Goal: Task Accomplishment & Management: Manage account settings

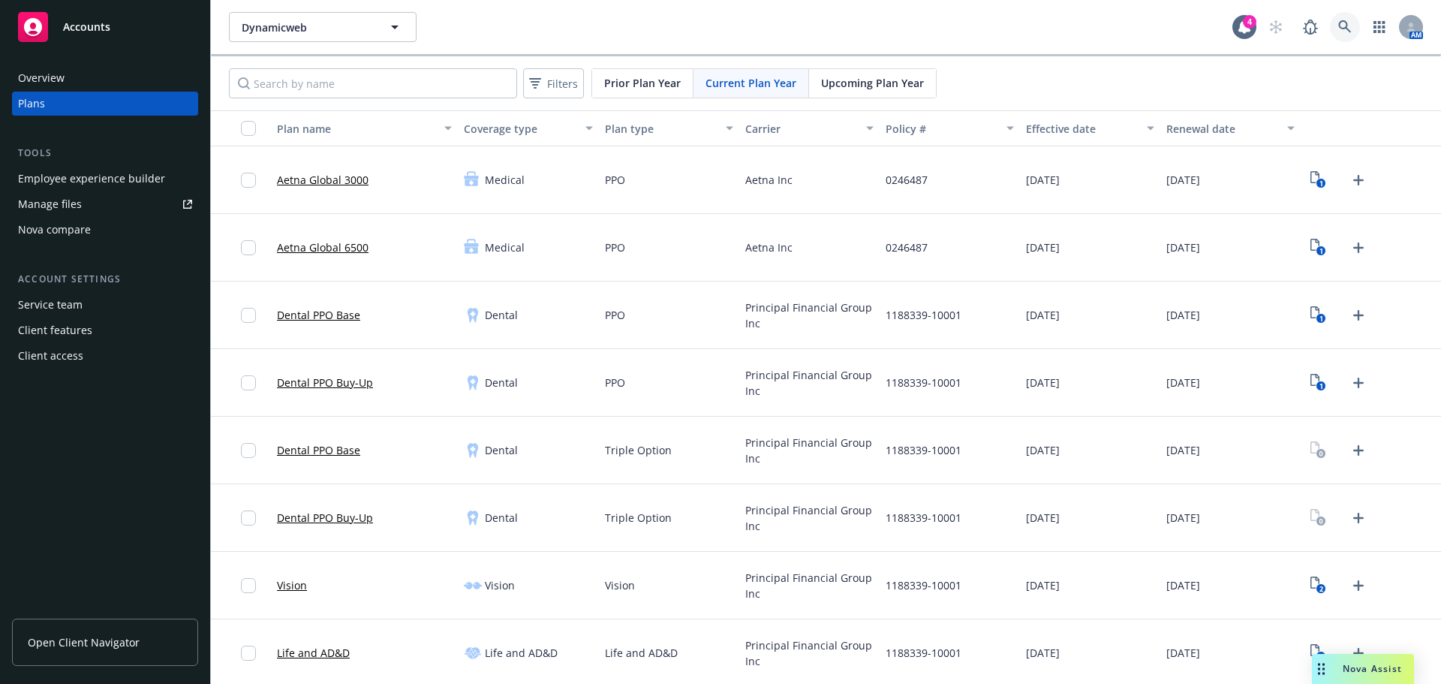
click at [1333, 35] on link at bounding box center [1345, 27] width 30 height 30
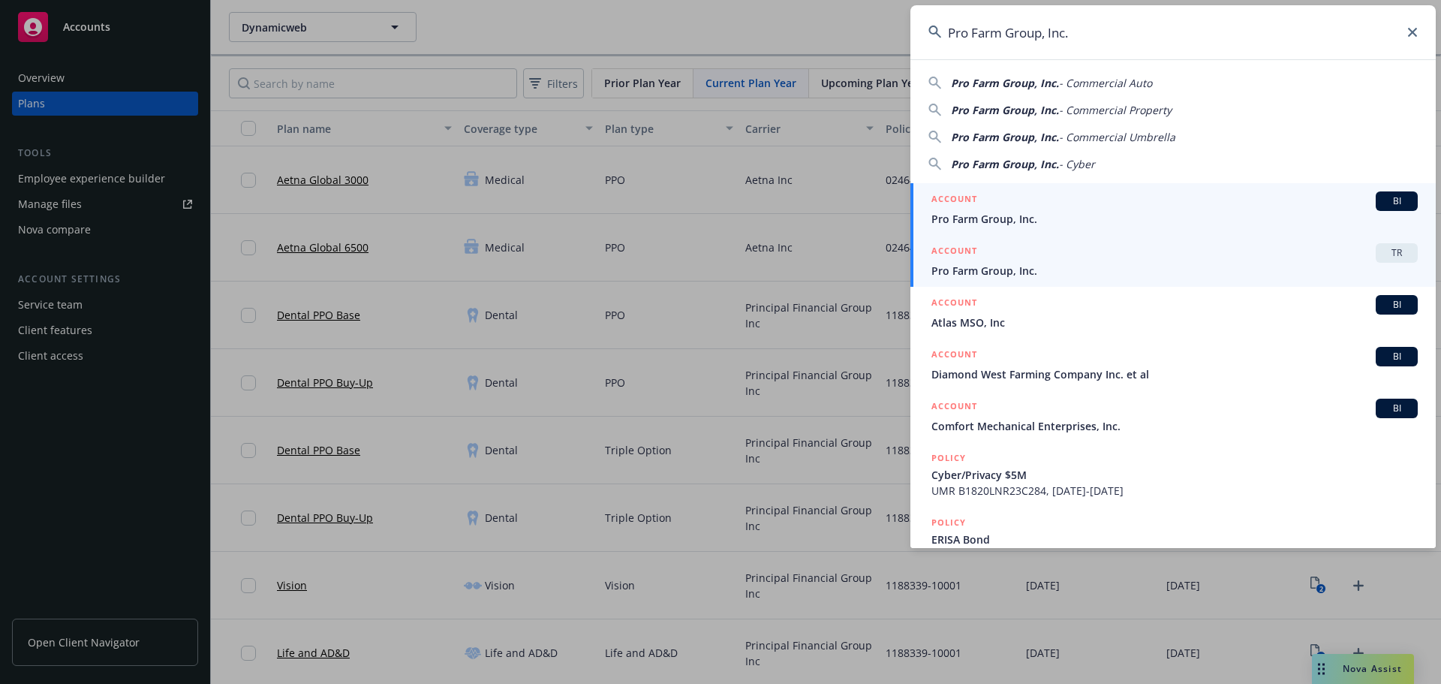
type input "Pro Farm Group, Inc."
click at [1166, 264] on span "Pro Farm Group, Inc." at bounding box center [1175, 271] width 486 height 16
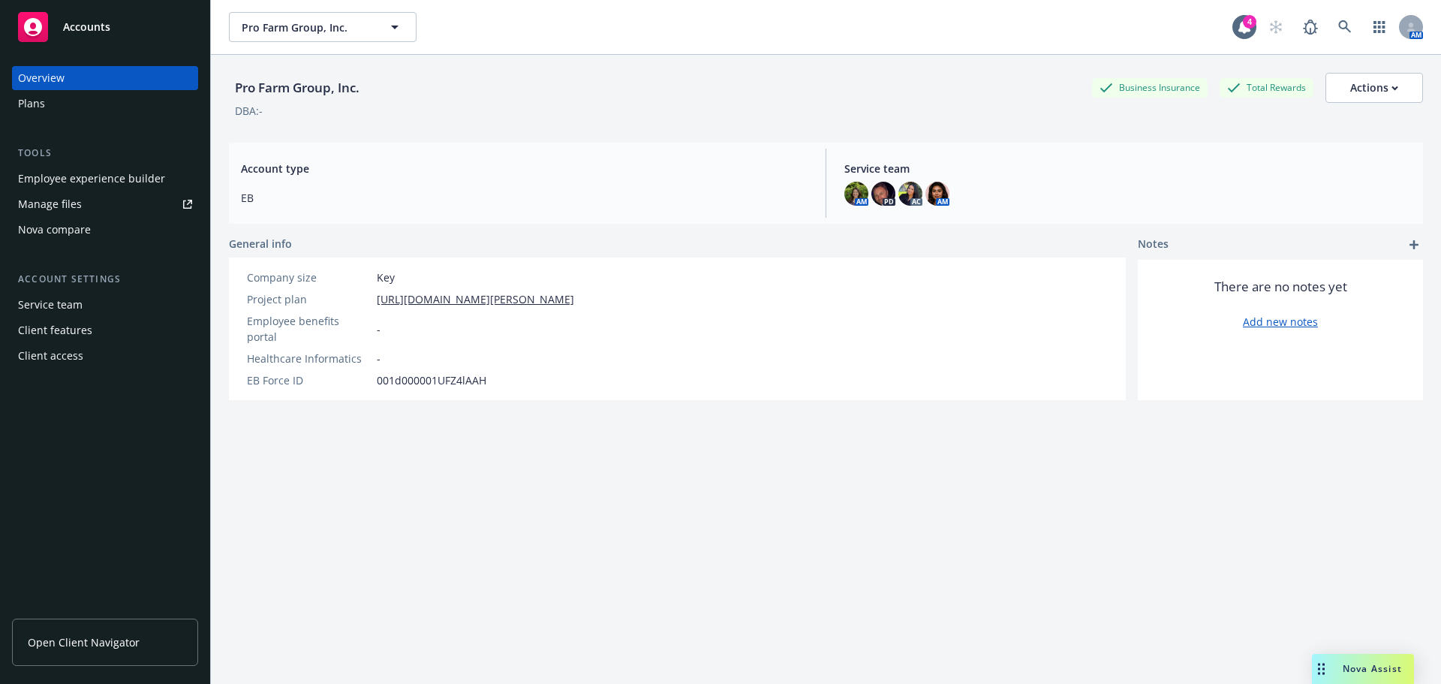
click at [45, 96] on div "Plans" at bounding box center [105, 104] width 174 height 24
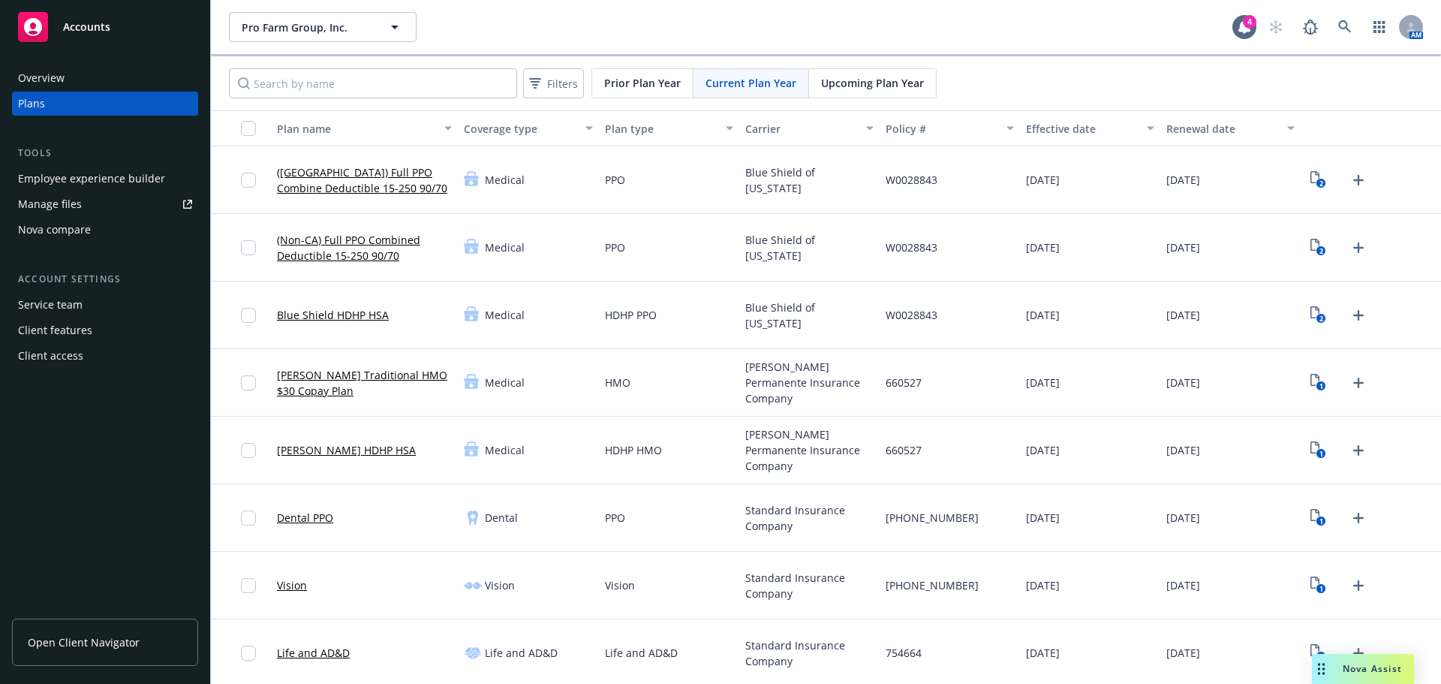
click at [706, 460] on div "HDHP HMO" at bounding box center [669, 451] width 140 height 68
click at [863, 87] on span "Upcoming Plan Year" at bounding box center [872, 83] width 103 height 16
click at [1311, 383] on icon "2" at bounding box center [1319, 382] width 16 height 17
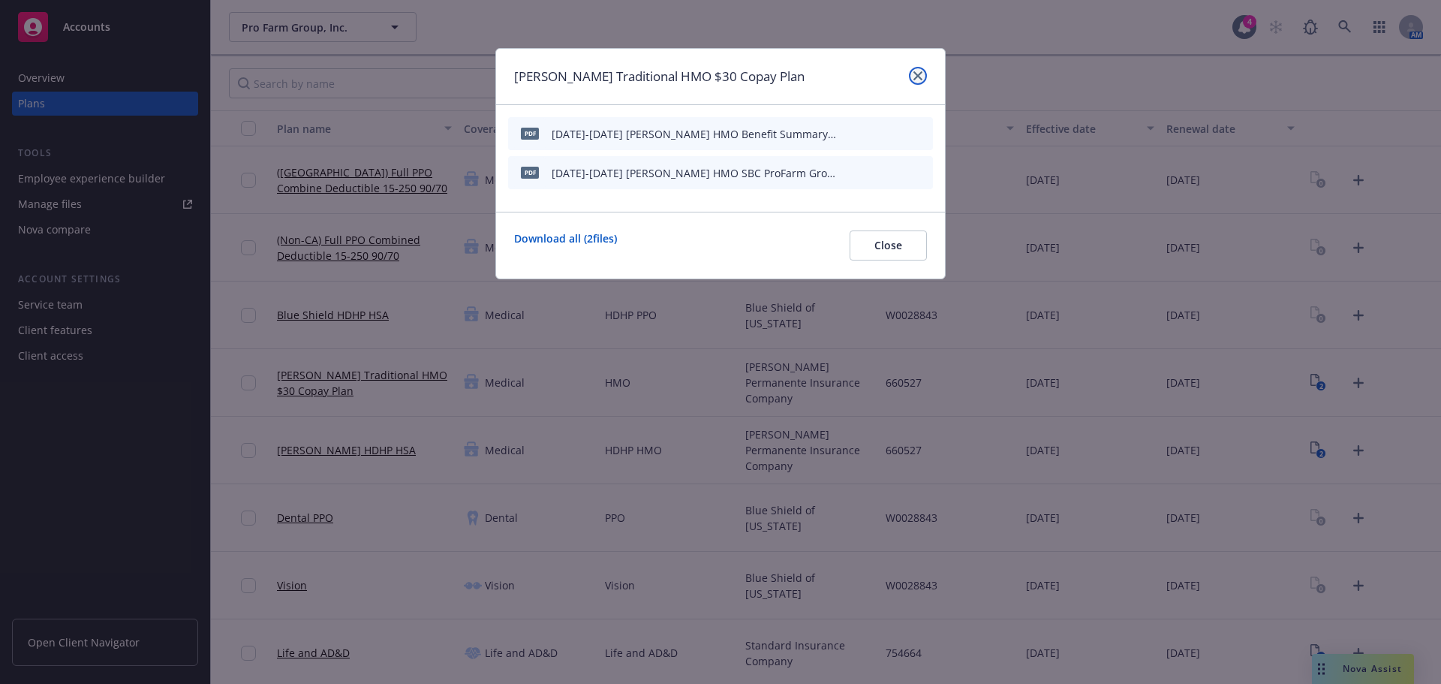
click at [918, 76] on icon "close" at bounding box center [918, 75] width 9 height 9
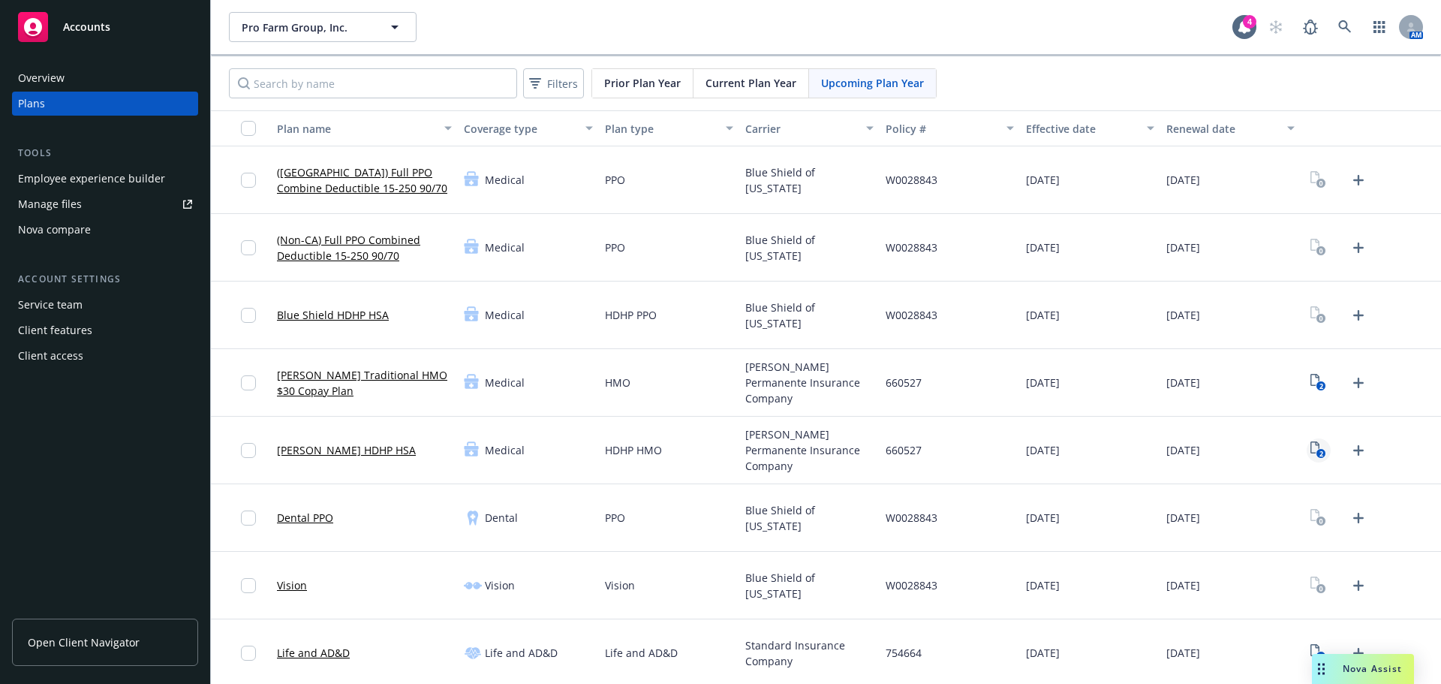
click at [1312, 446] on icon "2" at bounding box center [1319, 449] width 16 height 17
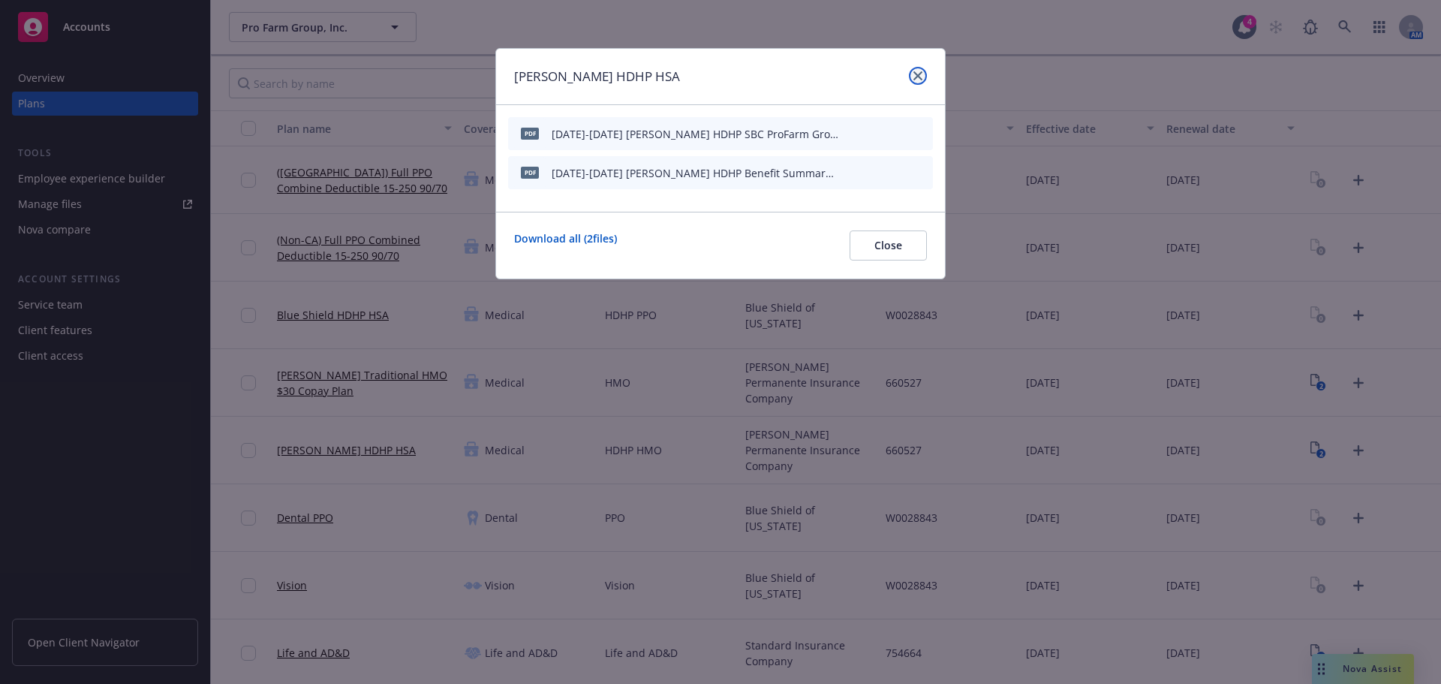
click at [924, 72] on link "close" at bounding box center [918, 76] width 18 height 18
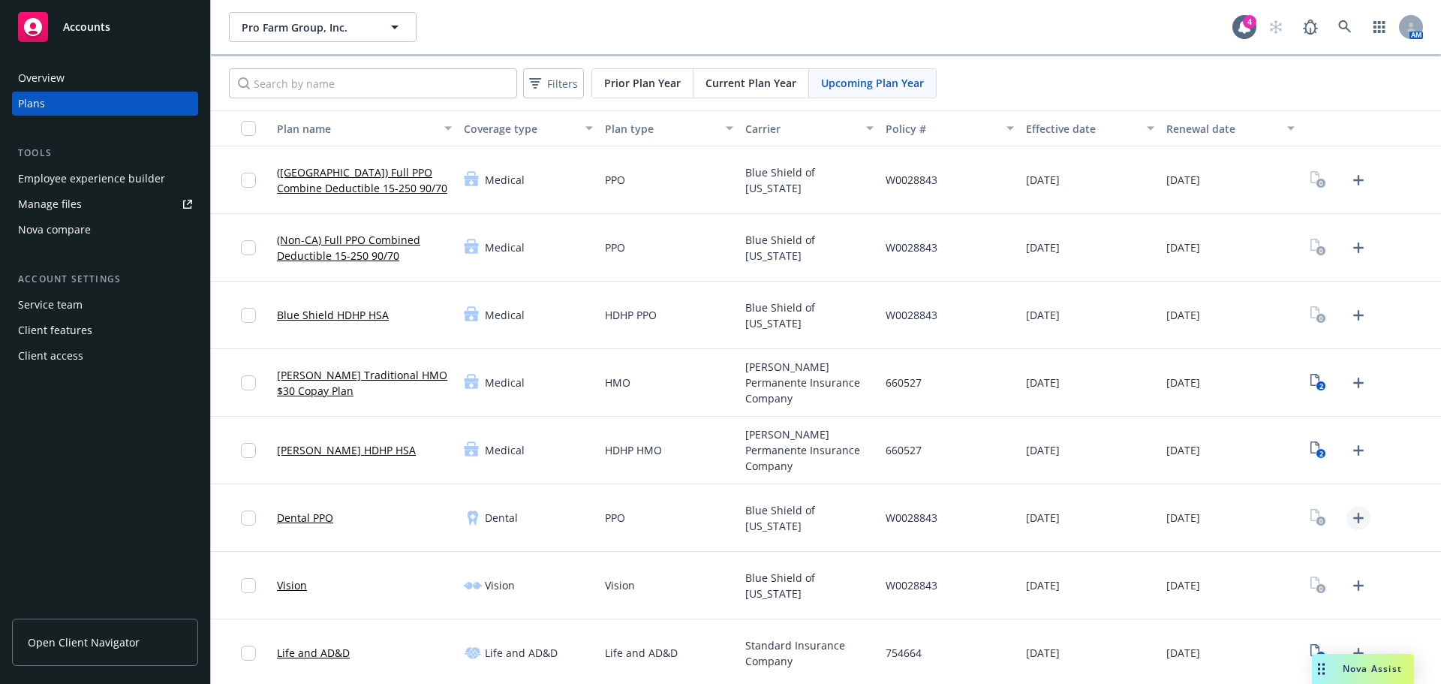
click at [1350, 525] on icon "Upload Plan Documents" at bounding box center [1359, 518] width 18 height 18
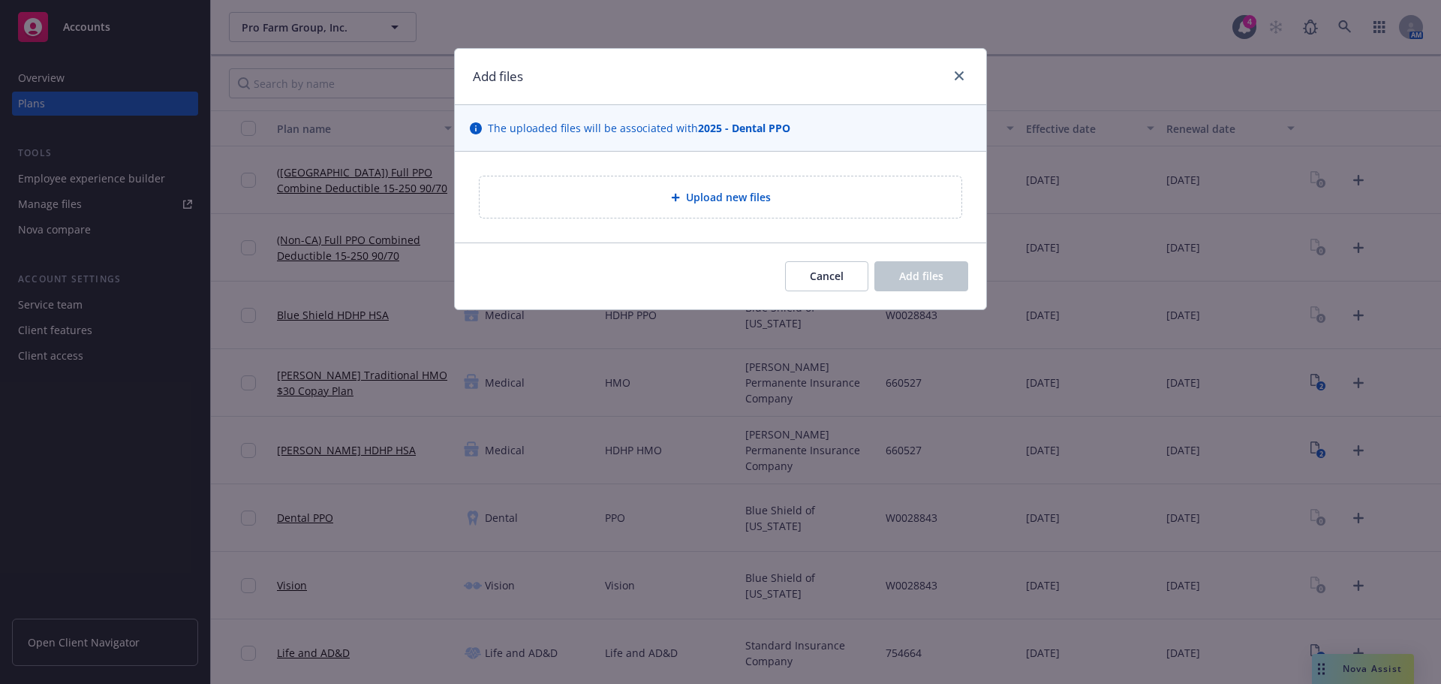
click at [758, 215] on div "Upload new files" at bounding box center [721, 196] width 482 height 41
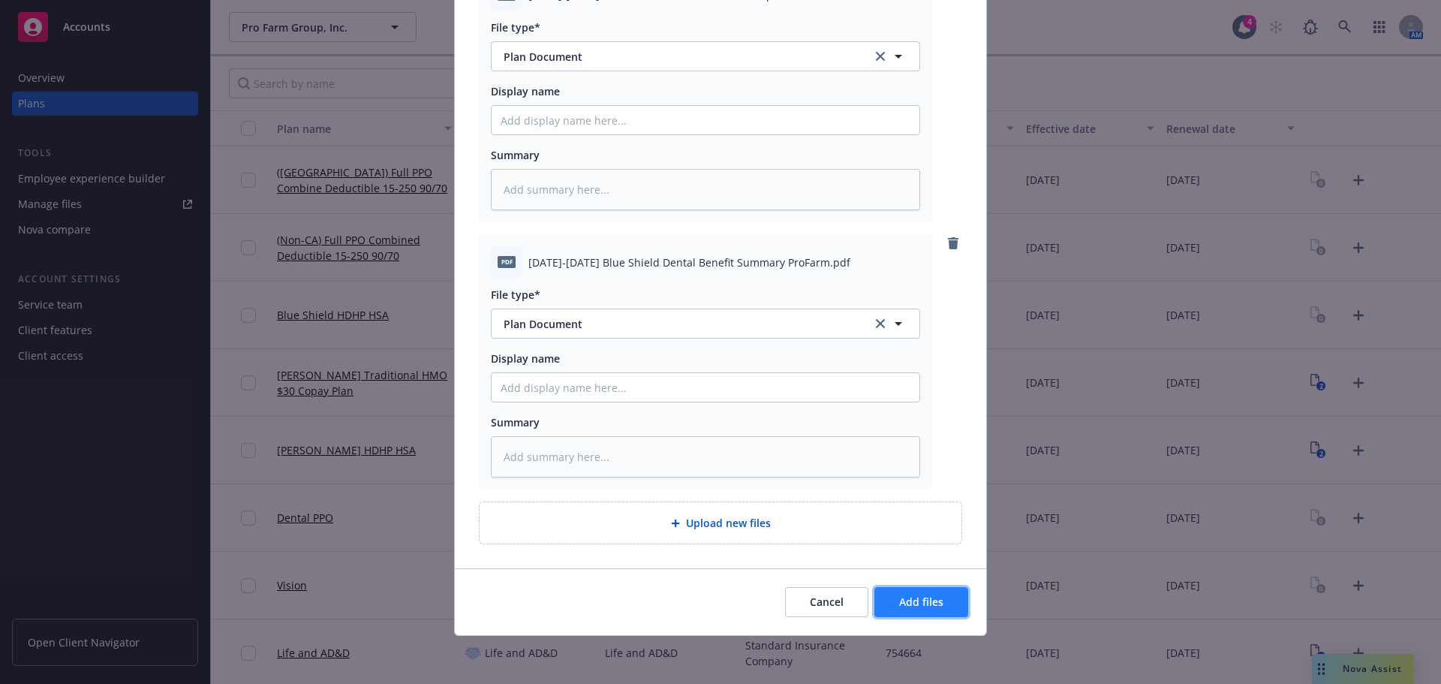
click at [932, 595] on span "Add files" at bounding box center [921, 602] width 44 height 14
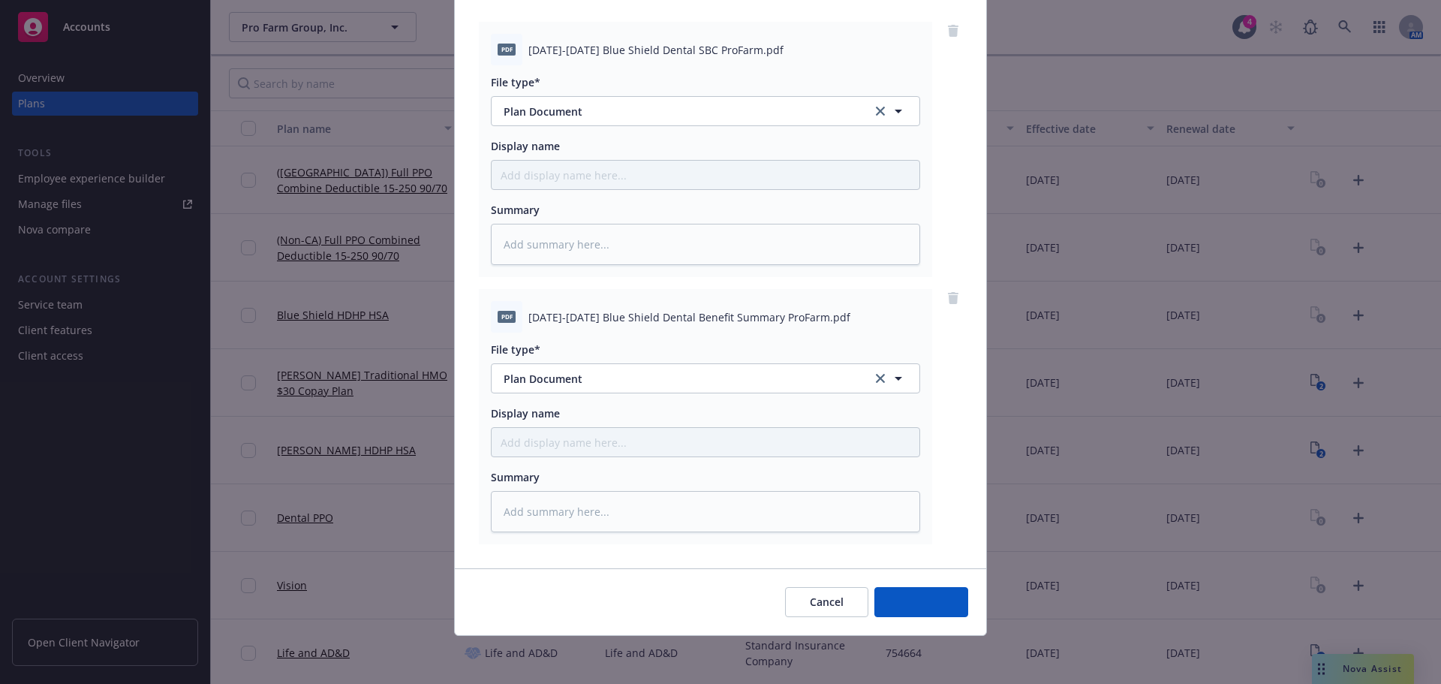
scroll to position [154, 0]
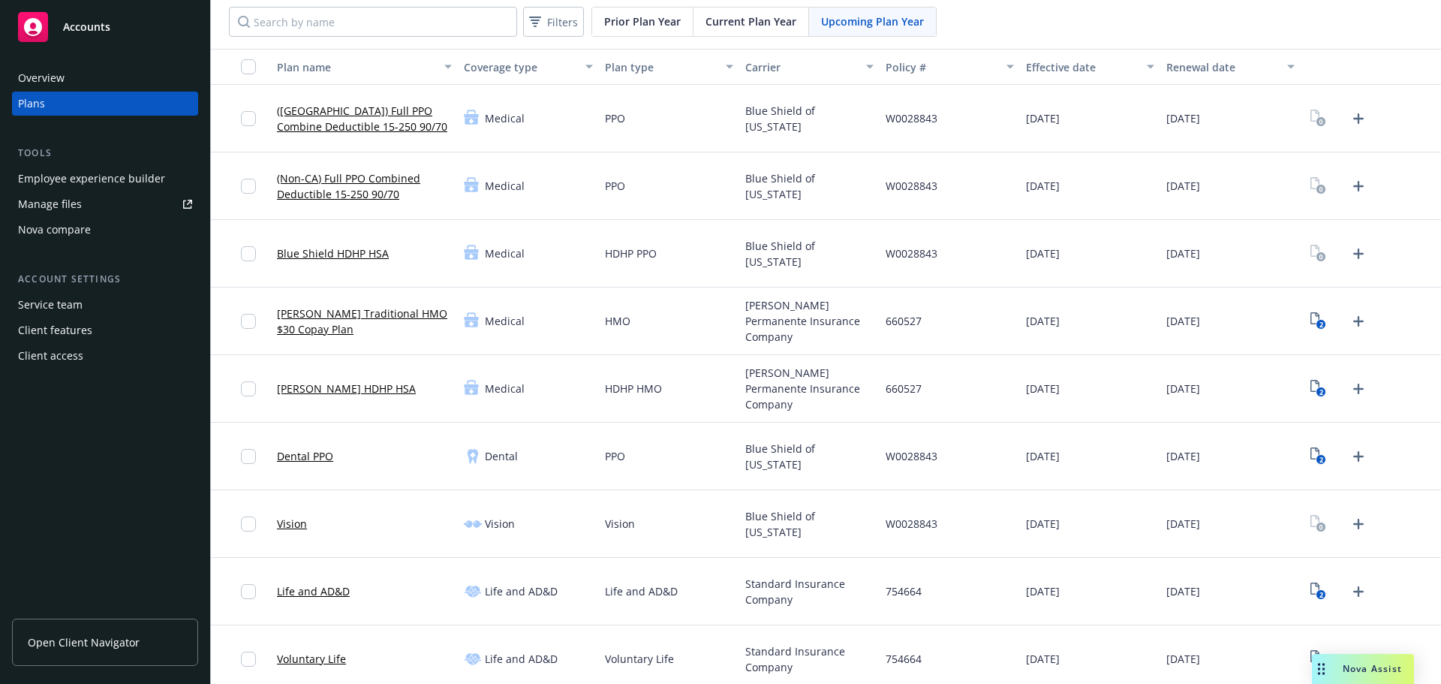
scroll to position [150, 0]
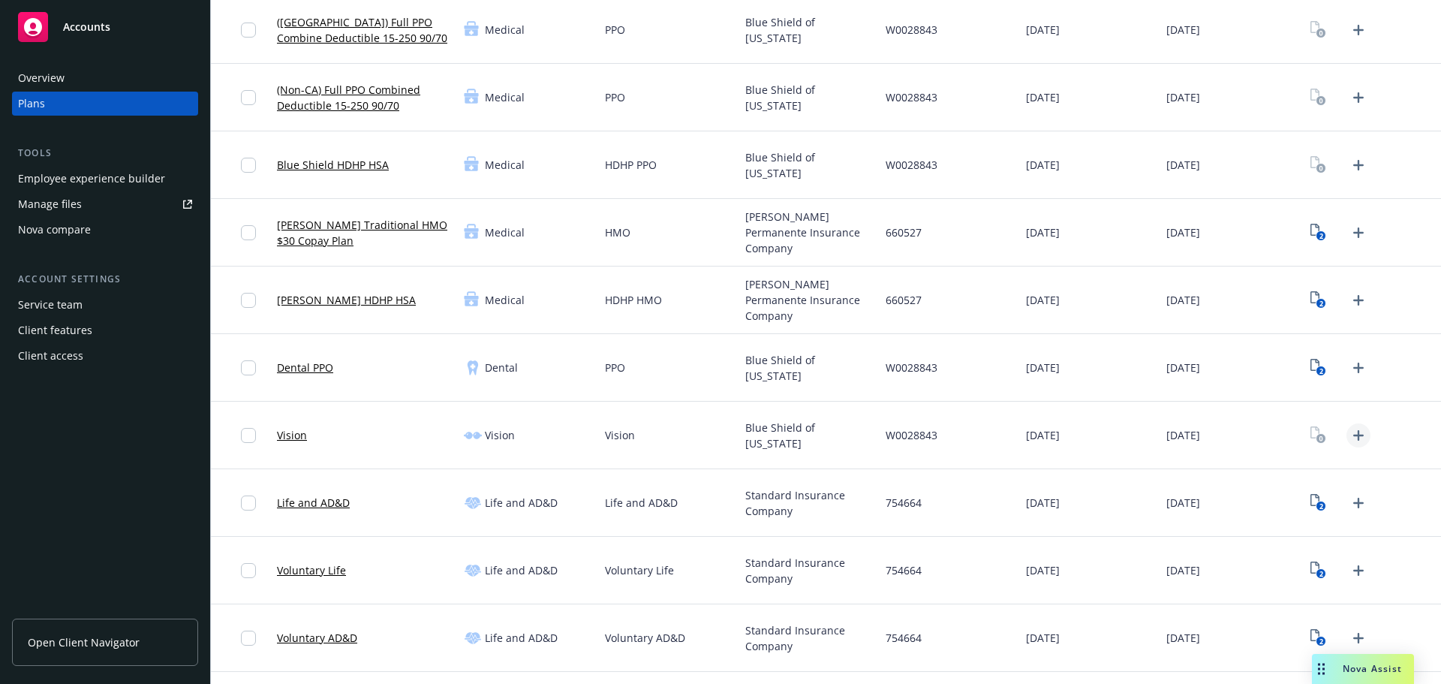
click at [1354, 433] on icon "Upload Plan Documents" at bounding box center [1359, 435] width 11 height 11
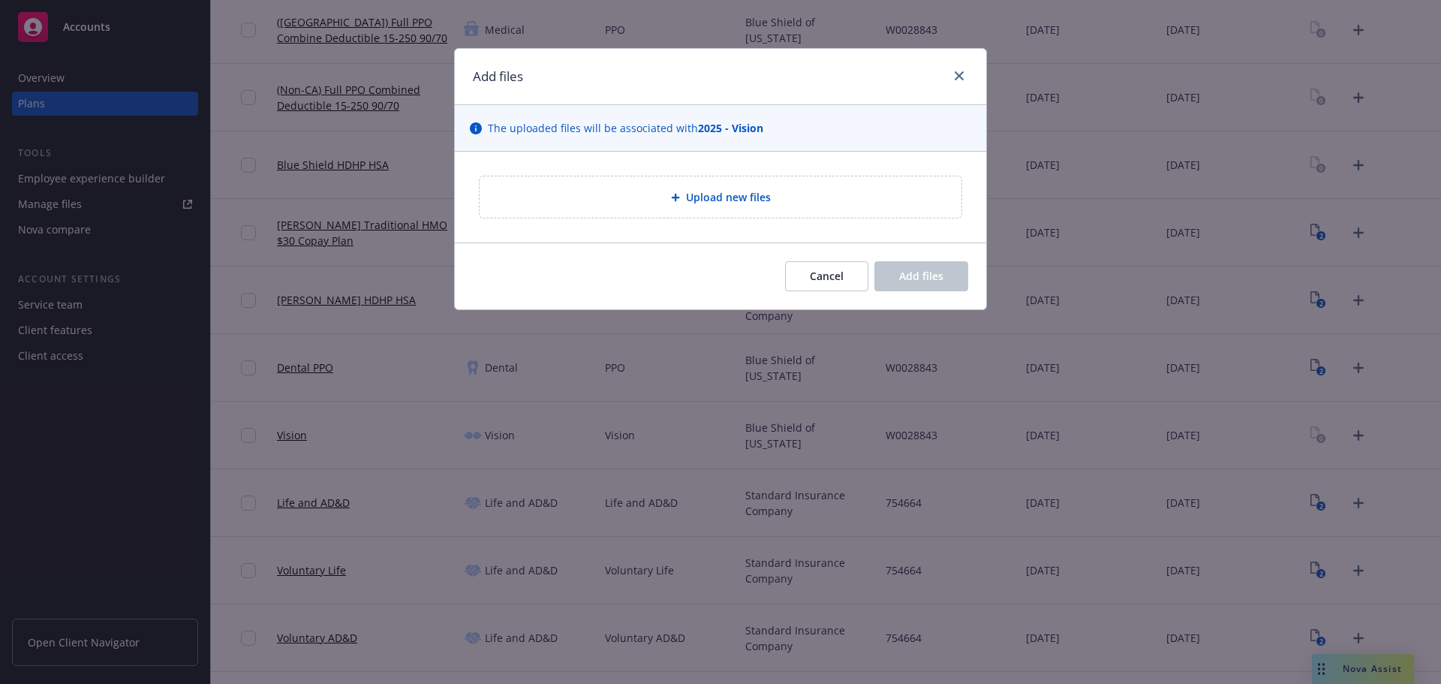
click at [656, 209] on div "Upload new files" at bounding box center [721, 196] width 482 height 41
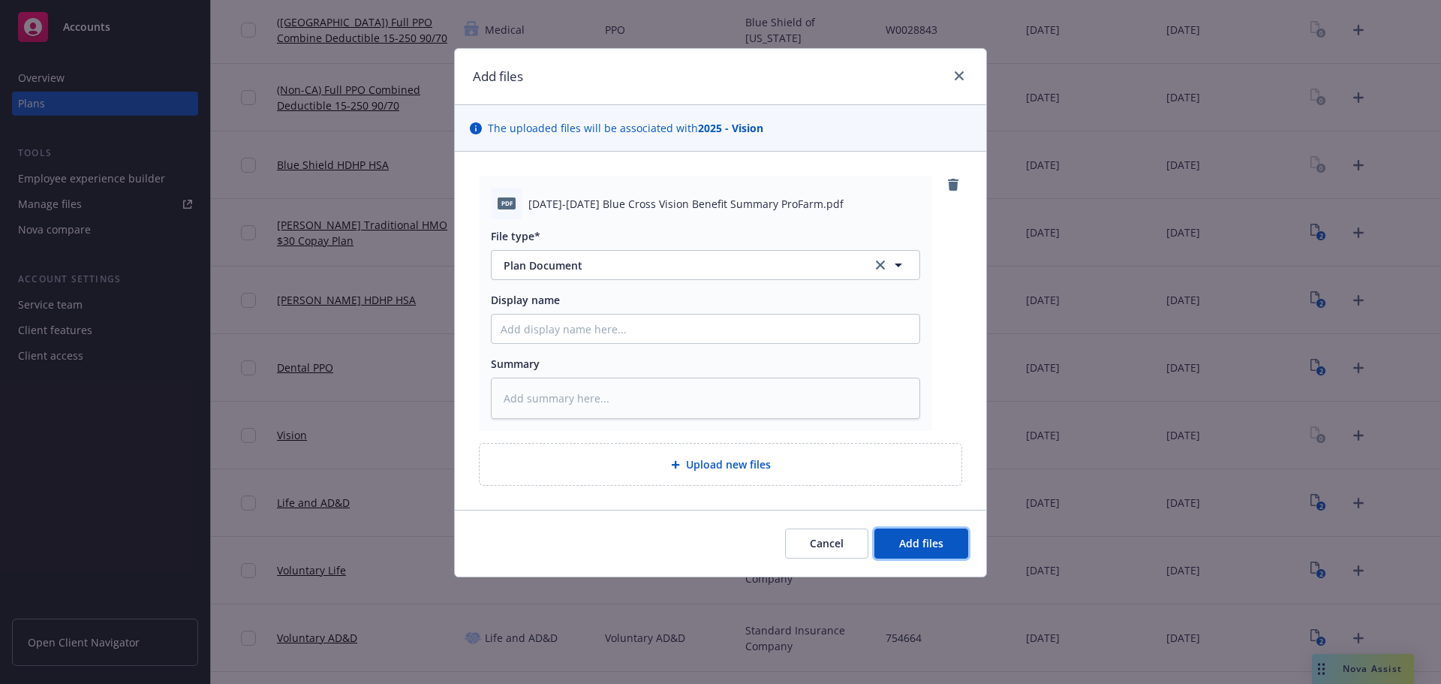
click at [946, 550] on button "Add files" at bounding box center [922, 544] width 94 height 30
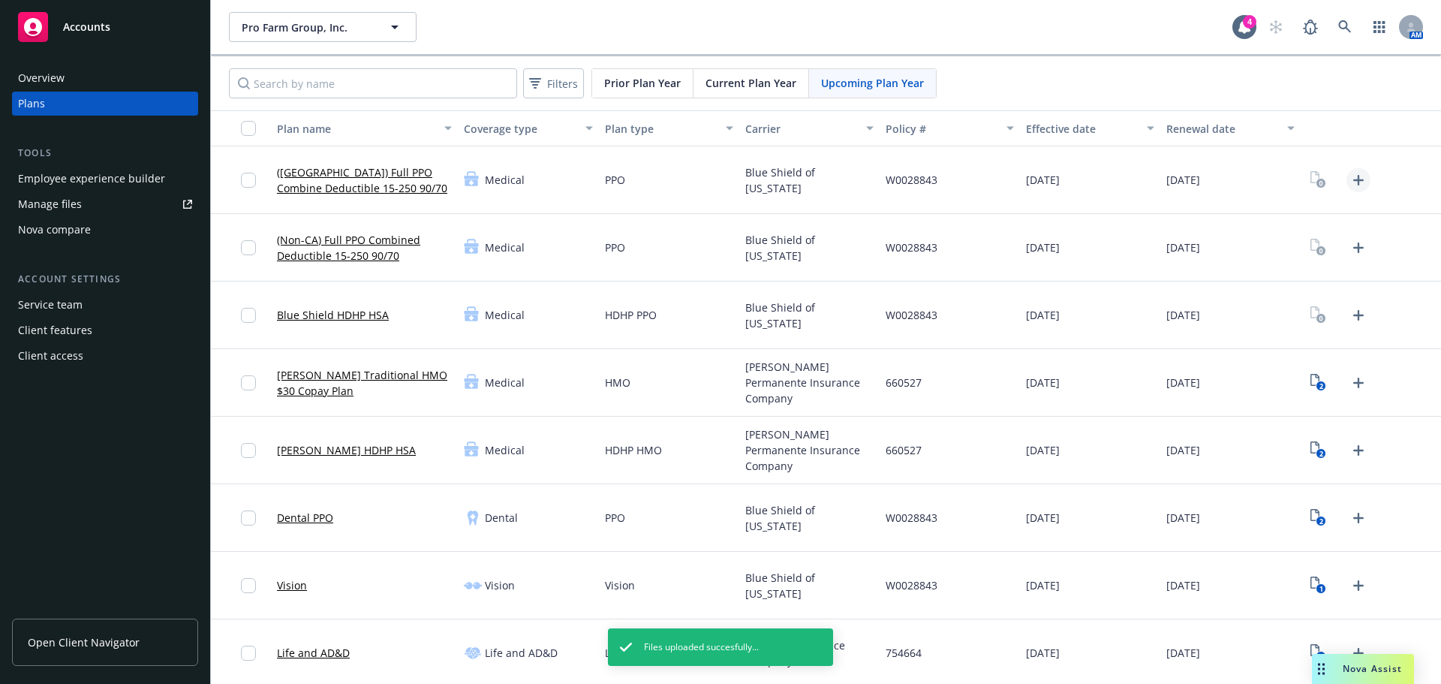
click at [1350, 182] on icon "Upload Plan Documents" at bounding box center [1359, 180] width 18 height 18
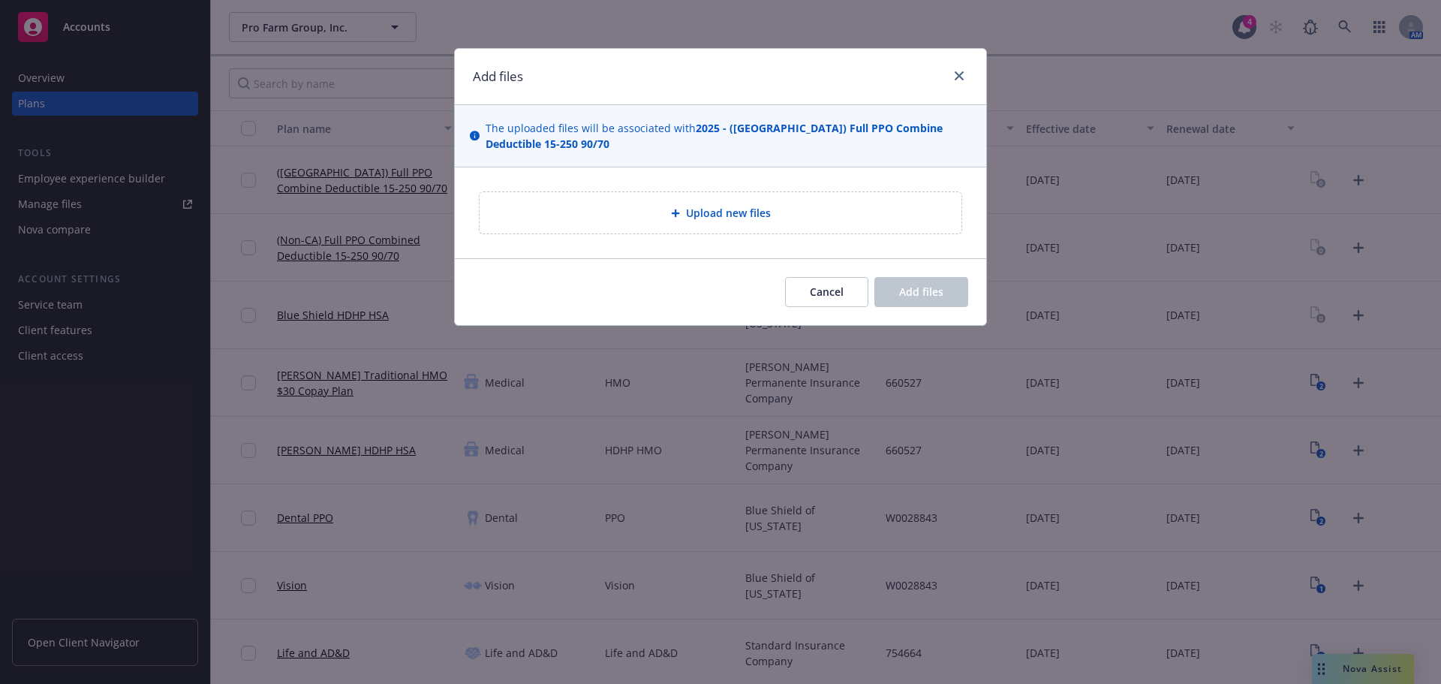
click at [771, 204] on div "Upload new files" at bounding box center [721, 212] width 458 height 17
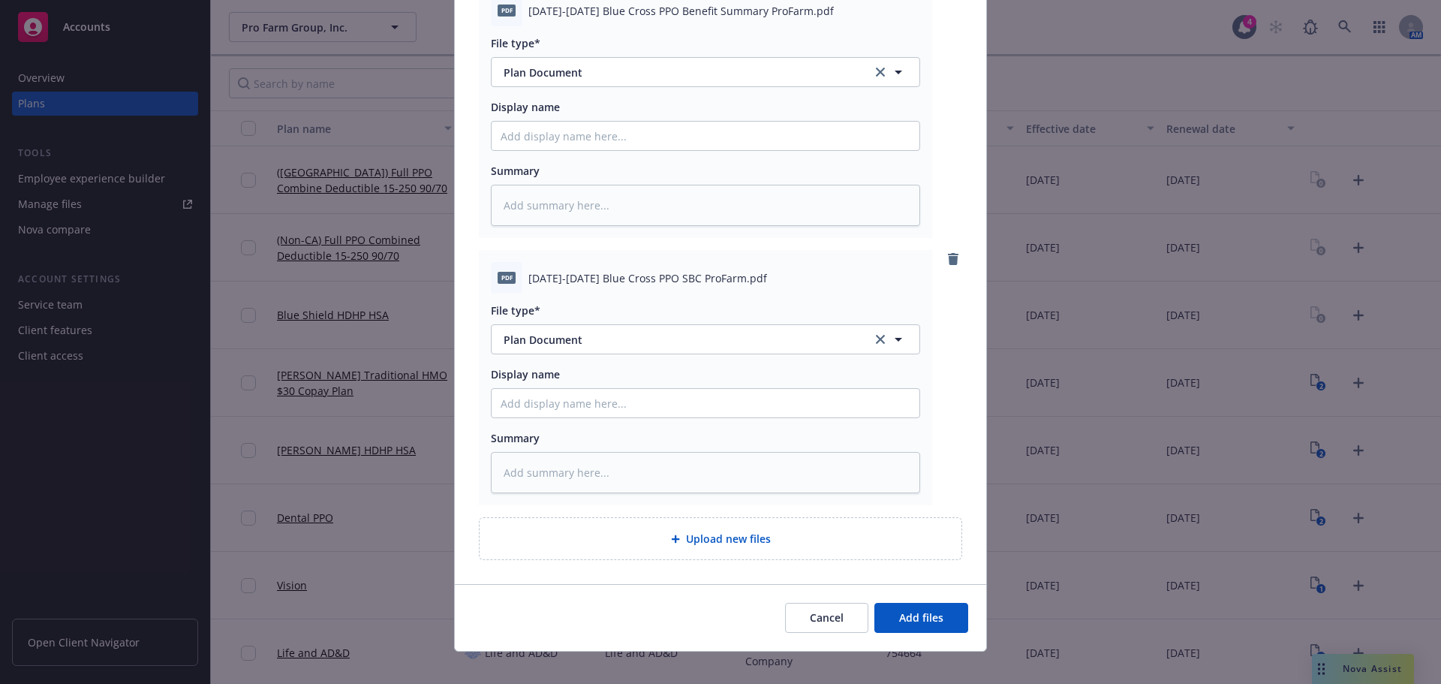
click at [936, 631] on div "Cancel Add files" at bounding box center [721, 617] width 532 height 67
click at [929, 611] on button "Add files" at bounding box center [922, 618] width 94 height 30
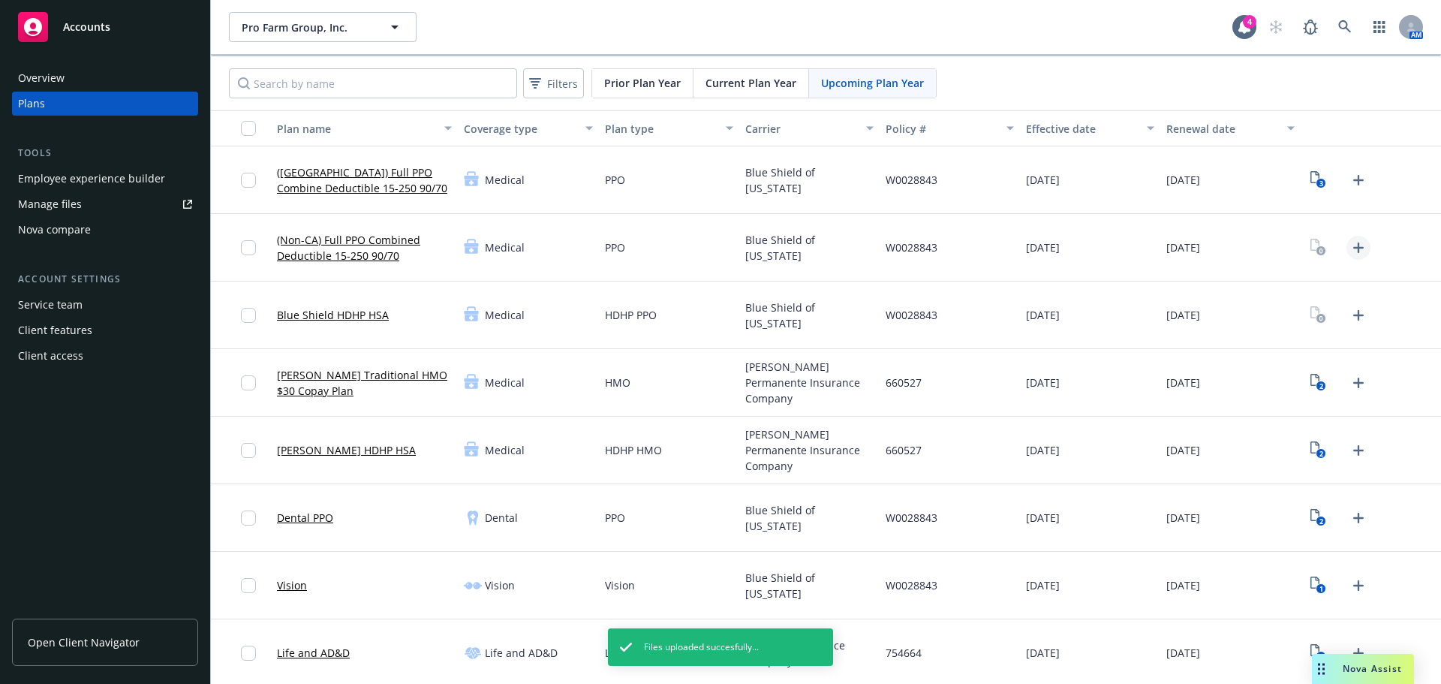
click at [1350, 245] on icon "Upload Plan Documents" at bounding box center [1359, 248] width 18 height 18
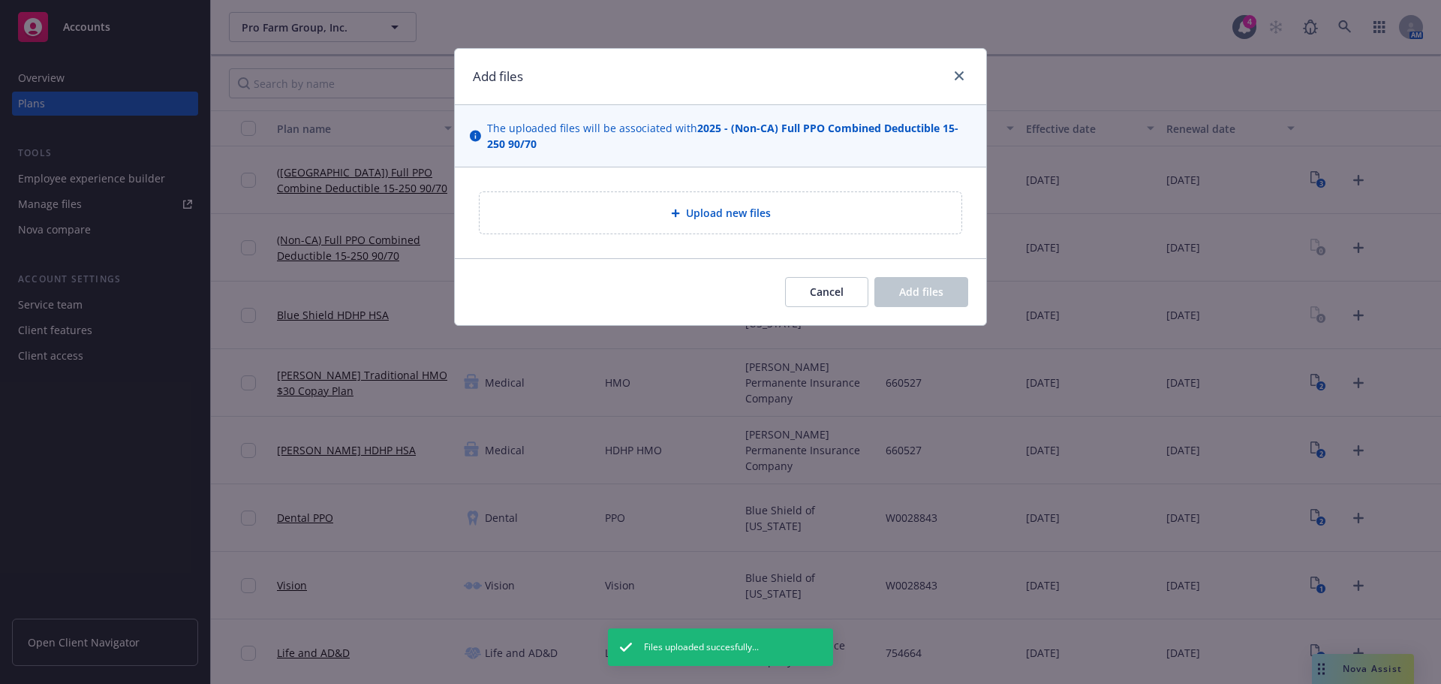
click at [774, 219] on div "Upload new files" at bounding box center [721, 212] width 458 height 17
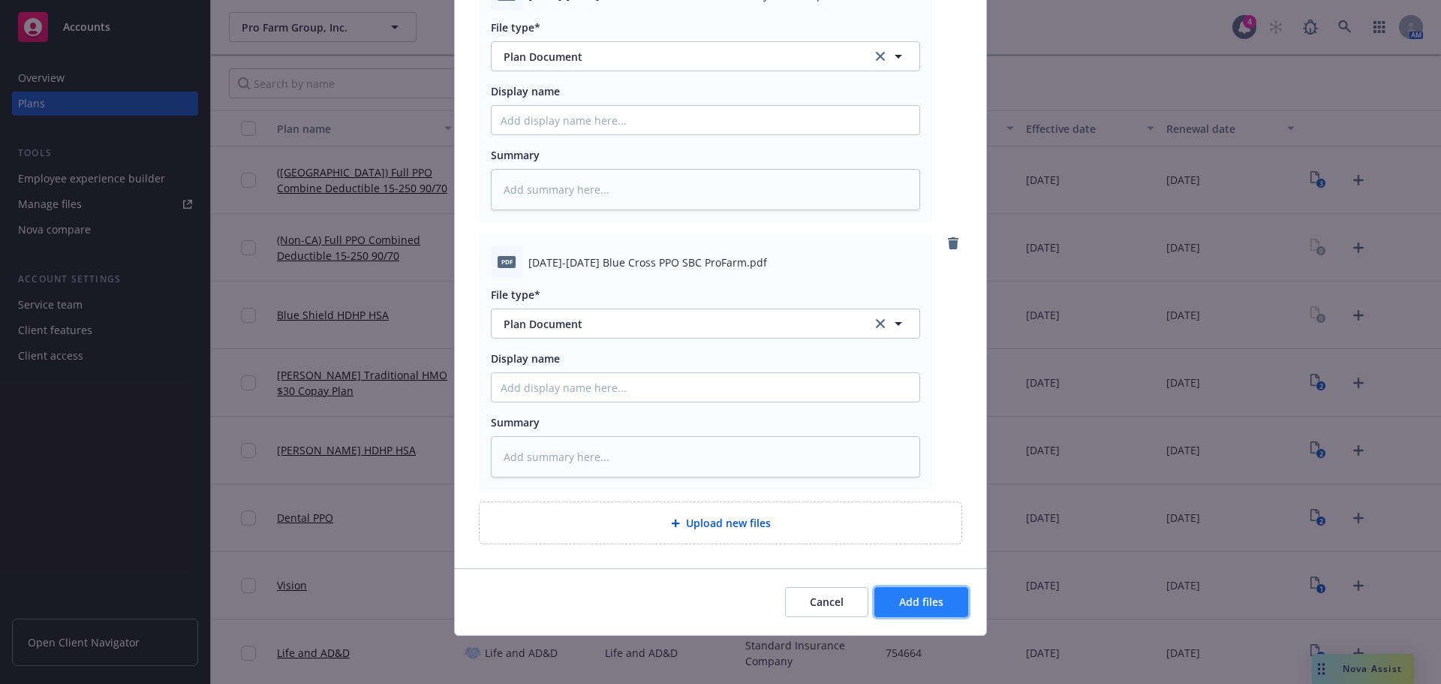
click at [928, 607] on span "Add files" at bounding box center [921, 602] width 44 height 14
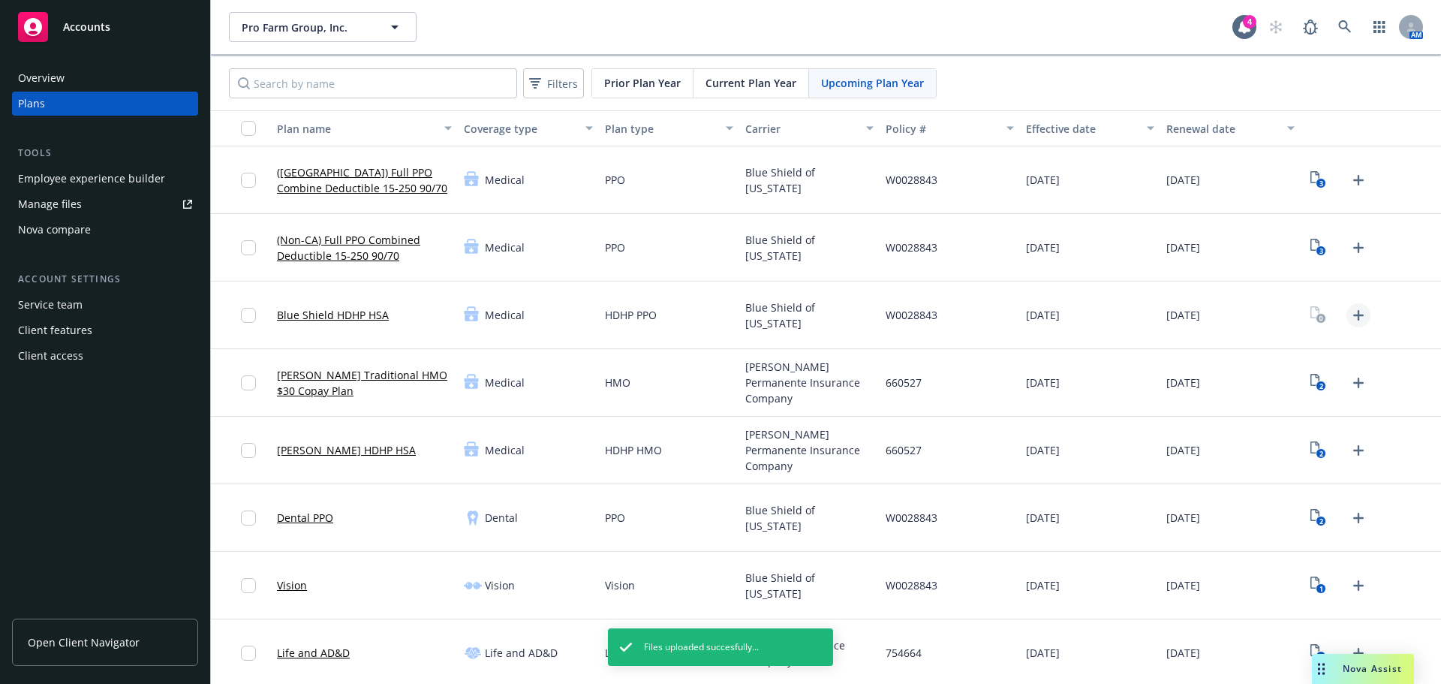
click at [1350, 316] on icon "Upload Plan Documents" at bounding box center [1359, 315] width 18 height 18
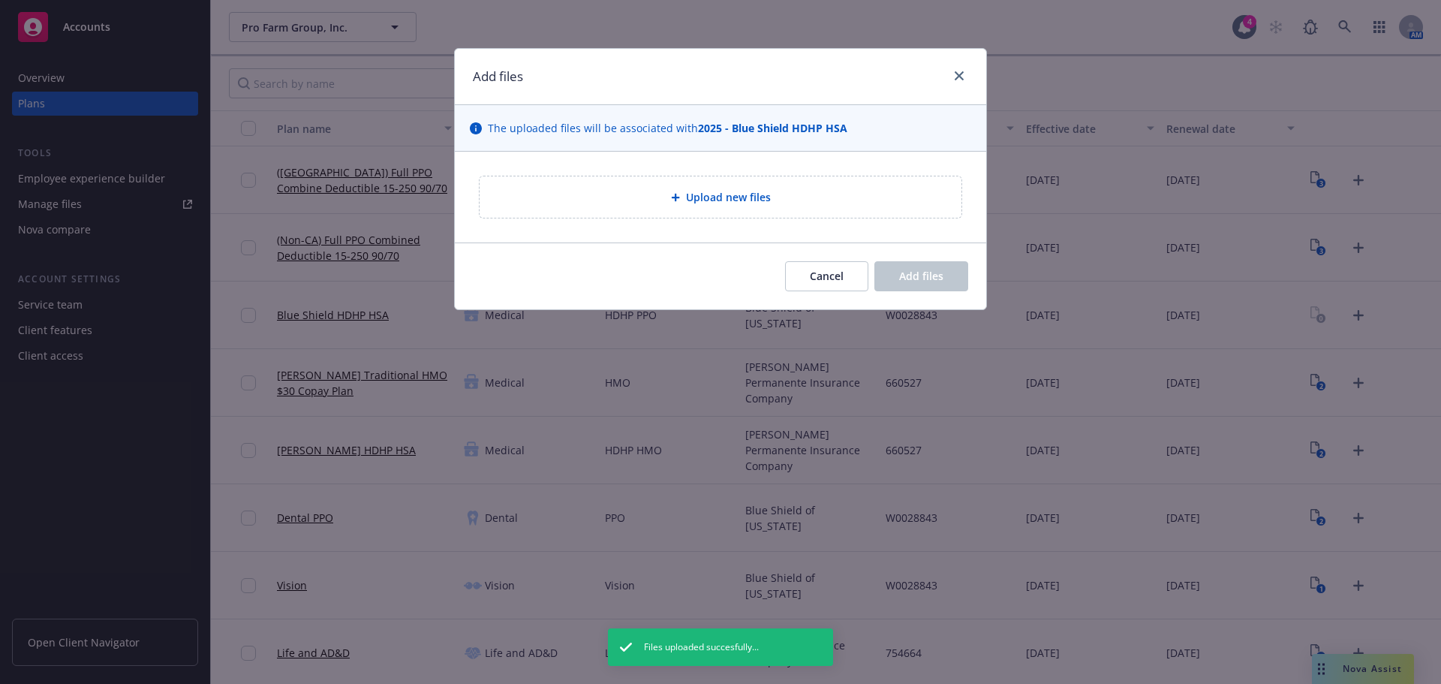
click at [706, 248] on div "Cancel Add files" at bounding box center [721, 275] width 532 height 67
click at [706, 206] on div "Upload new files" at bounding box center [721, 196] width 482 height 41
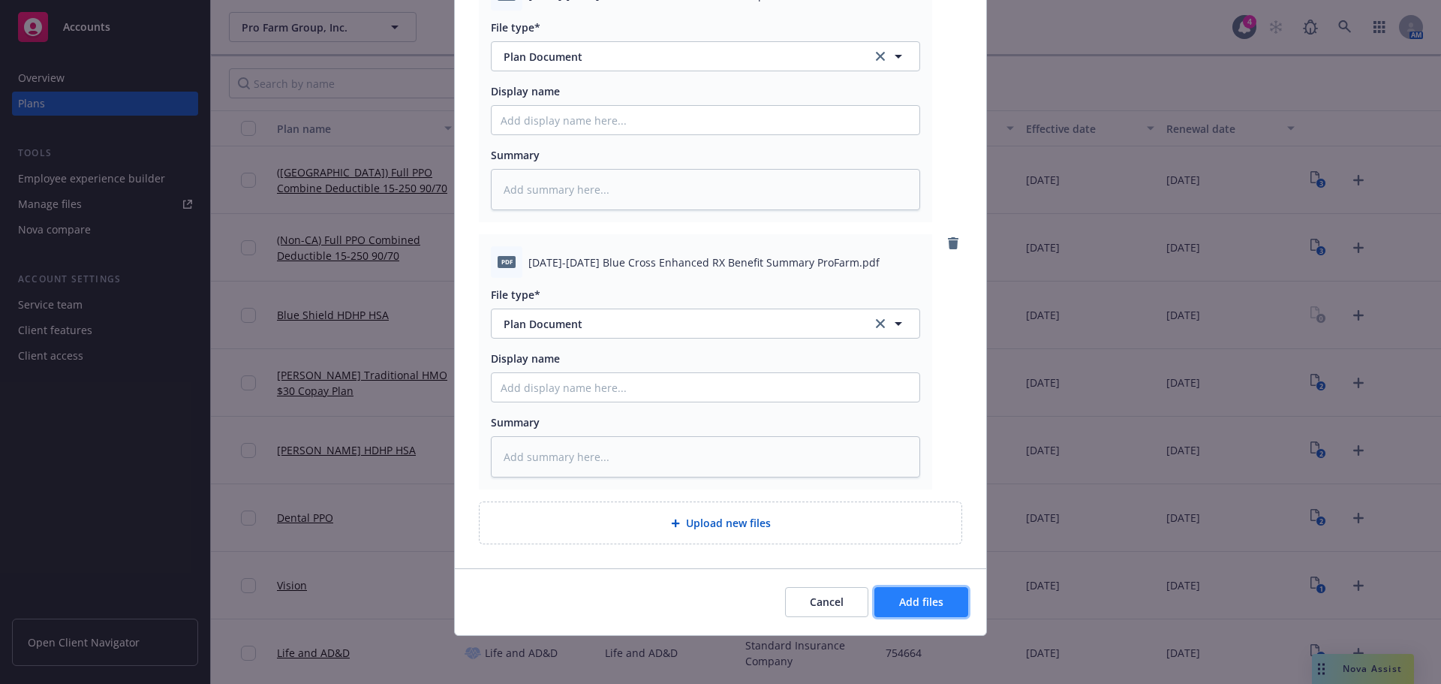
click at [908, 601] on span "Add files" at bounding box center [921, 602] width 44 height 14
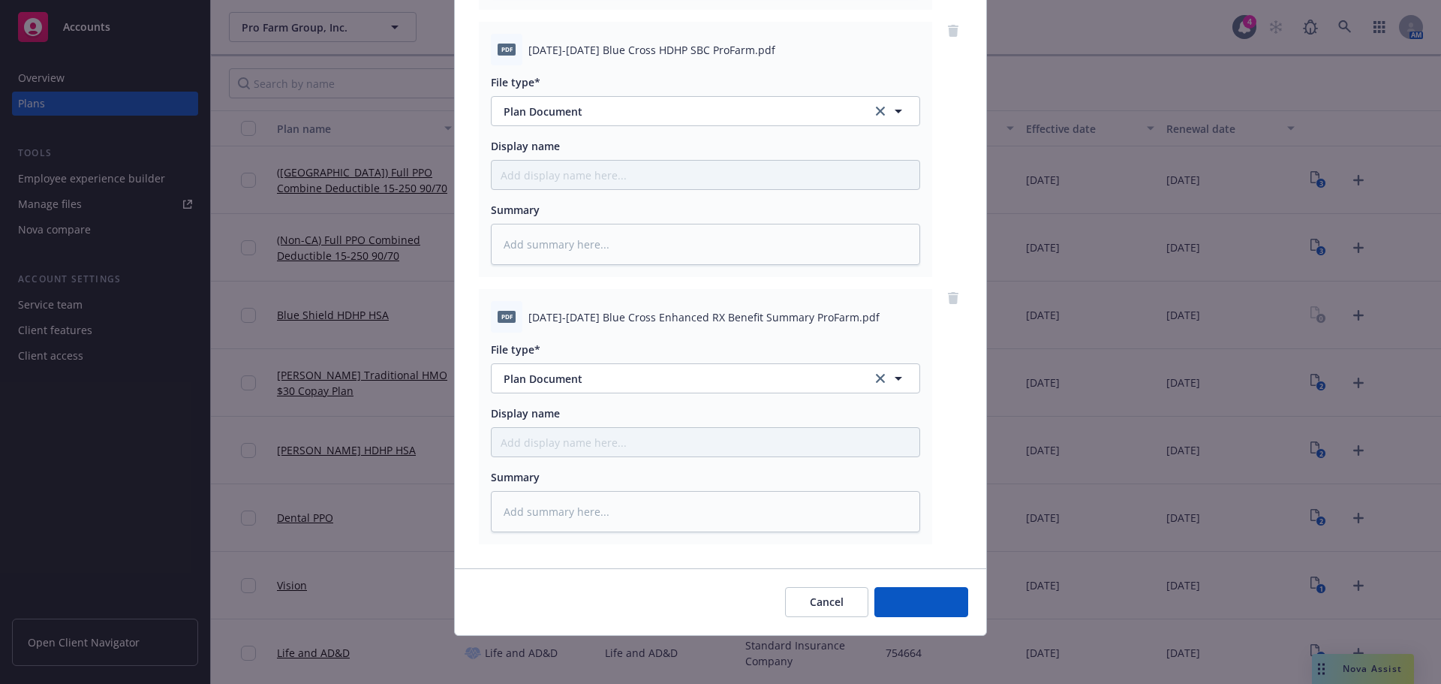
scroll to position [421, 0]
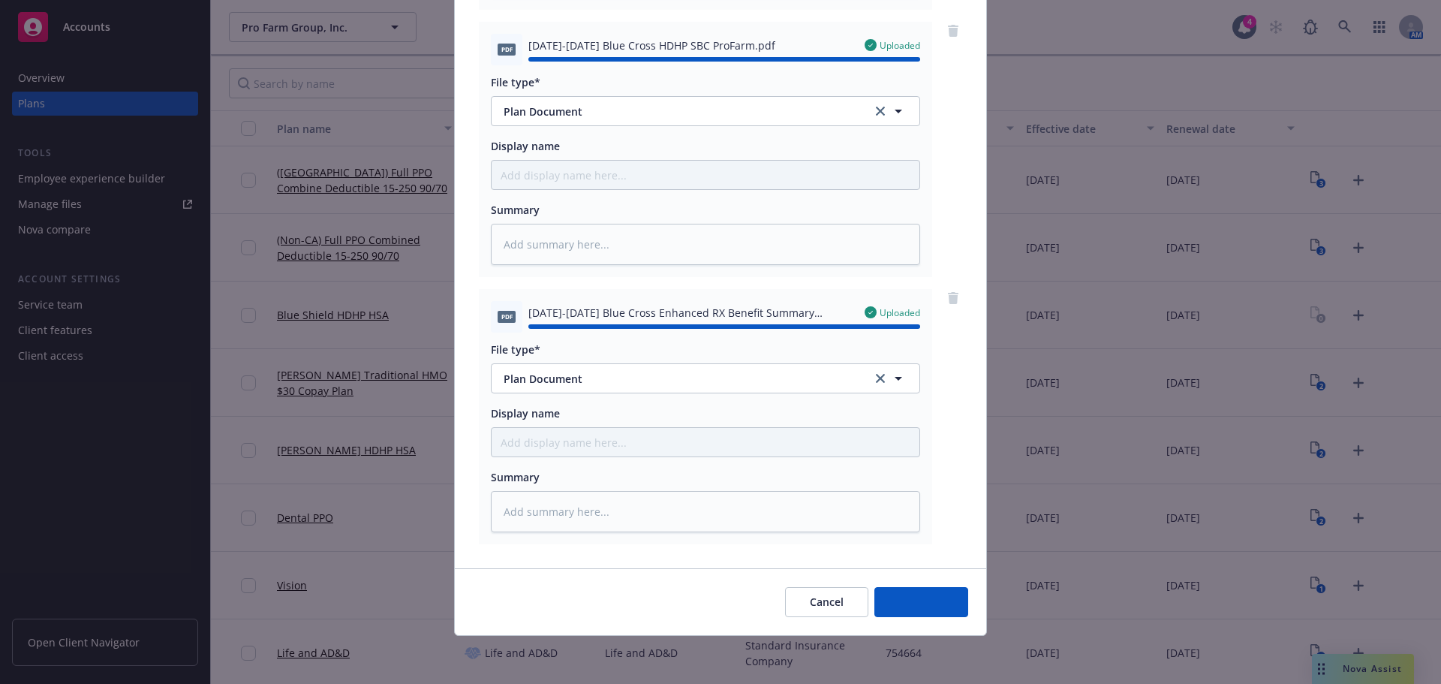
type textarea "x"
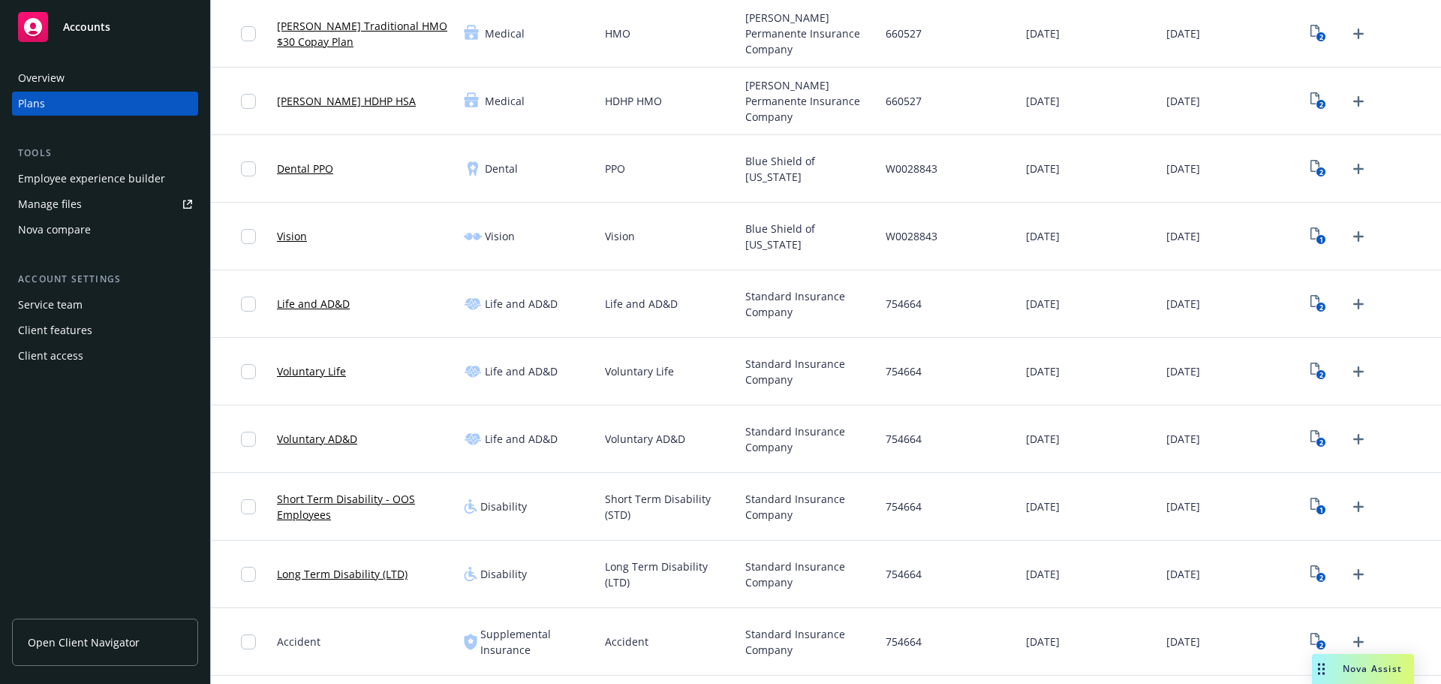
scroll to position [375, 0]
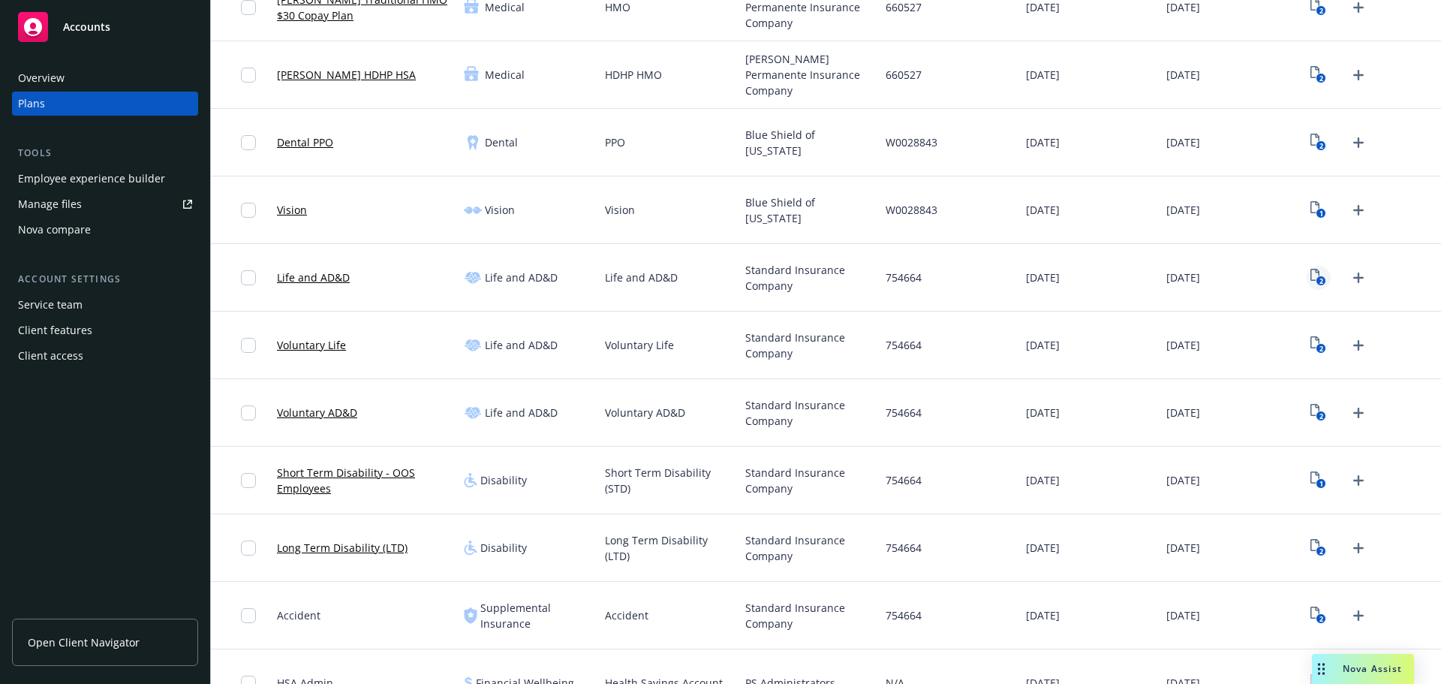
click at [1311, 275] on icon "2" at bounding box center [1319, 277] width 16 height 17
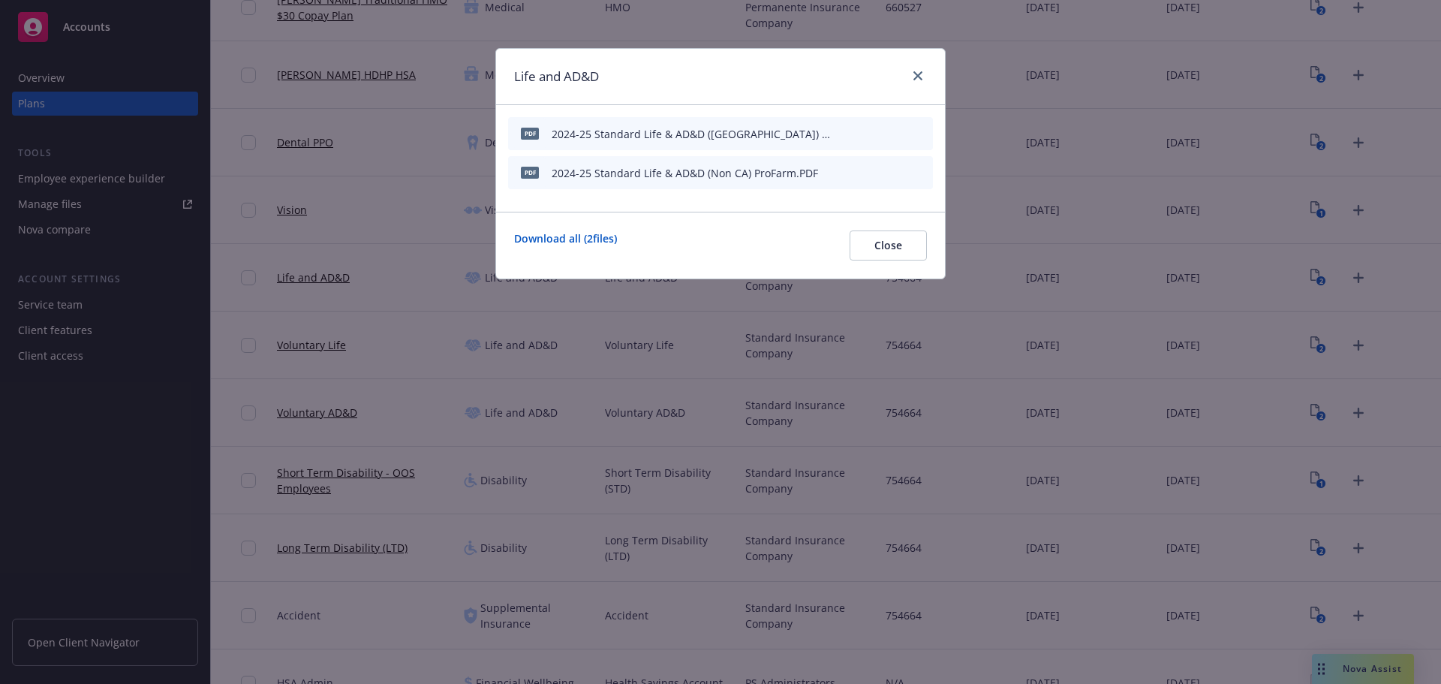
click at [845, 135] on icon "button" at bounding box center [847, 135] width 8 height 8
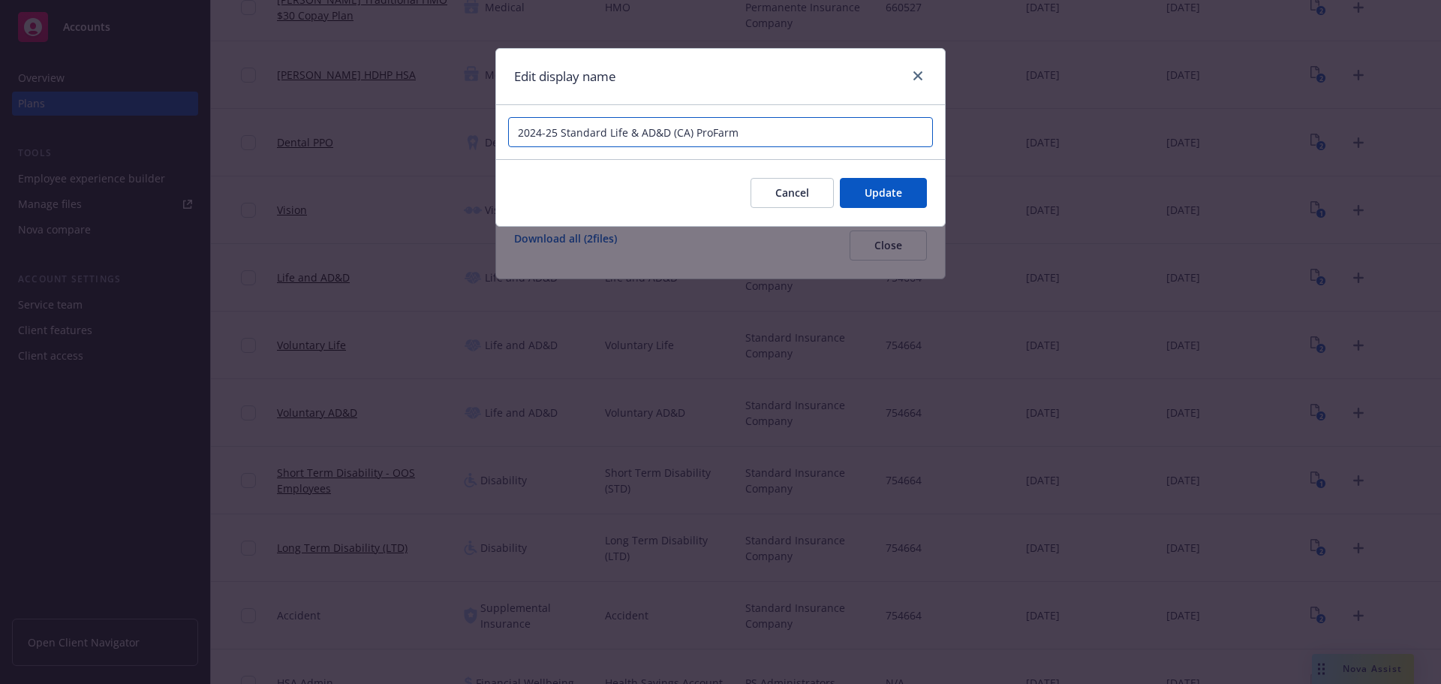
click at [694, 136] on input "2024-25 Standard Life & AD&D (CA) ProFarm" at bounding box center [720, 132] width 425 height 30
drag, startPoint x: 694, startPoint y: 132, endPoint x: 779, endPoint y: 138, distance: 84.3
click at [779, 138] on input "2024-25 Standard Life & AD&D ([GEOGRAPHIC_DATA]) Benefit Summary ProFarm" at bounding box center [720, 132] width 425 height 30
type input "2024-25 Standard Life & AD&D ([GEOGRAPHIC_DATA]) Benefit Summary ProFarm"
click at [884, 185] on span "Update" at bounding box center [884, 192] width 38 height 14
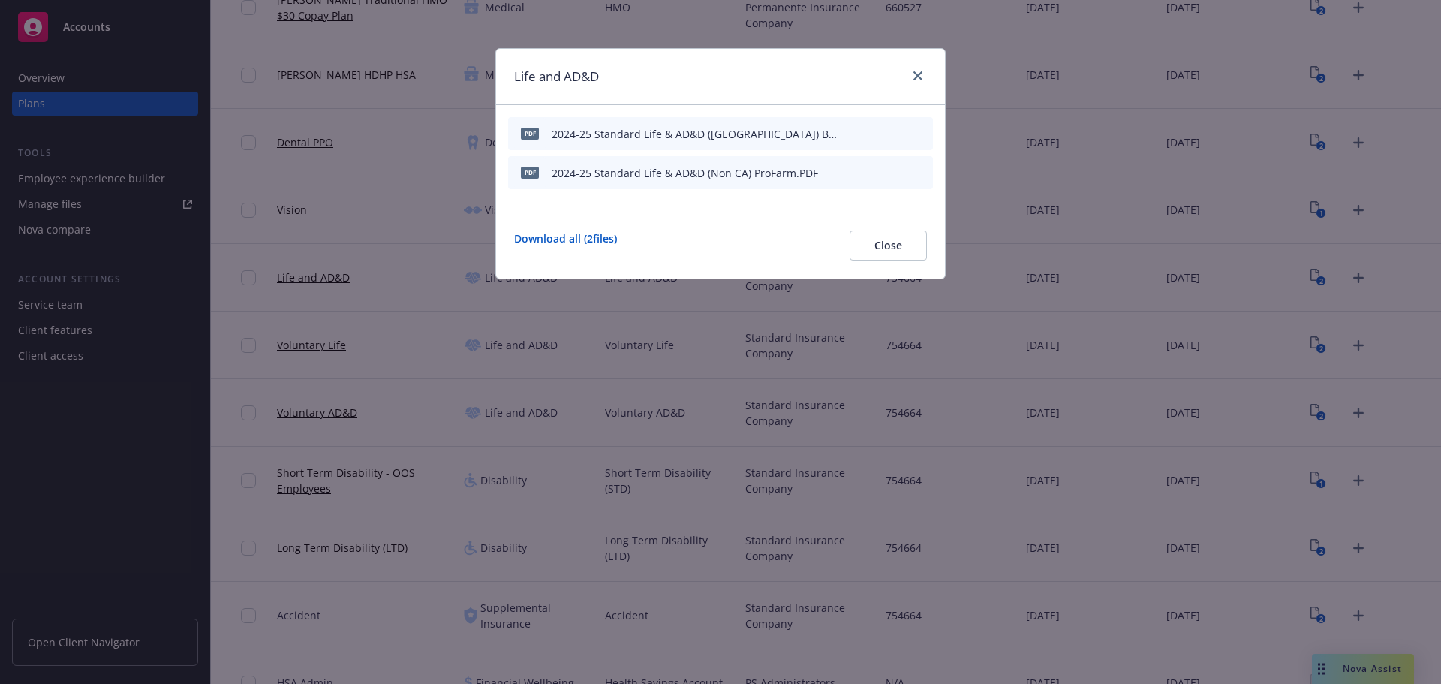
click at [846, 176] on icon "button" at bounding box center [847, 172] width 9 height 9
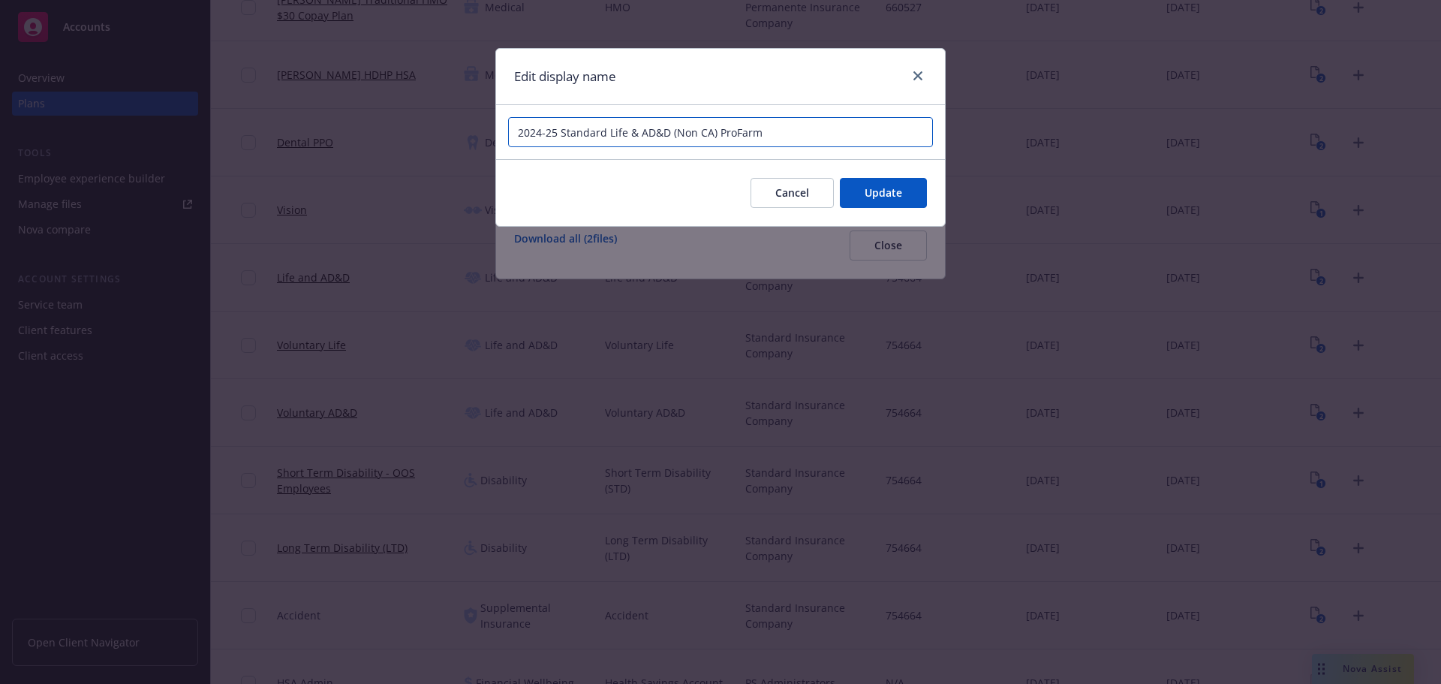
click at [718, 132] on input "2024-25 Standard Life & AD&D (Non CA) ProFarm" at bounding box center [720, 132] width 425 height 30
paste input "Benefit Summary"
type input "2024-25 Standard Life & AD&D (Non CA) Benefit SummaryProFarm"
click at [888, 191] on span "Update" at bounding box center [884, 192] width 38 height 14
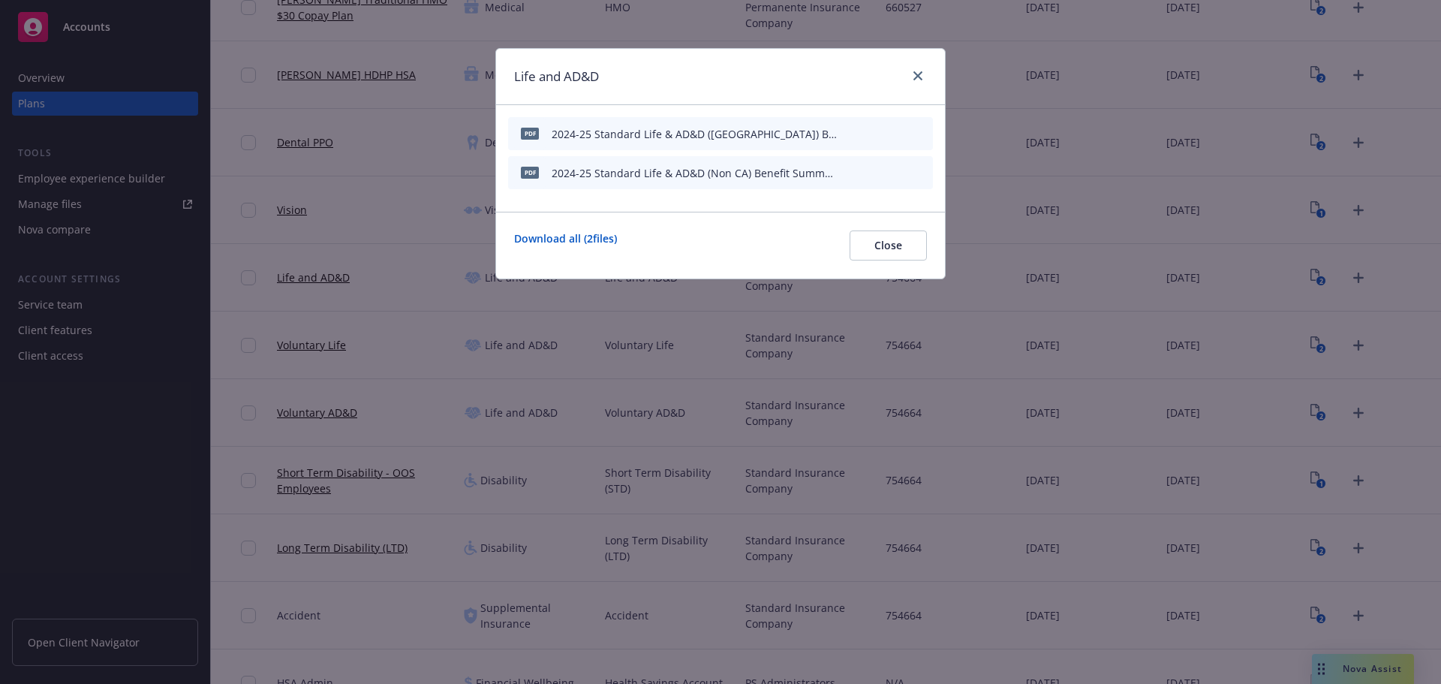
click at [850, 176] on icon "button" at bounding box center [847, 172] width 9 height 9
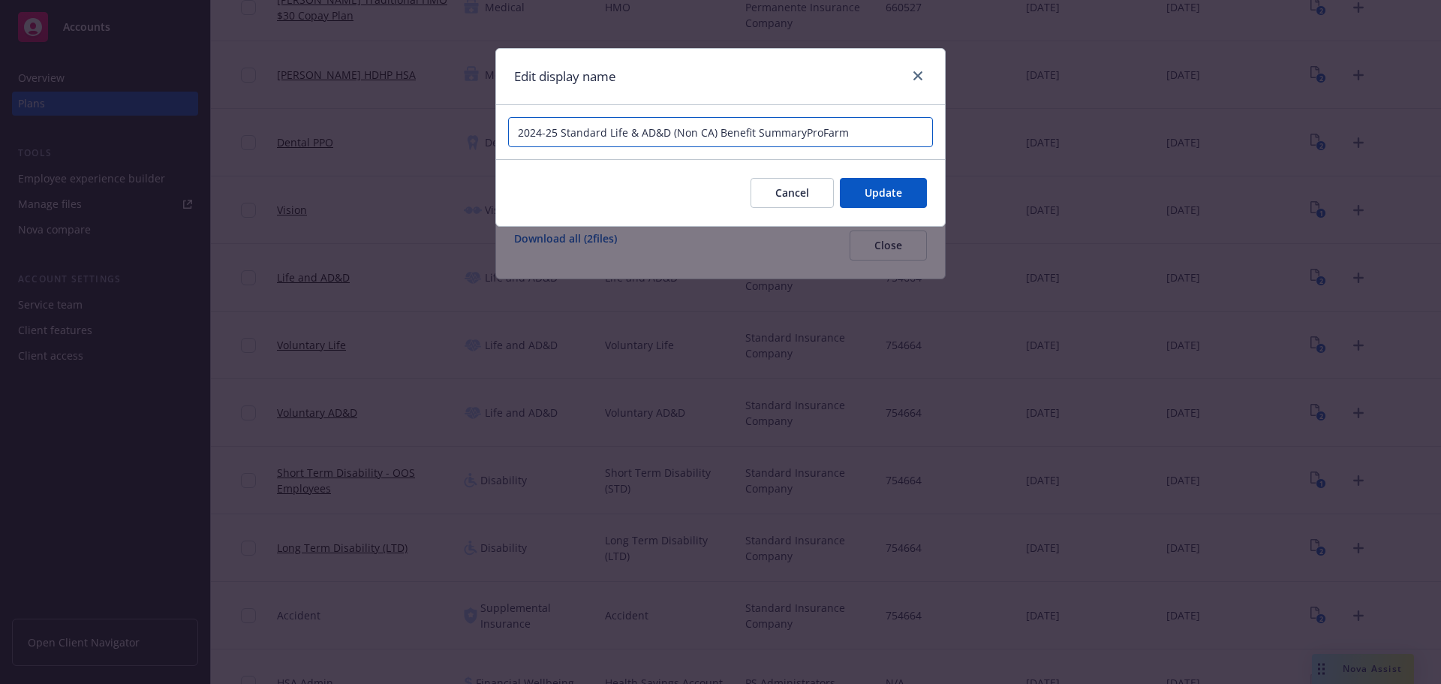
click at [803, 133] on input "2024-25 Standard Life & AD&D (Non CA) Benefit SummaryProFarm" at bounding box center [720, 132] width 425 height 30
type input "2024-25 Standard Life & AD&D (Non CA) Benefit Summary ProFarm"
click at [885, 189] on span "Update" at bounding box center [884, 192] width 38 height 14
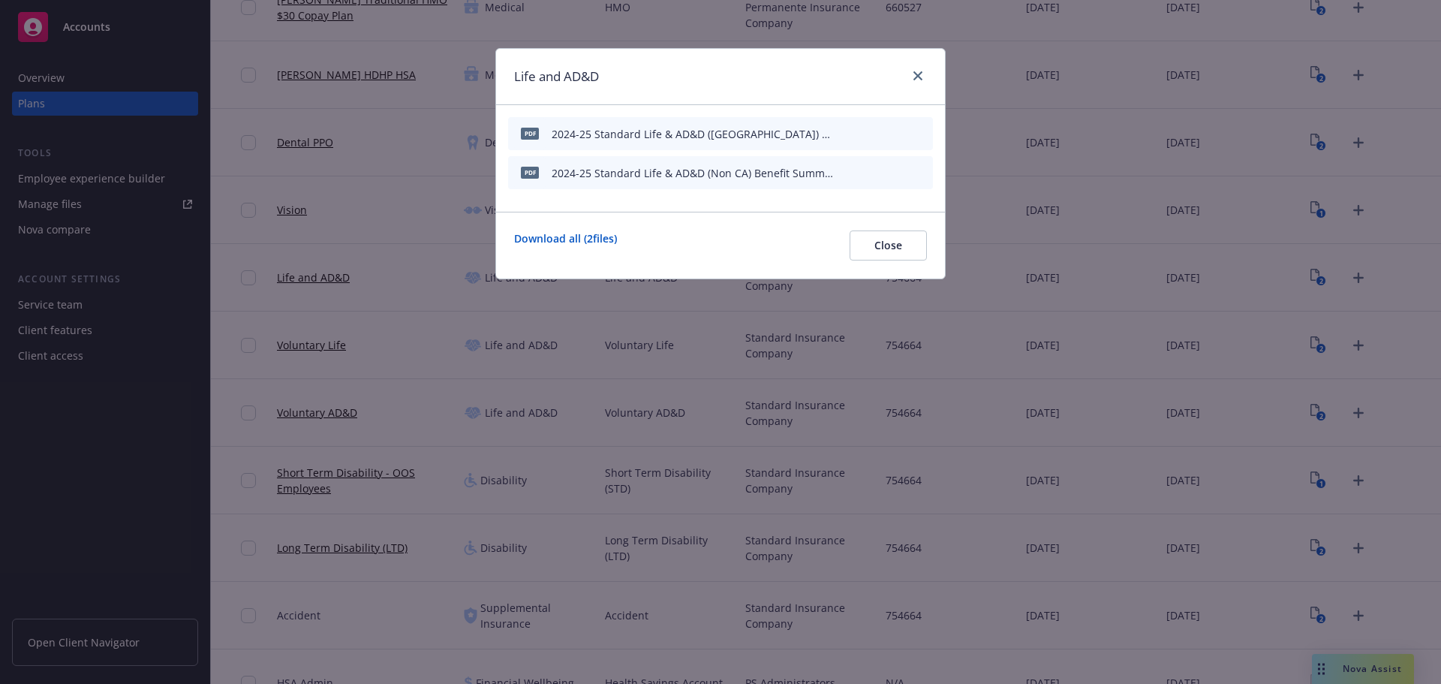
click at [897, 131] on icon "preview file" at bounding box center [895, 133] width 14 height 11
click at [897, 173] on icon "preview file" at bounding box center [895, 172] width 14 height 11
click at [907, 70] on div at bounding box center [915, 77] width 24 height 20
click at [913, 73] on link "close" at bounding box center [918, 76] width 18 height 18
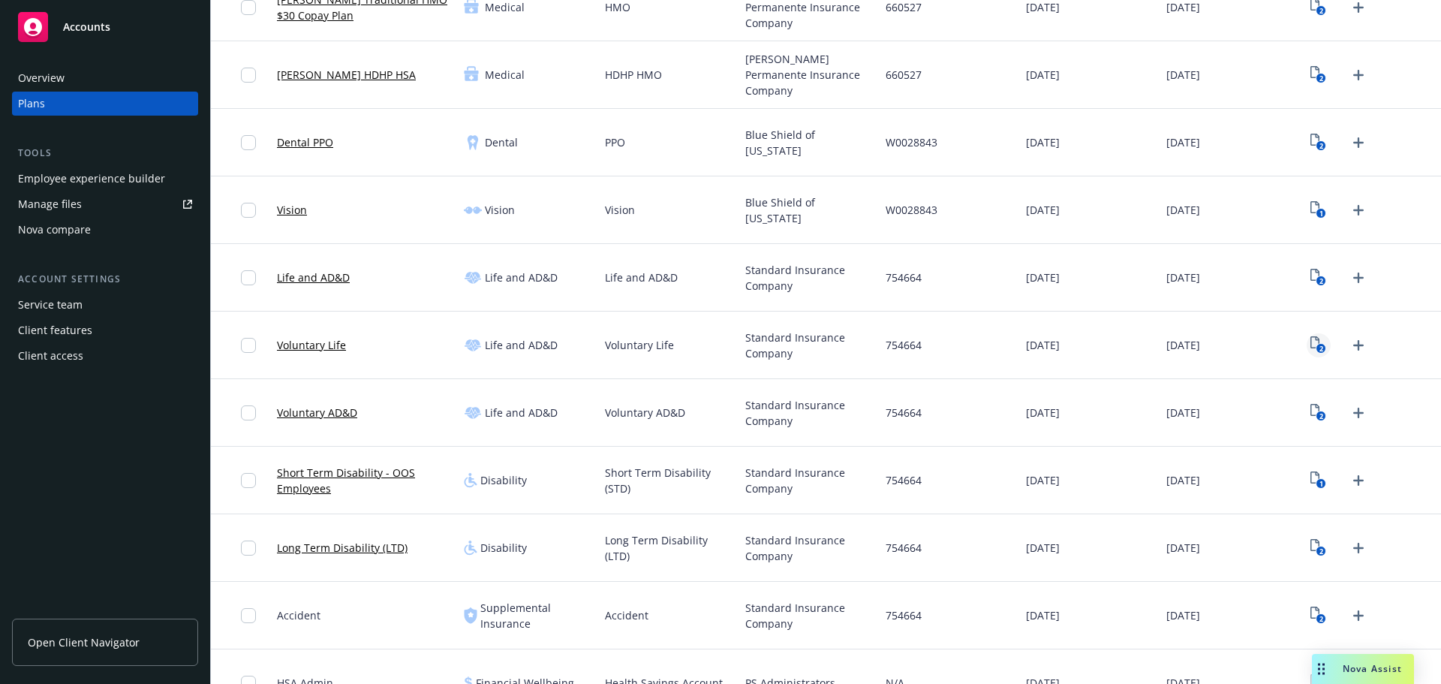
click at [1320, 348] on text "2" at bounding box center [1322, 349] width 4 height 10
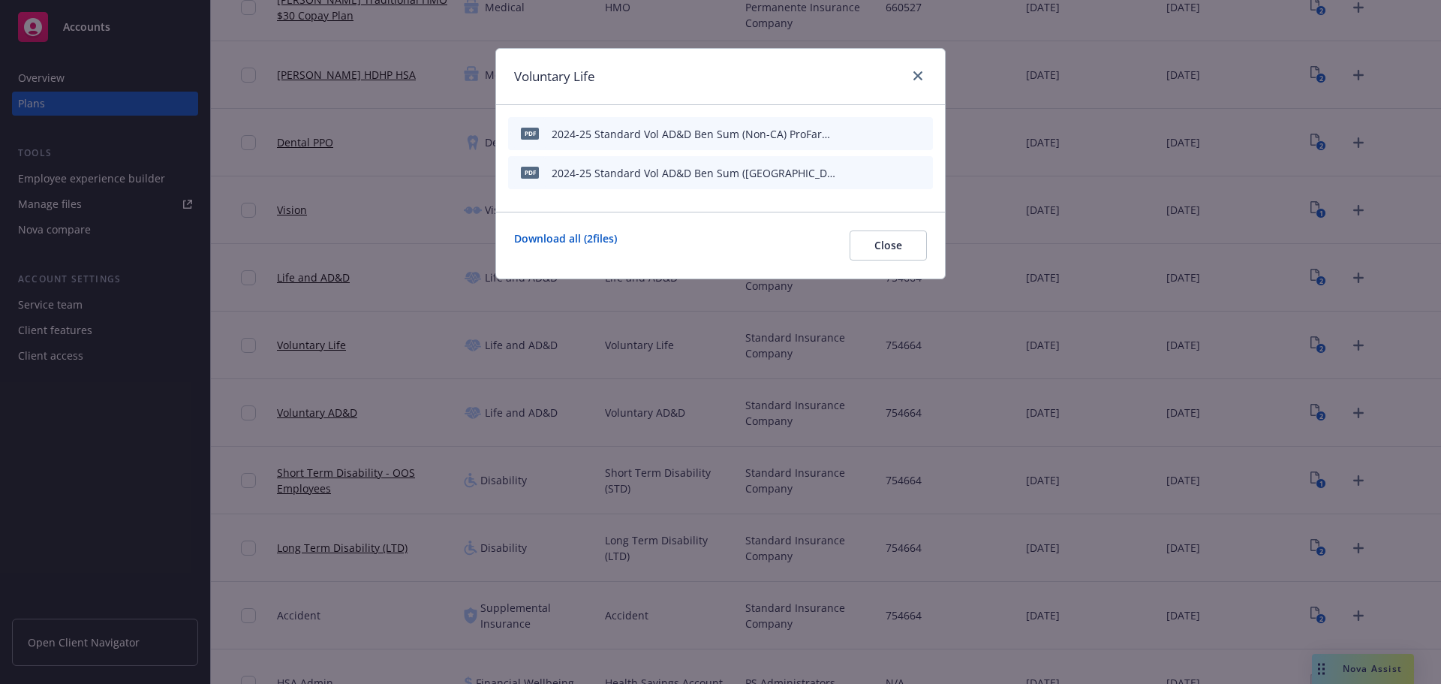
click at [852, 134] on button "button" at bounding box center [848, 134] width 12 height 12
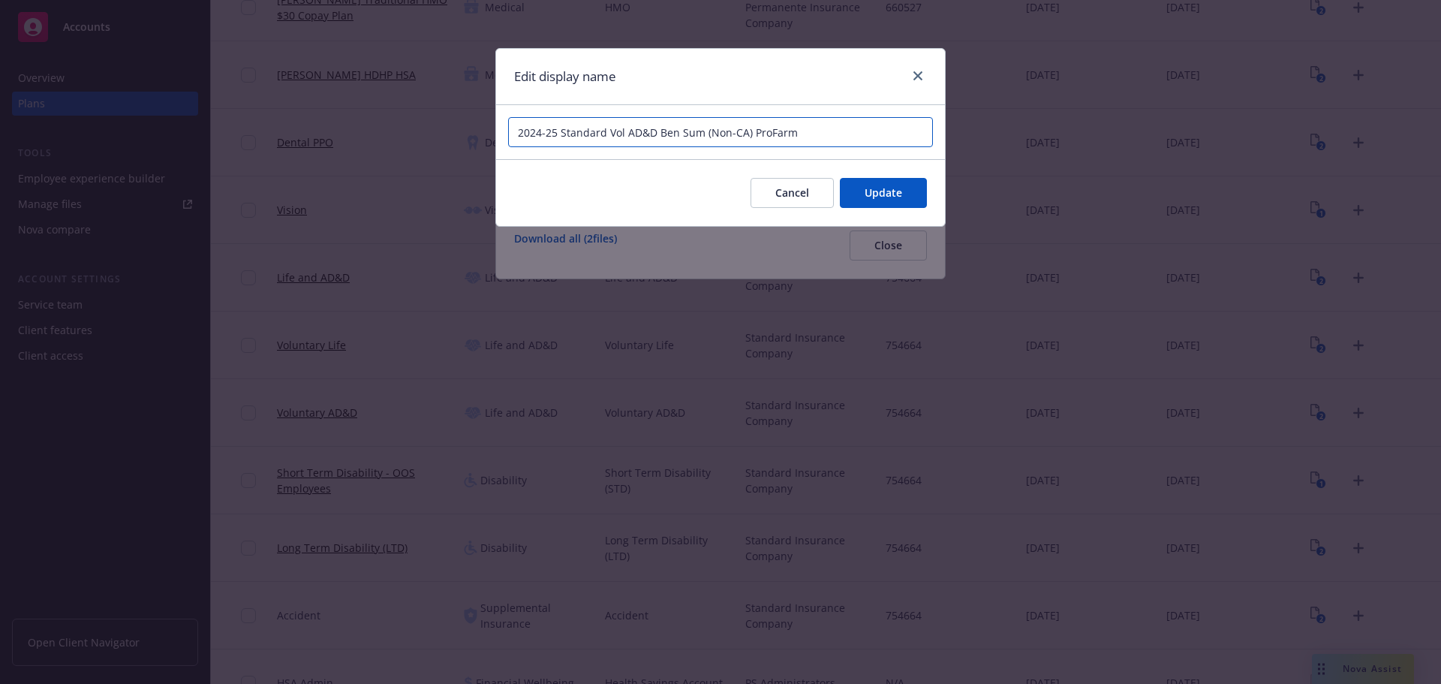
drag, startPoint x: 754, startPoint y: 131, endPoint x: 762, endPoint y: 131, distance: 8.3
click at [753, 131] on input "2024-25 Standard Vol AD&D Ben Sum (Non-CA) ProFarm" at bounding box center [720, 132] width 425 height 30
paste input "Benefit Summary"
type input "2024-25 Standard Vol AD&D Ben Sum (Non-CA) Benefit Summary ProFarm"
click at [887, 200] on span "Update" at bounding box center [884, 192] width 38 height 14
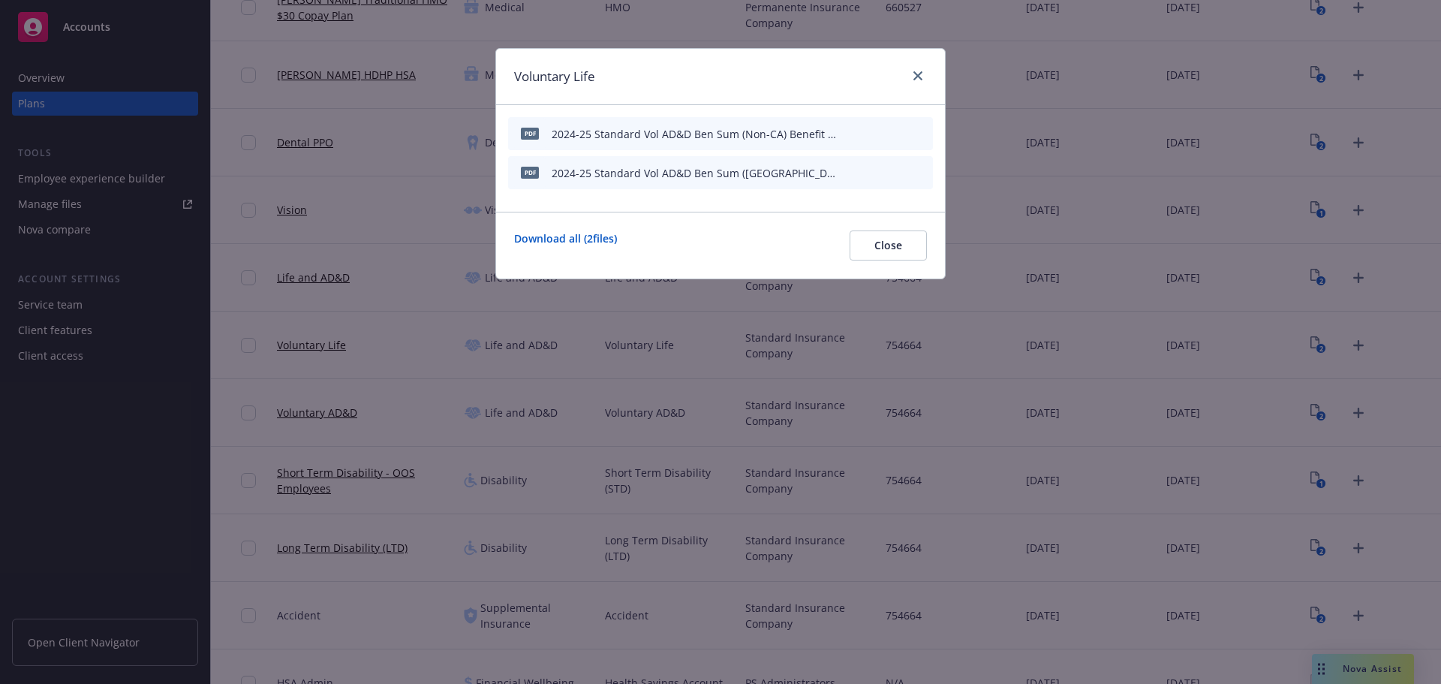
click at [847, 172] on icon "button" at bounding box center [847, 172] width 9 height 9
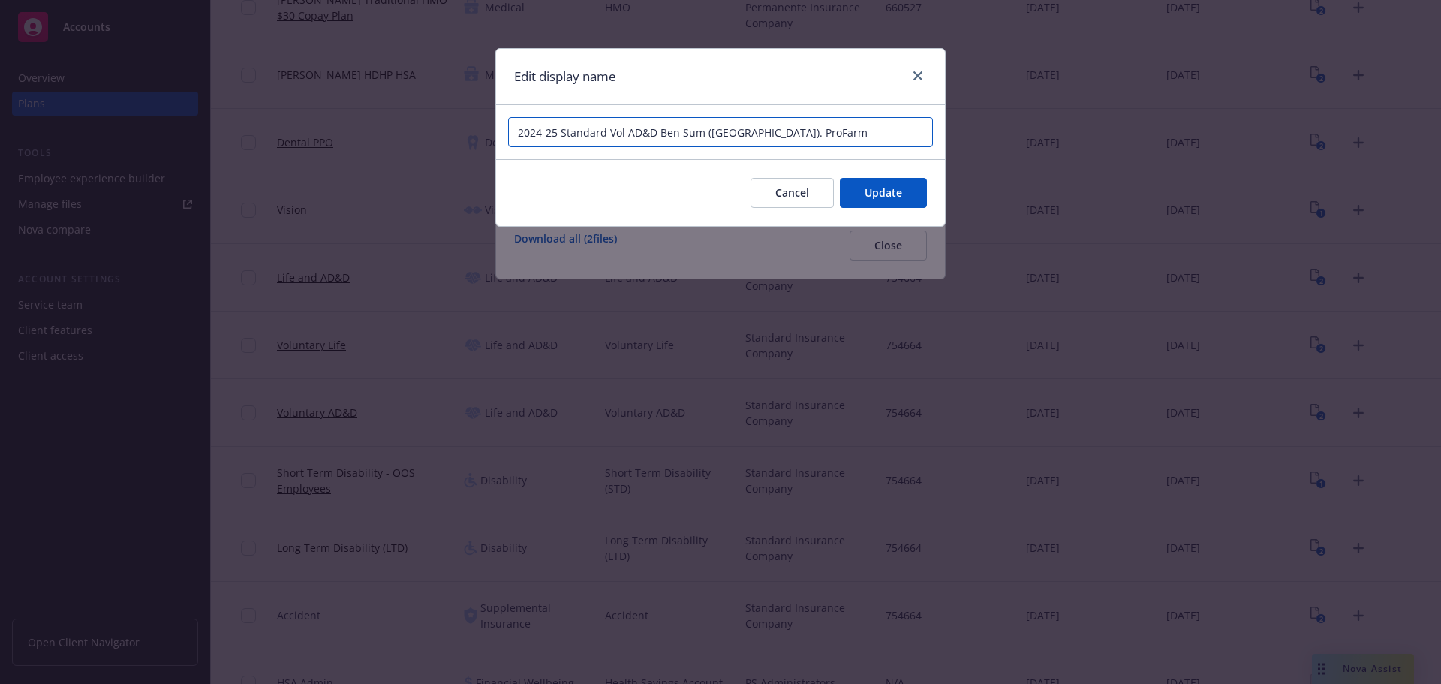
click at [727, 133] on input "2024-25 Standard Vol AD&D Ben Sum ([GEOGRAPHIC_DATA]). ProFarm" at bounding box center [720, 132] width 425 height 30
paste input "Benefit Summary"
type input "2024-25 Standard Vol AD&D Ben Sum ([GEOGRAPHIC_DATA]) ProFarm"
click at [917, 79] on icon "close" at bounding box center [918, 75] width 9 height 9
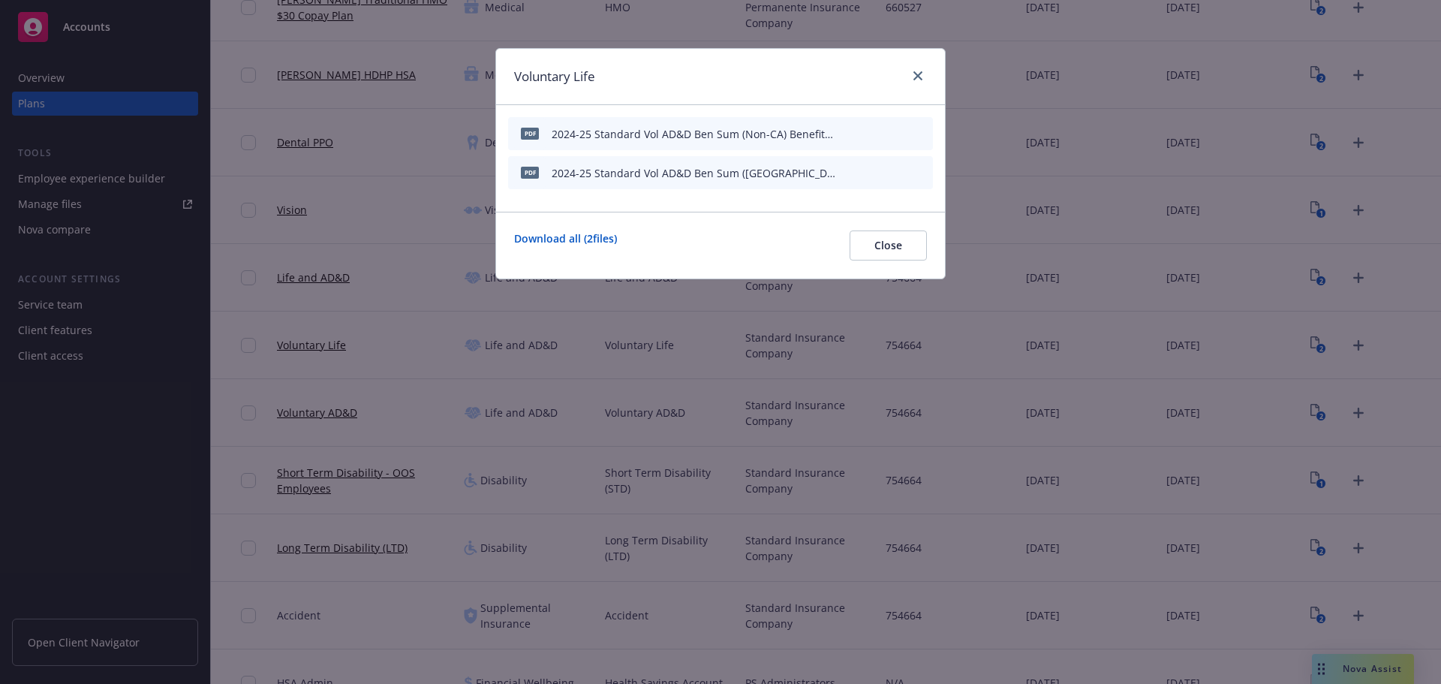
click at [847, 131] on icon "button" at bounding box center [847, 133] width 9 height 9
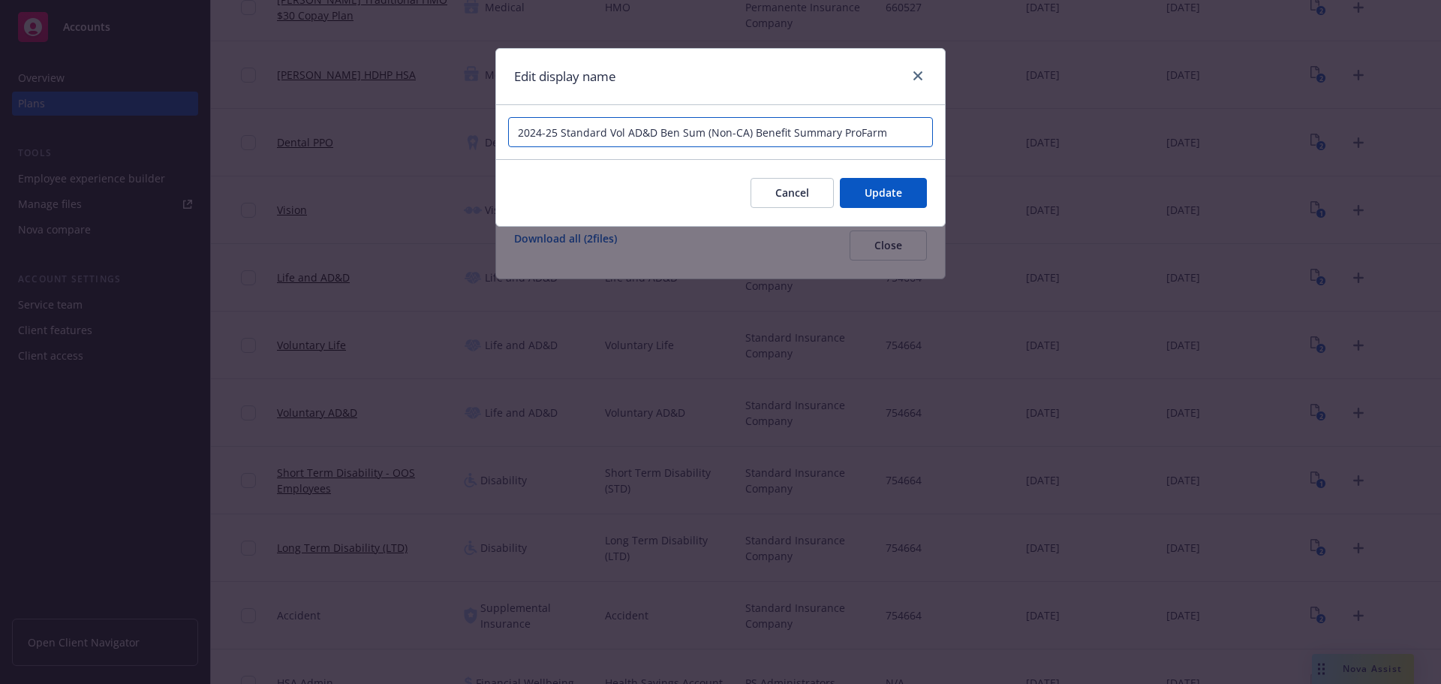
drag, startPoint x: 696, startPoint y: 134, endPoint x: 655, endPoint y: 134, distance: 40.5
click at [655, 134] on input "2024-25 Standard Vol AD&D Ben Sum (Non-CA) Benefit Summary ProFarm" at bounding box center [720, 132] width 425 height 30
type input "2024-25 Standard Vol AD&D (Non-CA) Benefit Summary ProFarm"
click at [888, 200] on span "Update" at bounding box center [884, 192] width 38 height 14
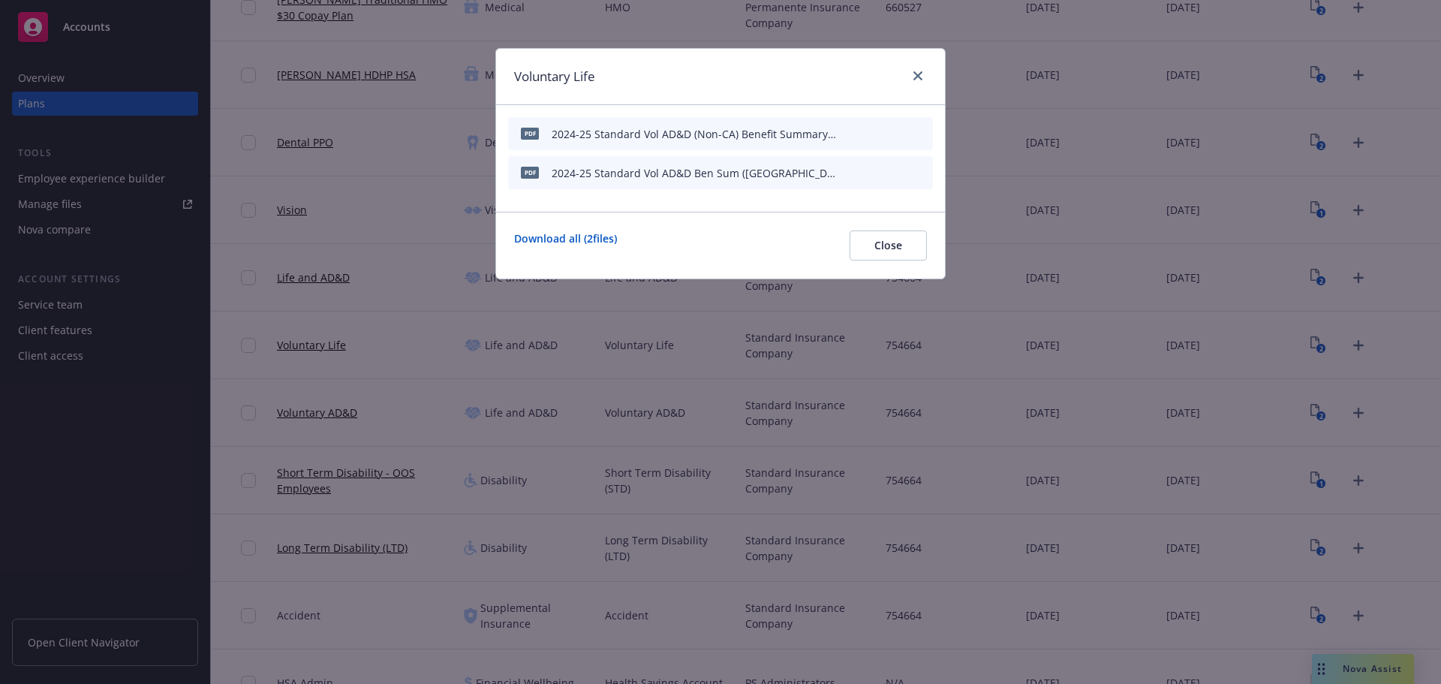
click at [846, 172] on icon "button" at bounding box center [847, 172] width 9 height 9
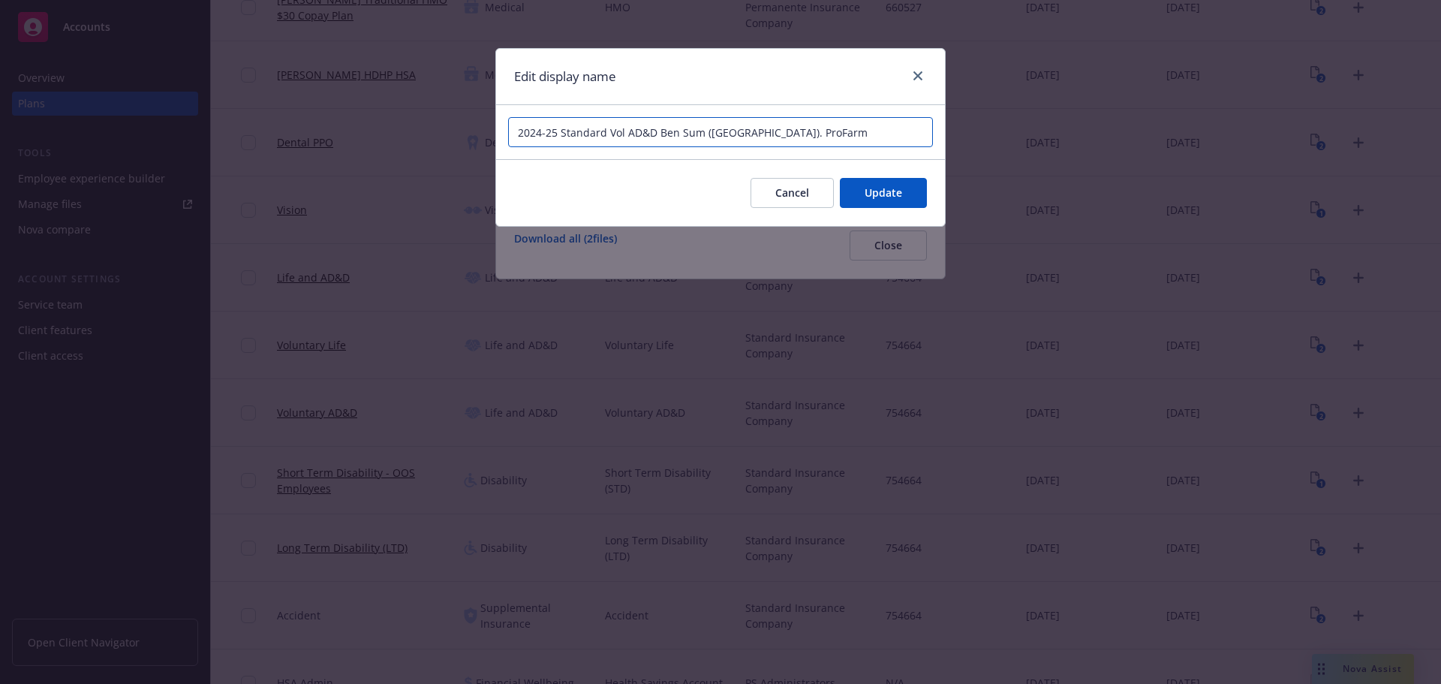
drag, startPoint x: 704, startPoint y: 131, endPoint x: 658, endPoint y: 134, distance: 45.9
click at [658, 134] on input "2024-25 Standard Vol AD&D Ben Sum ([GEOGRAPHIC_DATA]). ProFarm" at bounding box center [720, 132] width 425 height 30
click at [679, 138] on input "2024-25 Standard Vol AD&D ([GEOGRAPHIC_DATA]). ProFarm" at bounding box center [720, 132] width 425 height 30
paste input "Benefit Summary"
type input "2024-25 Standard Vol AD&D ([GEOGRAPHIC_DATA]) Benefit Summary ProFarm"
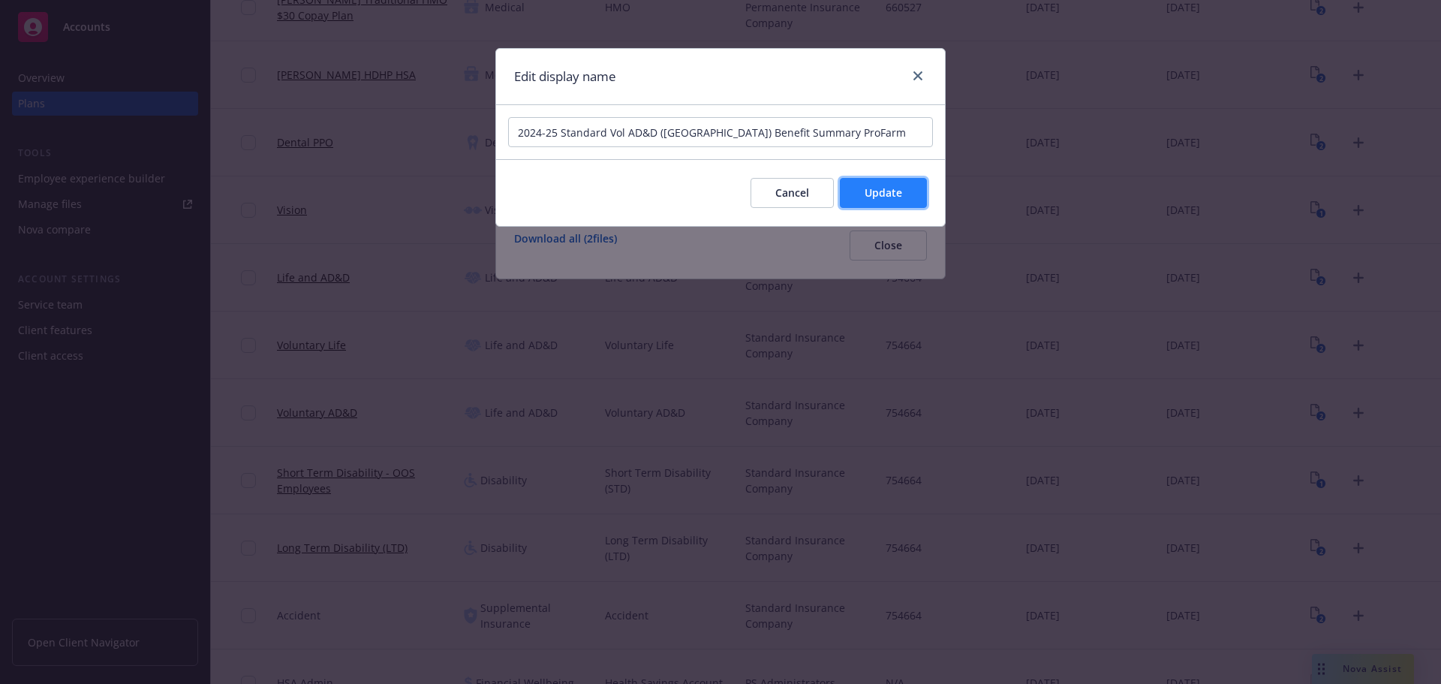
click at [901, 193] on span "Update" at bounding box center [884, 192] width 38 height 14
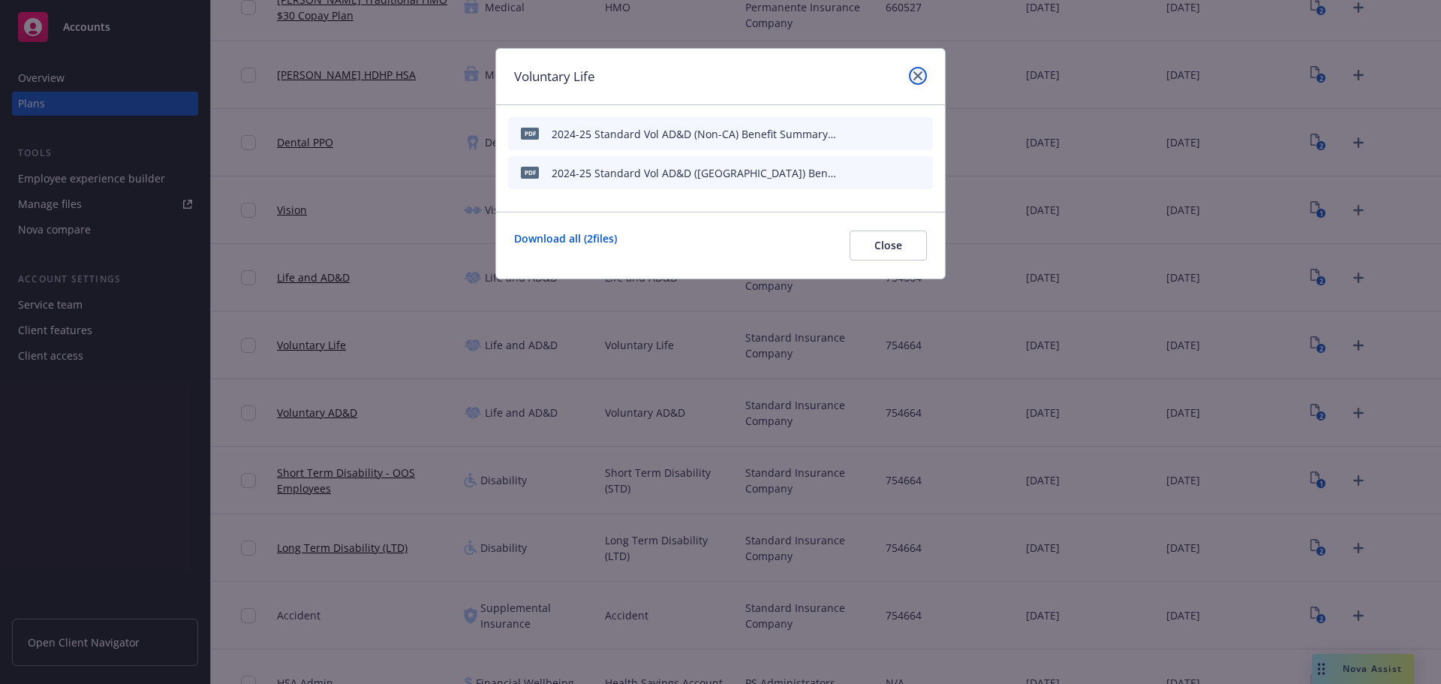
click at [914, 80] on icon "close" at bounding box center [918, 75] width 9 height 9
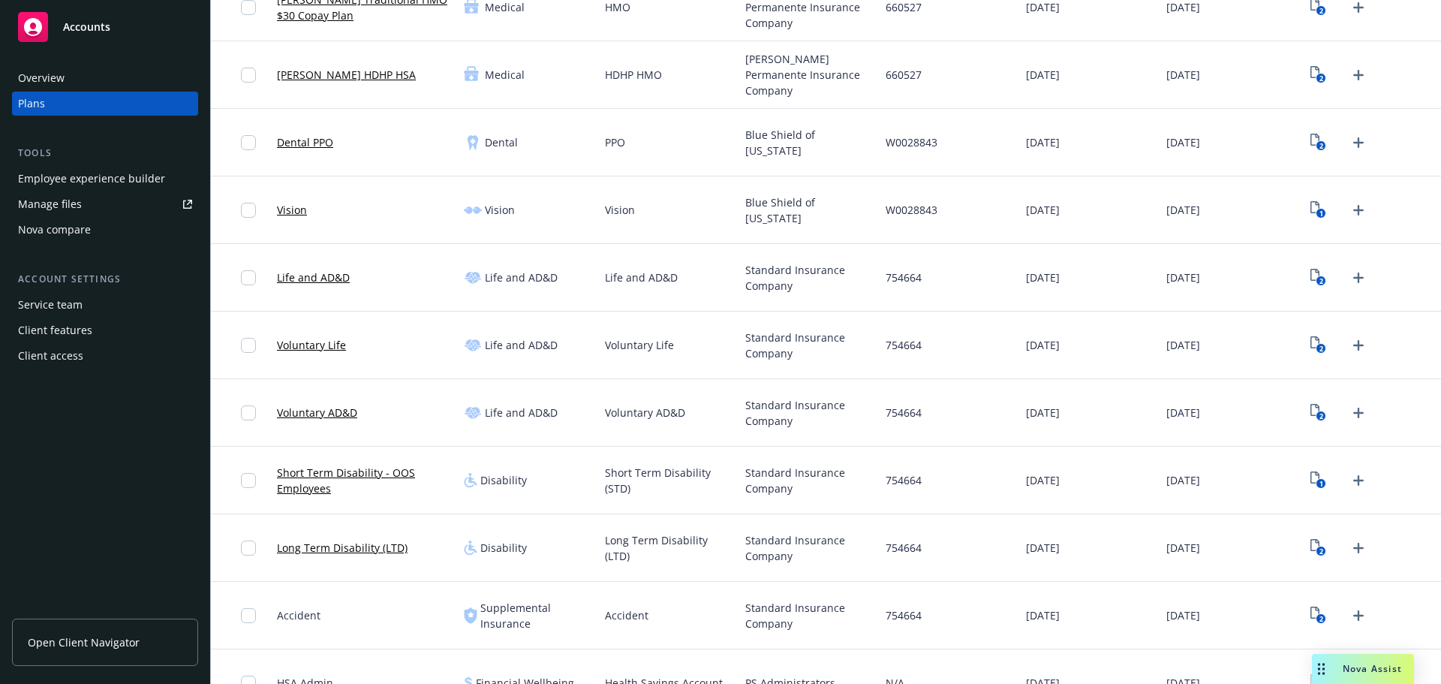
drag, startPoint x: 1332, startPoint y: 405, endPoint x: 1321, endPoint y: 408, distance: 10.9
click at [1327, 406] on div "2" at bounding box center [1339, 413] width 65 height 24
click at [1318, 408] on link "2" at bounding box center [1319, 413] width 24 height 24
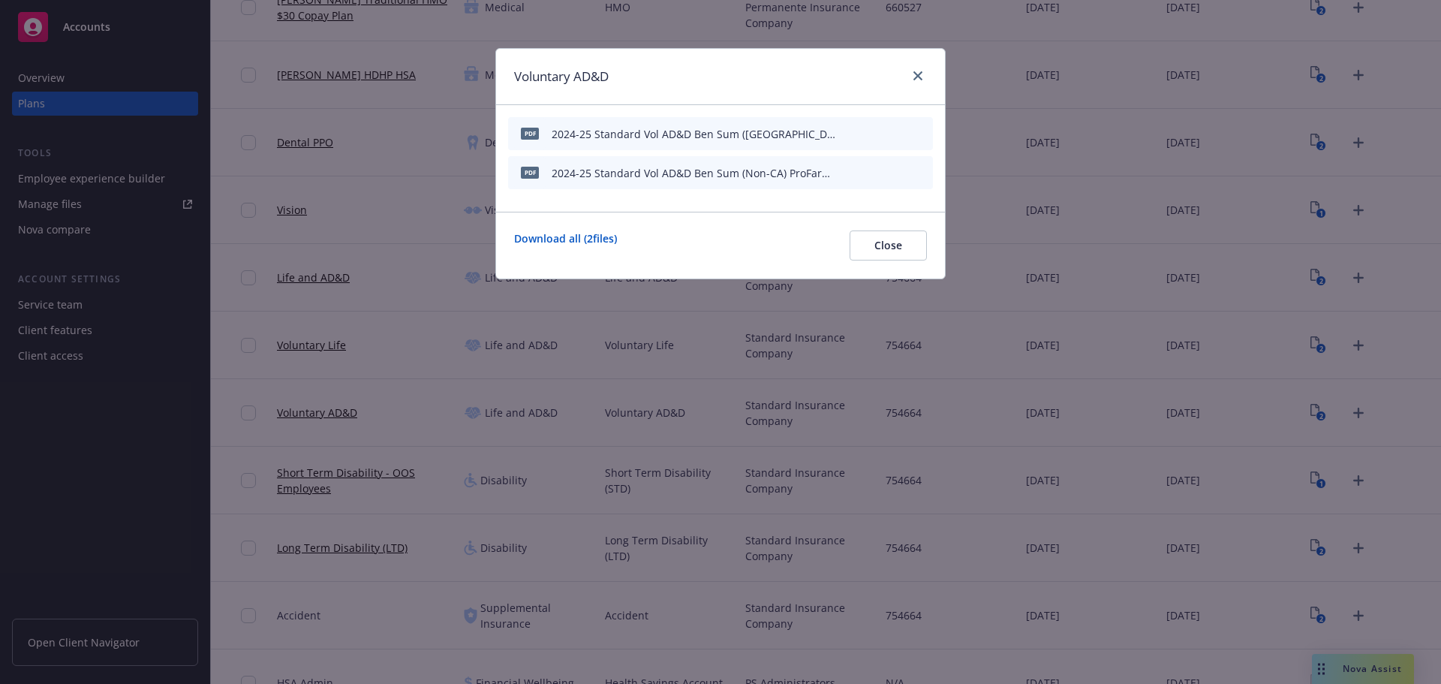
click at [853, 133] on button "button" at bounding box center [848, 134] width 12 height 12
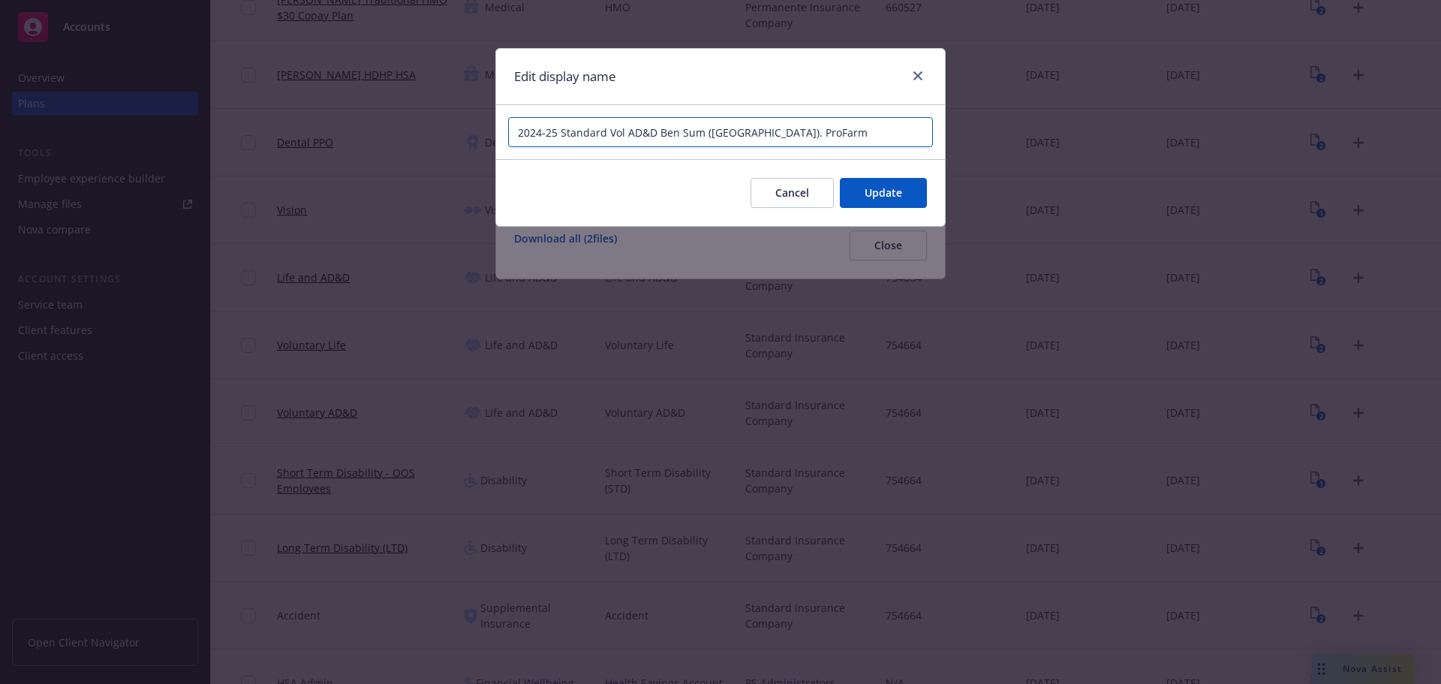
drag, startPoint x: 704, startPoint y: 133, endPoint x: 655, endPoint y: 134, distance: 48.8
click at [655, 134] on input "2024-25 Standard Vol AD&D Ben Sum ([GEOGRAPHIC_DATA]). ProFarm" at bounding box center [720, 132] width 425 height 30
paste input "Benefit Summary"
type input "2024-25 Standard Vol AD&D ([GEOGRAPHIC_DATA]) Benefit Summary ProFarm"
click at [904, 185] on button "Update" at bounding box center [883, 193] width 87 height 30
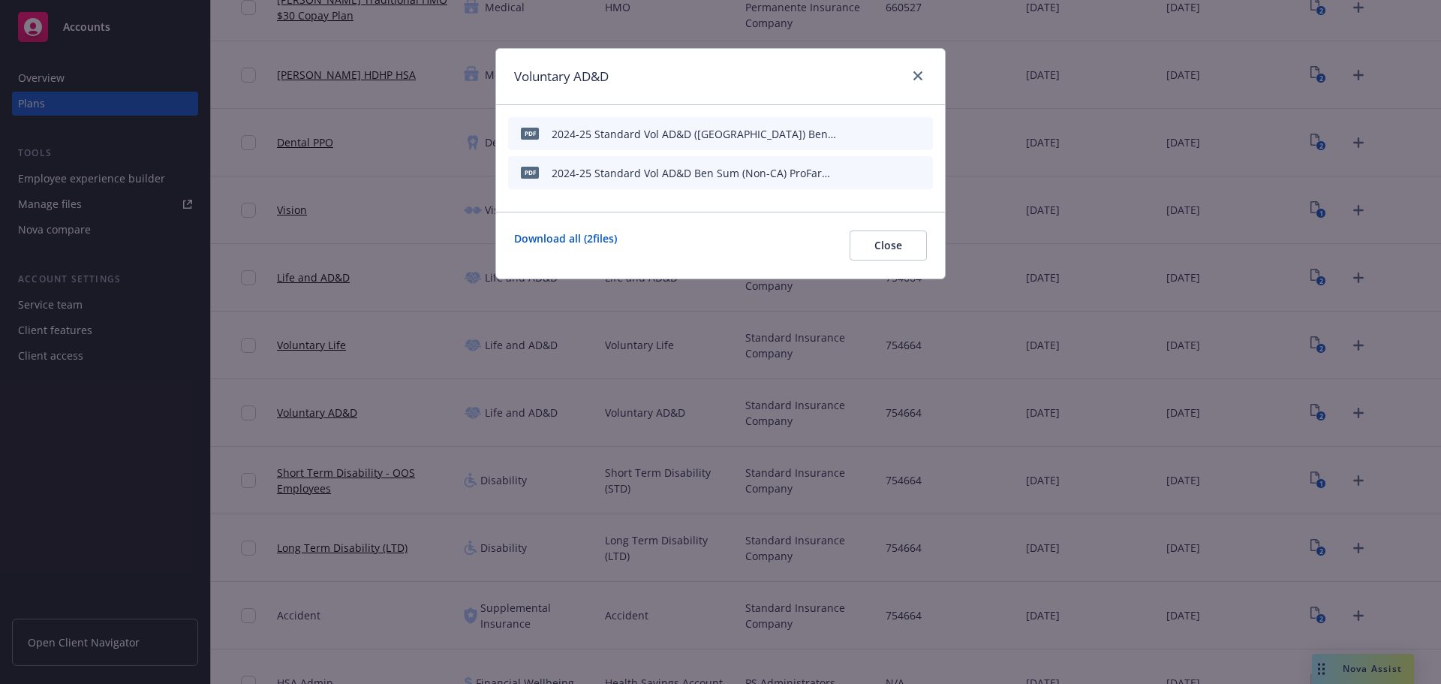
click at [851, 170] on icon "button" at bounding box center [850, 170] width 4 height 4
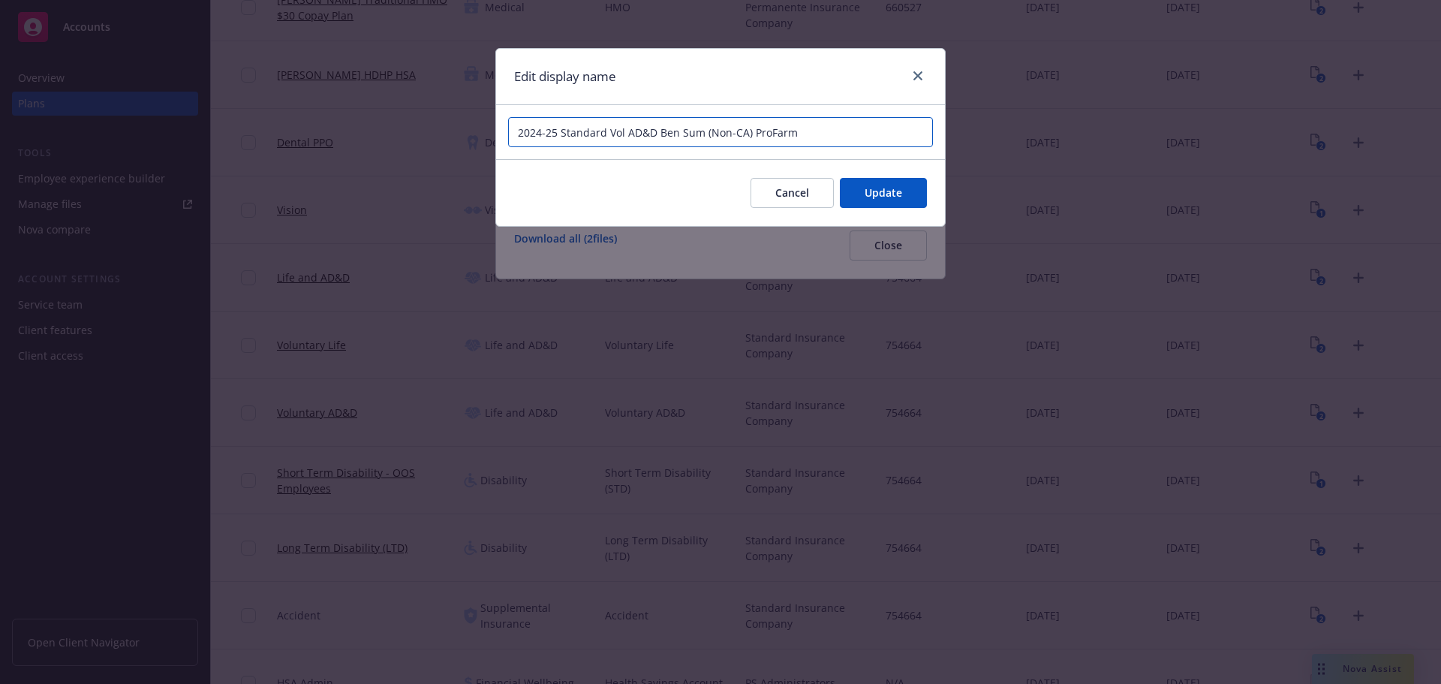
drag, startPoint x: 659, startPoint y: 134, endPoint x: 701, endPoint y: 132, distance: 42.1
click at [701, 132] on input "2024-25 Standard Vol AD&D Ben Sum (Non-CA) ProFarm" at bounding box center [720, 132] width 425 height 30
paste input "Benefit Summary"
type input "2024-25 Standard Vol AD&D (Non-CA) Benefit Summary ProFarm"
click at [884, 187] on span "Update" at bounding box center [884, 192] width 38 height 14
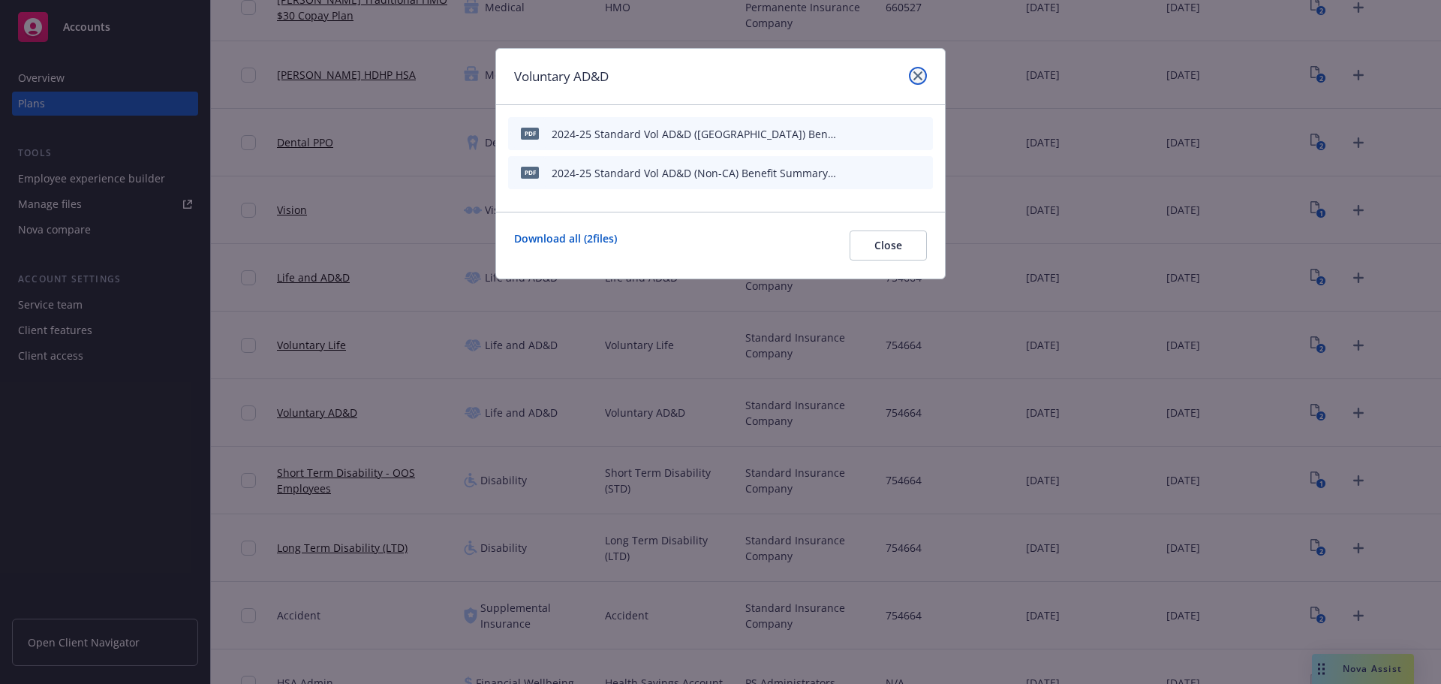
click at [916, 77] on icon "close" at bounding box center [918, 75] width 9 height 9
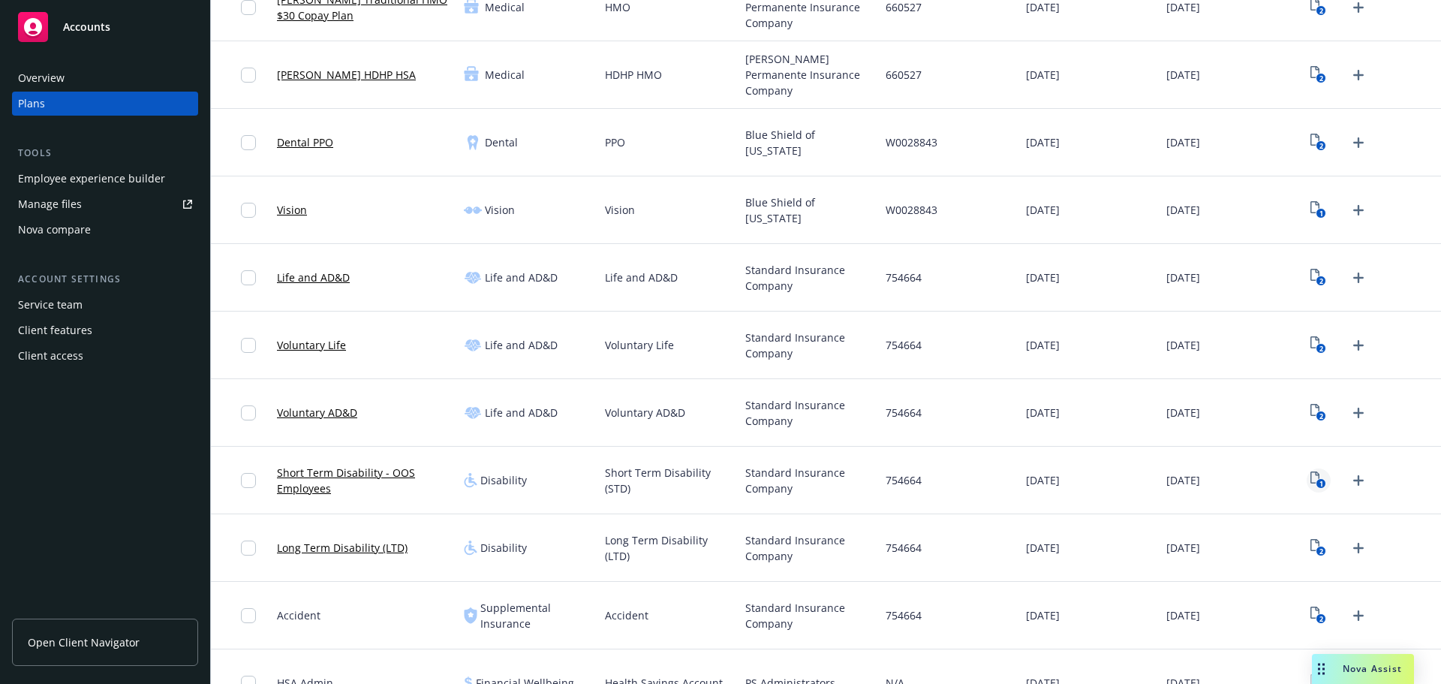
click at [1311, 487] on icon "1" at bounding box center [1319, 479] width 16 height 17
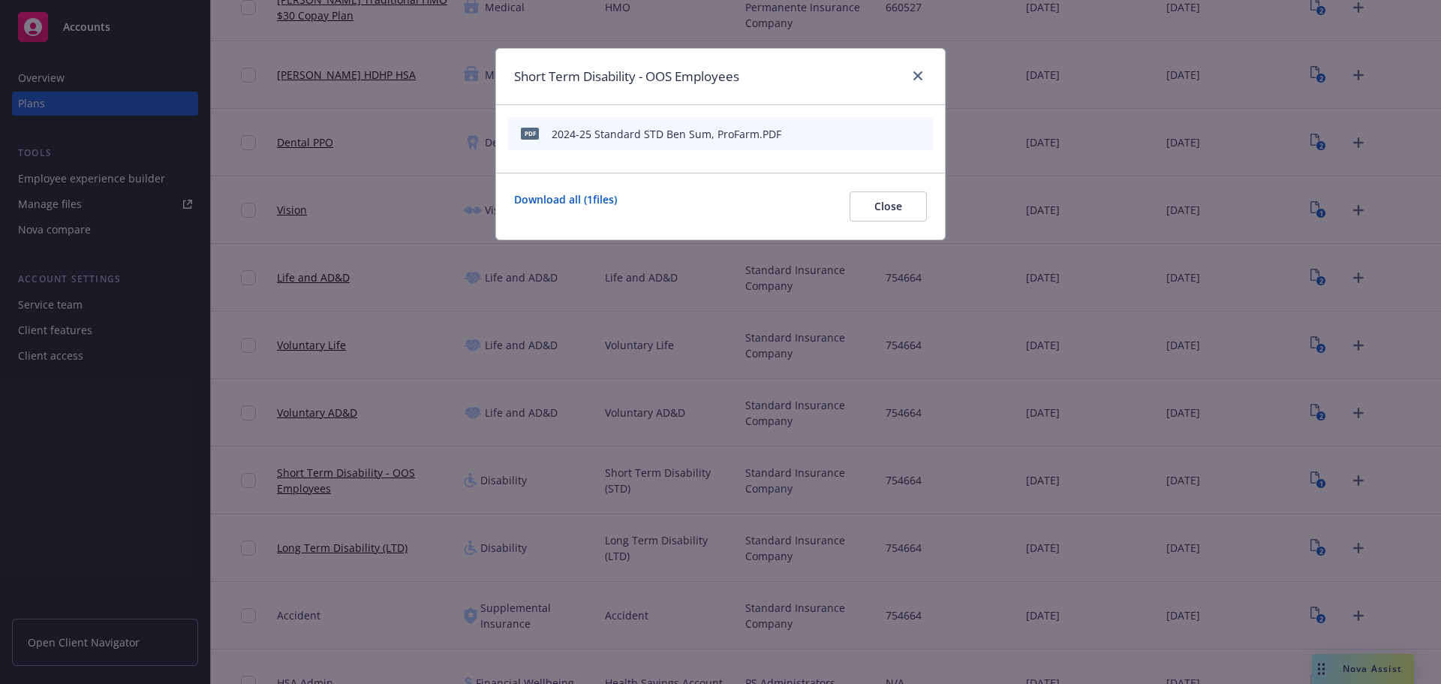
click at [850, 136] on icon "button" at bounding box center [847, 133] width 9 height 9
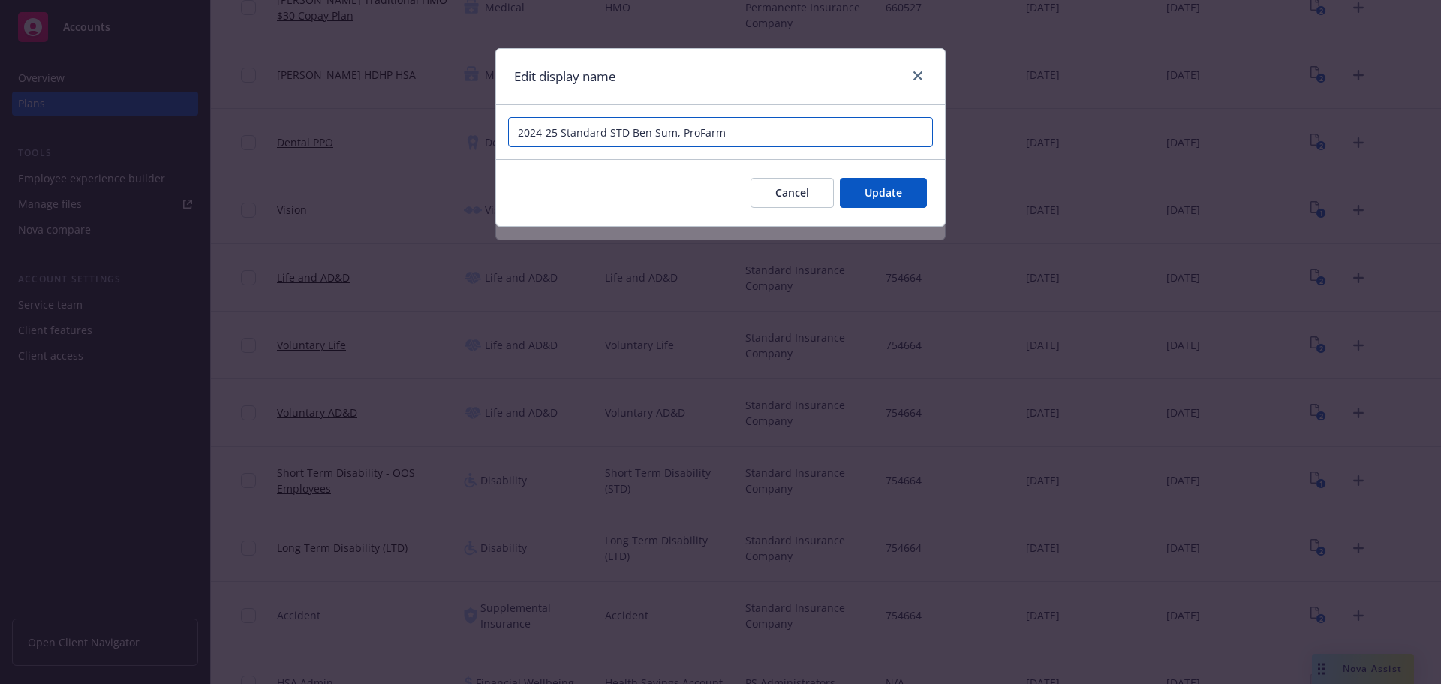
drag, startPoint x: 673, startPoint y: 134, endPoint x: 631, endPoint y: 134, distance: 42.0
click at [631, 134] on input "2024-25 Standard STD Ben Sum, ProFarm" at bounding box center [720, 132] width 425 height 30
paste input "efit Summary"
type input "2024-25 Standard STD Benefit Summary ProFarm"
click at [869, 182] on button "Update" at bounding box center [883, 193] width 87 height 30
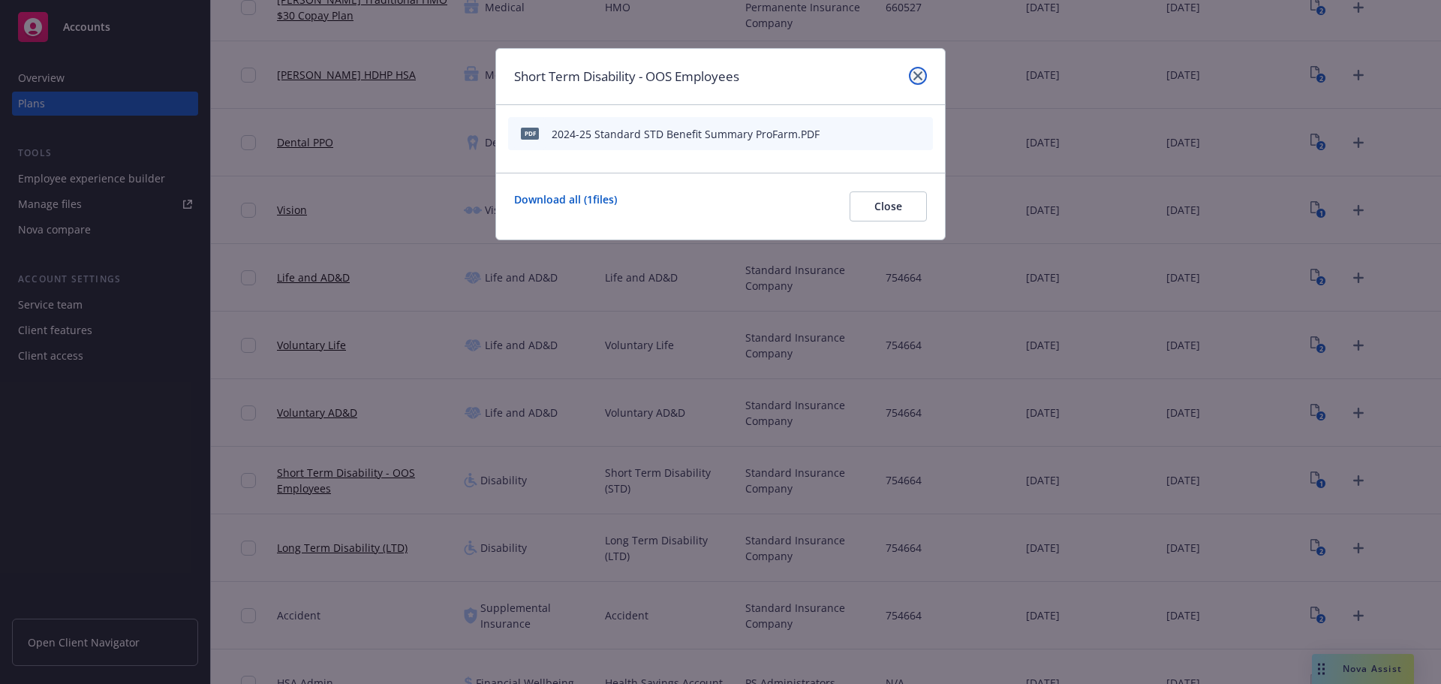
click at [912, 75] on link "close" at bounding box center [918, 76] width 18 height 18
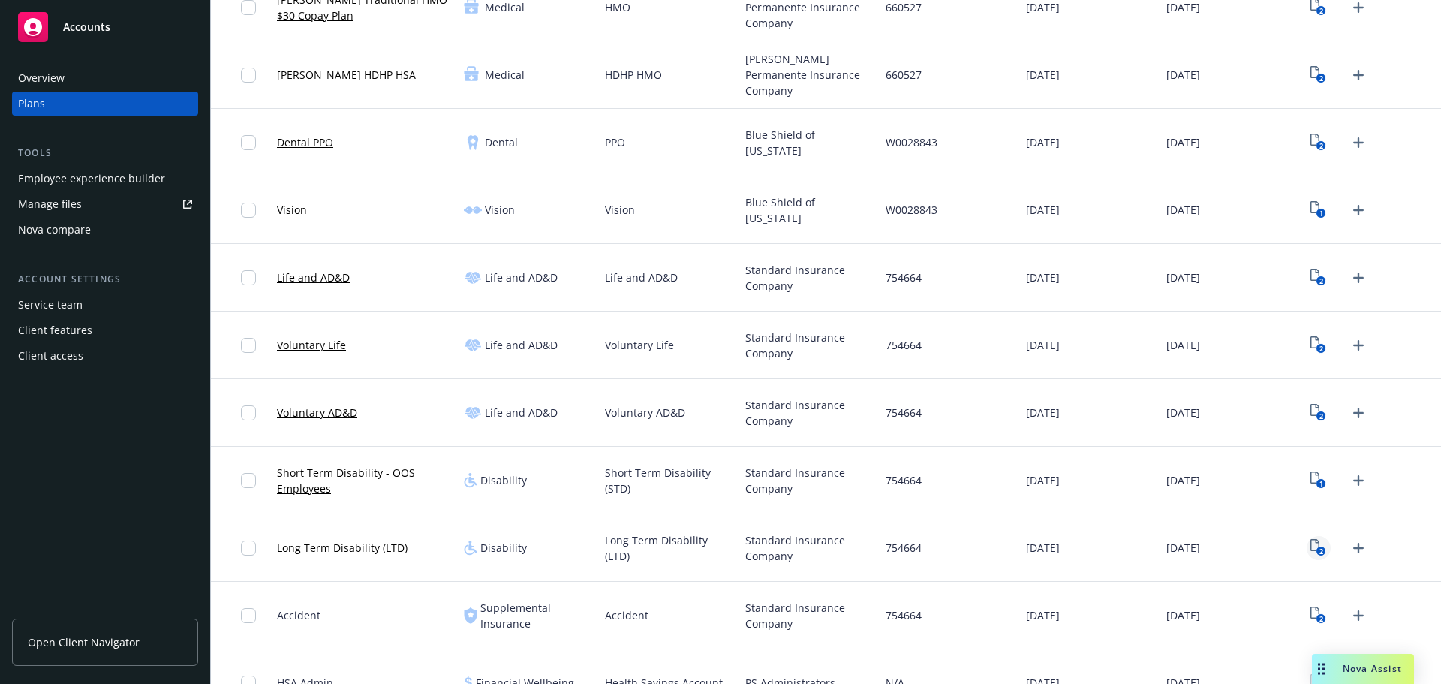
click at [1320, 552] on text "2" at bounding box center [1322, 552] width 4 height 10
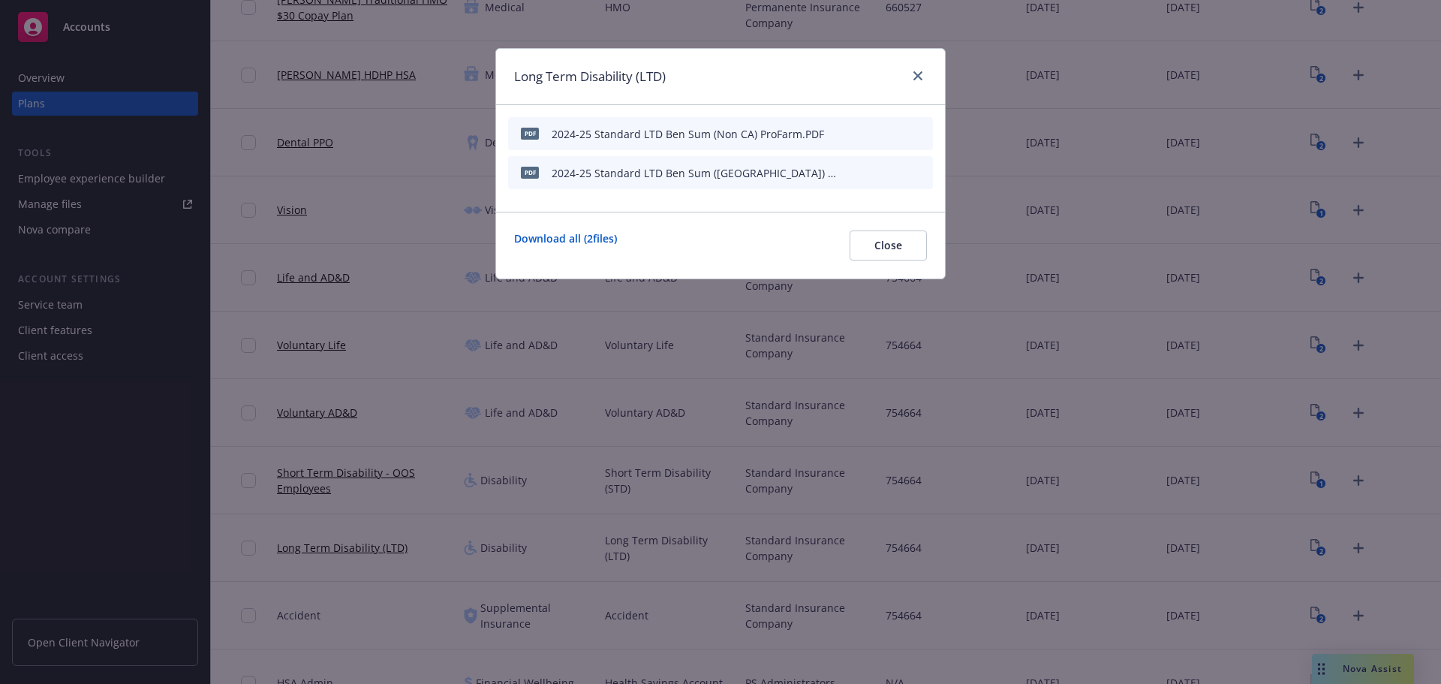
click at [851, 134] on icon "button" at bounding box center [847, 133] width 9 height 9
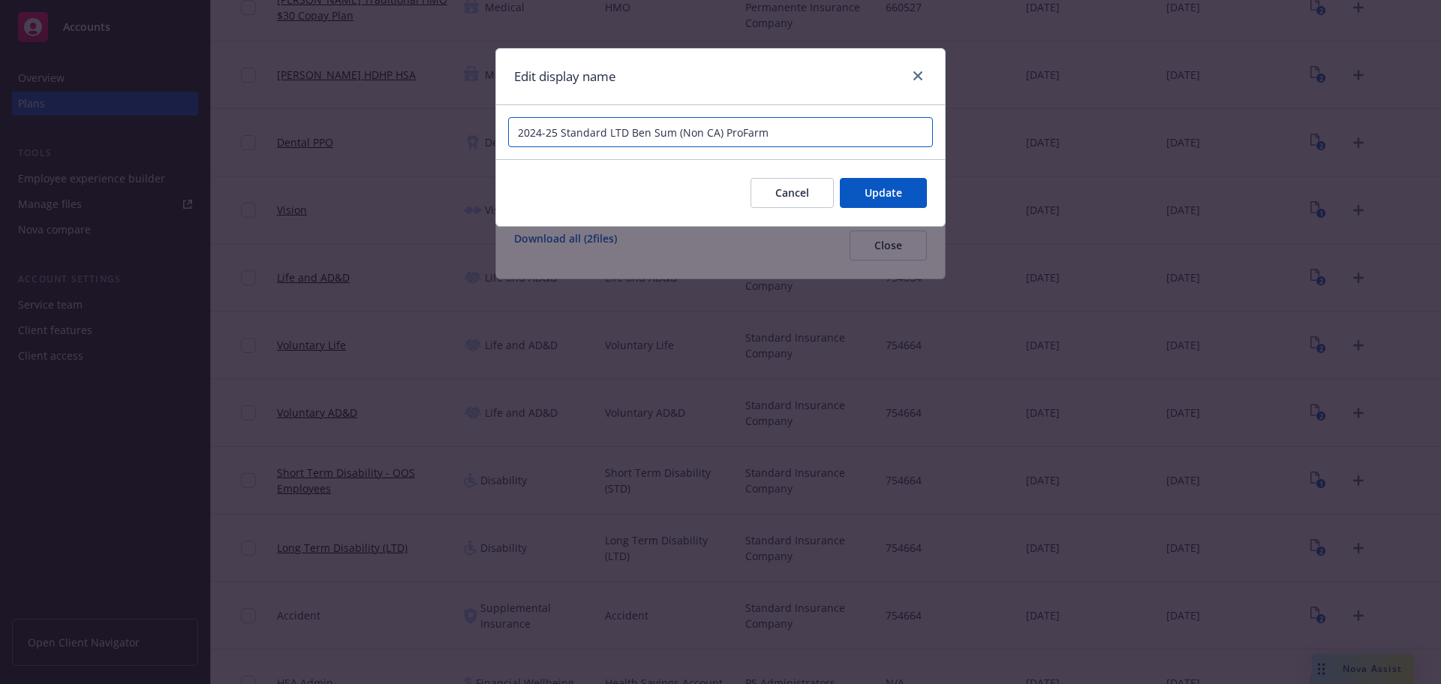
drag, startPoint x: 630, startPoint y: 138, endPoint x: 675, endPoint y: 137, distance: 45.1
click at [675, 137] on input "2024-25 Standard LTD Ben Sum (Non CA) ProFarm" at bounding box center [720, 132] width 425 height 30
paste input "Benefit Summary"
type input "2024-25 Standard LTD (Non CA) Benefit Summary ProFarm"
click at [884, 197] on span "Update" at bounding box center [884, 192] width 38 height 14
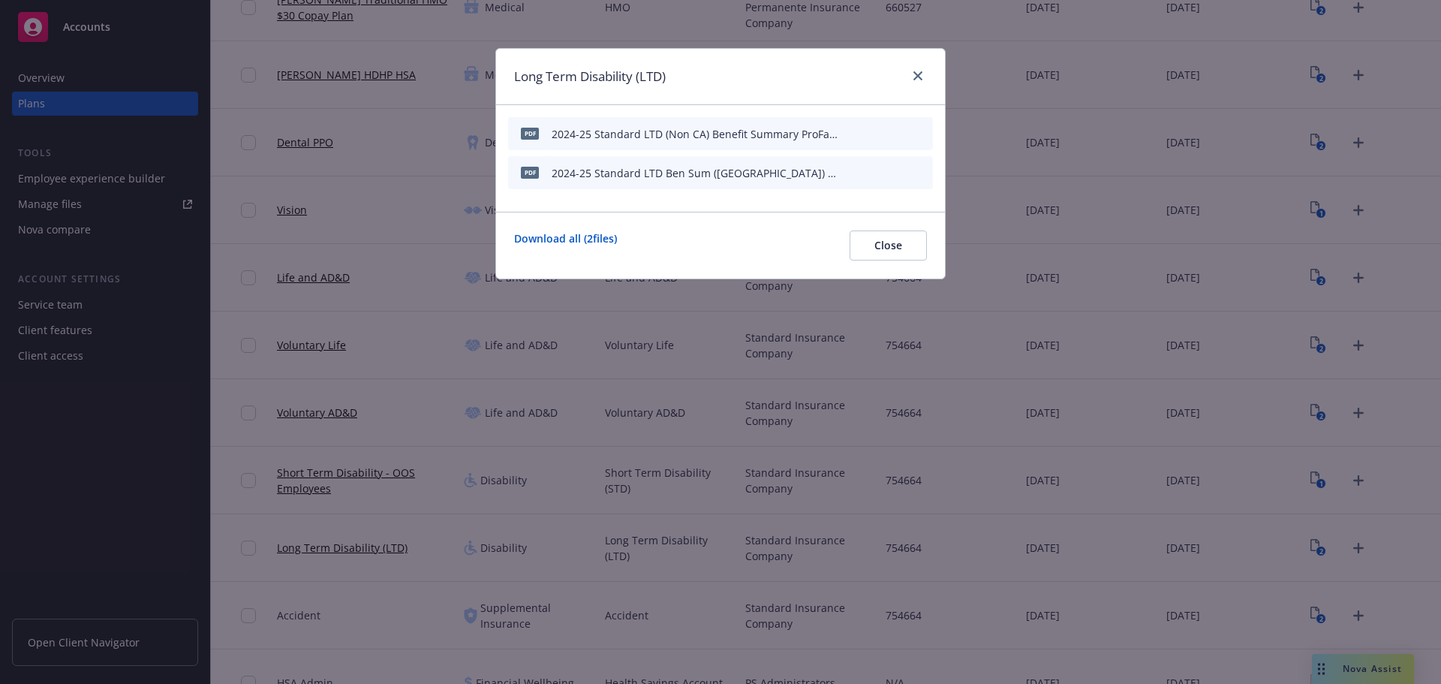
click at [844, 173] on div "PDF 2024-25 Standard LTD Ben Sum ([GEOGRAPHIC_DATA]) ProFarm.PDF" at bounding box center [720, 172] width 425 height 33
click at [847, 173] on icon "button" at bounding box center [847, 174] width 8 height 8
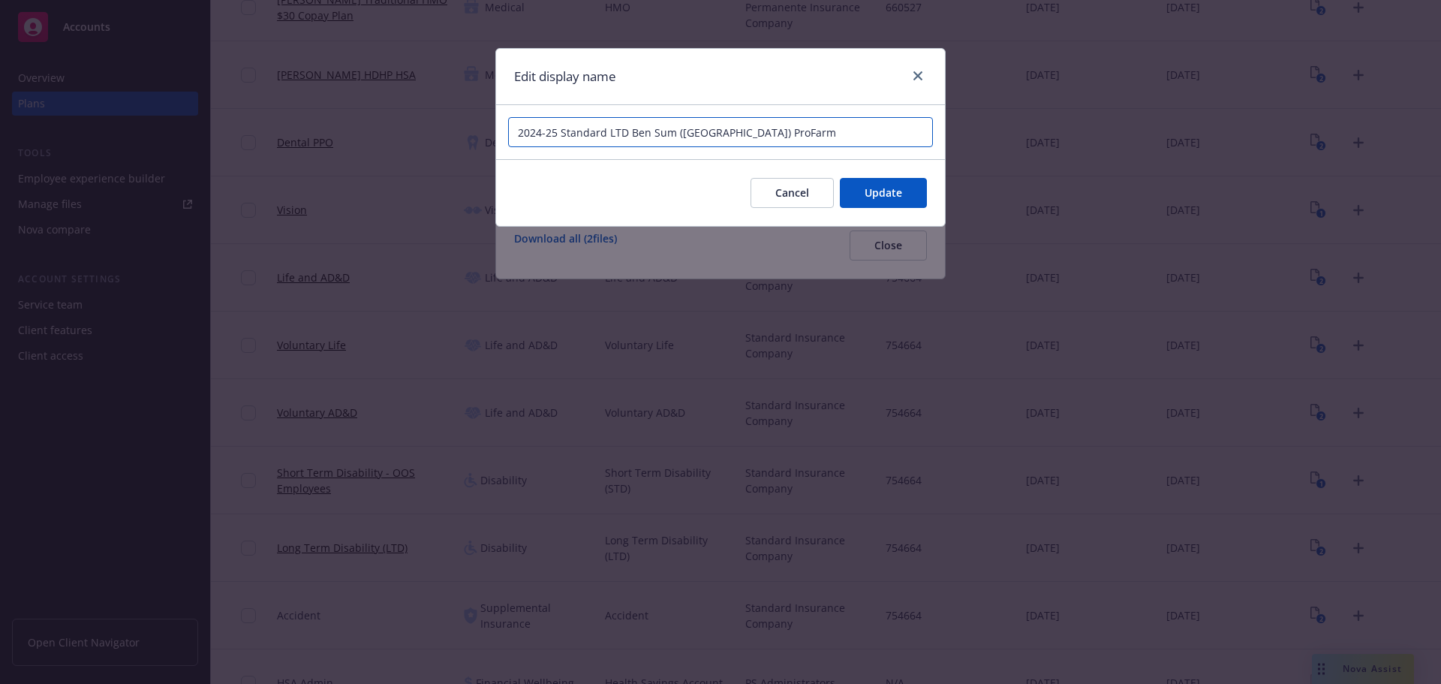
drag, startPoint x: 643, startPoint y: 126, endPoint x: 675, endPoint y: 131, distance: 32.0
click at [675, 131] on input "2024-25 Standard LTD Ben Sum ([GEOGRAPHIC_DATA]) ProFarm" at bounding box center [720, 132] width 425 height 30
paste input "Benefit Summary"
type input "2024-25 Standard LTD ([GEOGRAPHIC_DATA]) Benefit Summary ProFarm"
click at [875, 198] on span "Update" at bounding box center [884, 192] width 38 height 14
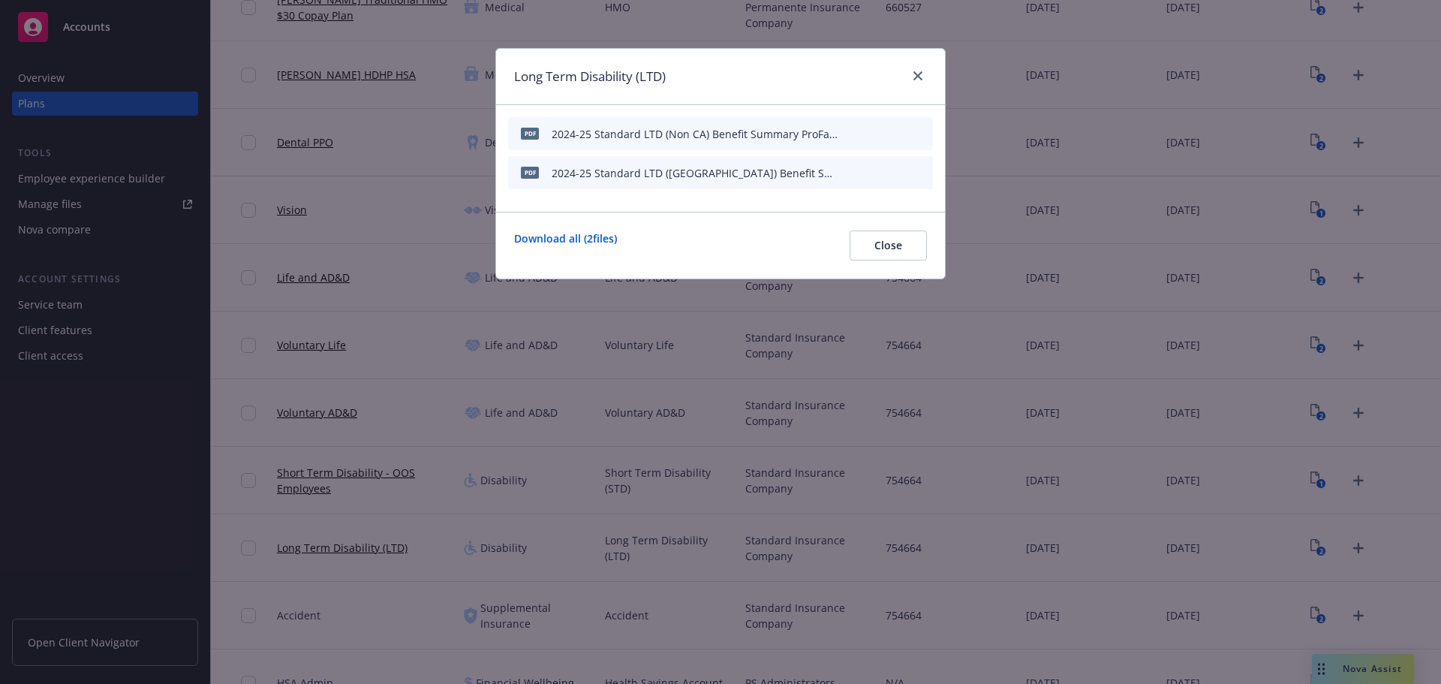
click at [916, 86] on div at bounding box center [915, 77] width 24 height 20
click at [916, 79] on icon "close" at bounding box center [918, 75] width 9 height 9
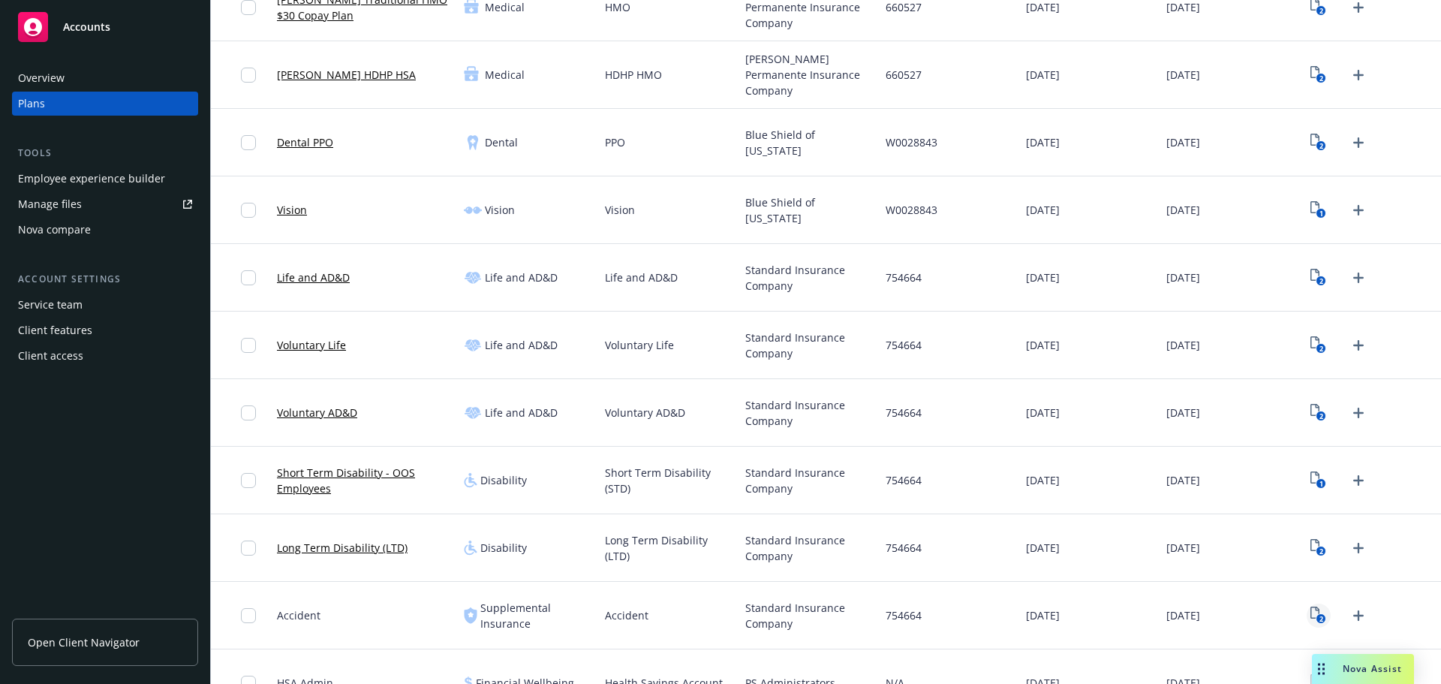
click at [1311, 623] on icon "2" at bounding box center [1319, 615] width 16 height 17
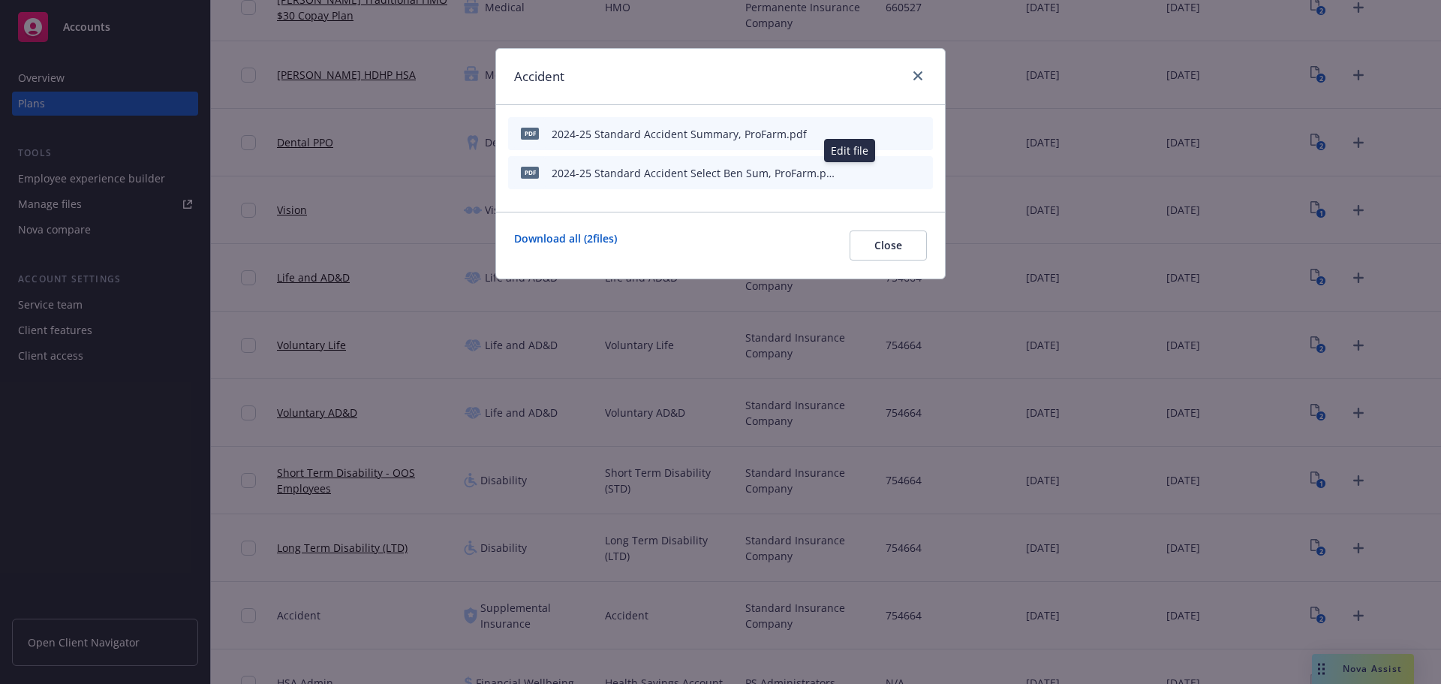
click at [849, 173] on icon "button" at bounding box center [847, 172] width 9 height 9
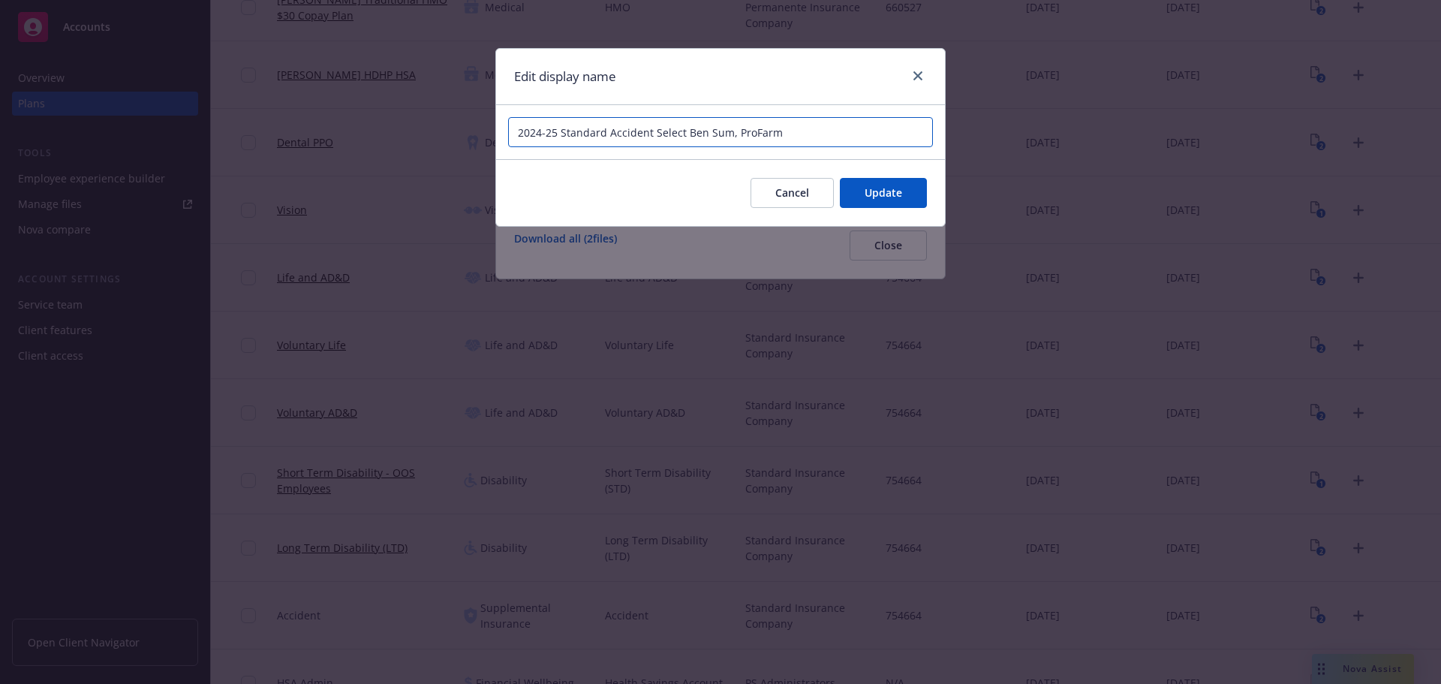
drag, startPoint x: 685, startPoint y: 126, endPoint x: 731, endPoint y: 126, distance: 46.5
click at [731, 126] on input "2024-25 Standard Accident Select Ben Sum, ProFarm" at bounding box center [720, 132] width 425 height 30
paste input "efit Summary"
type input "2024-25 Standard Accident Select Benefit Summary ProFarm"
click at [888, 203] on button "Update" at bounding box center [883, 193] width 87 height 30
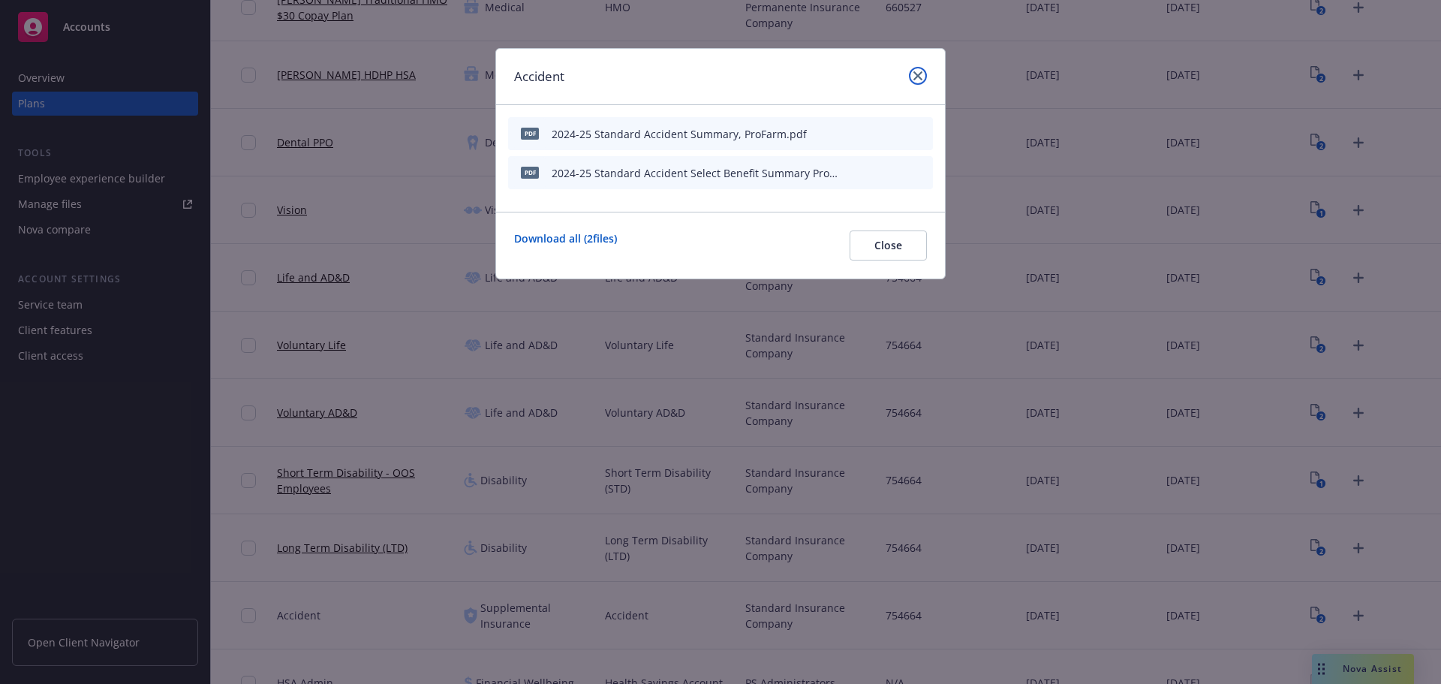
drag, startPoint x: 914, startPoint y: 76, endPoint x: 972, endPoint y: 147, distance: 91.8
click at [915, 76] on icon "close" at bounding box center [918, 75] width 9 height 9
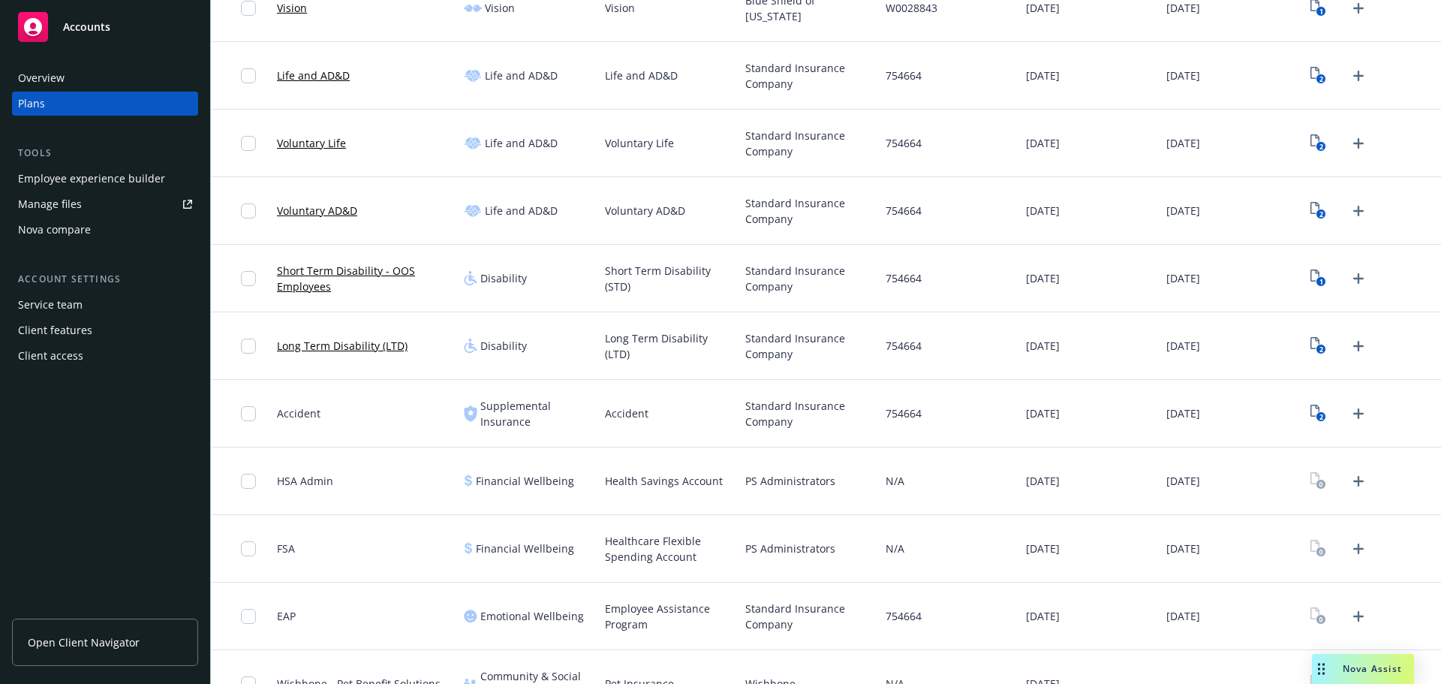
scroll to position [679, 0]
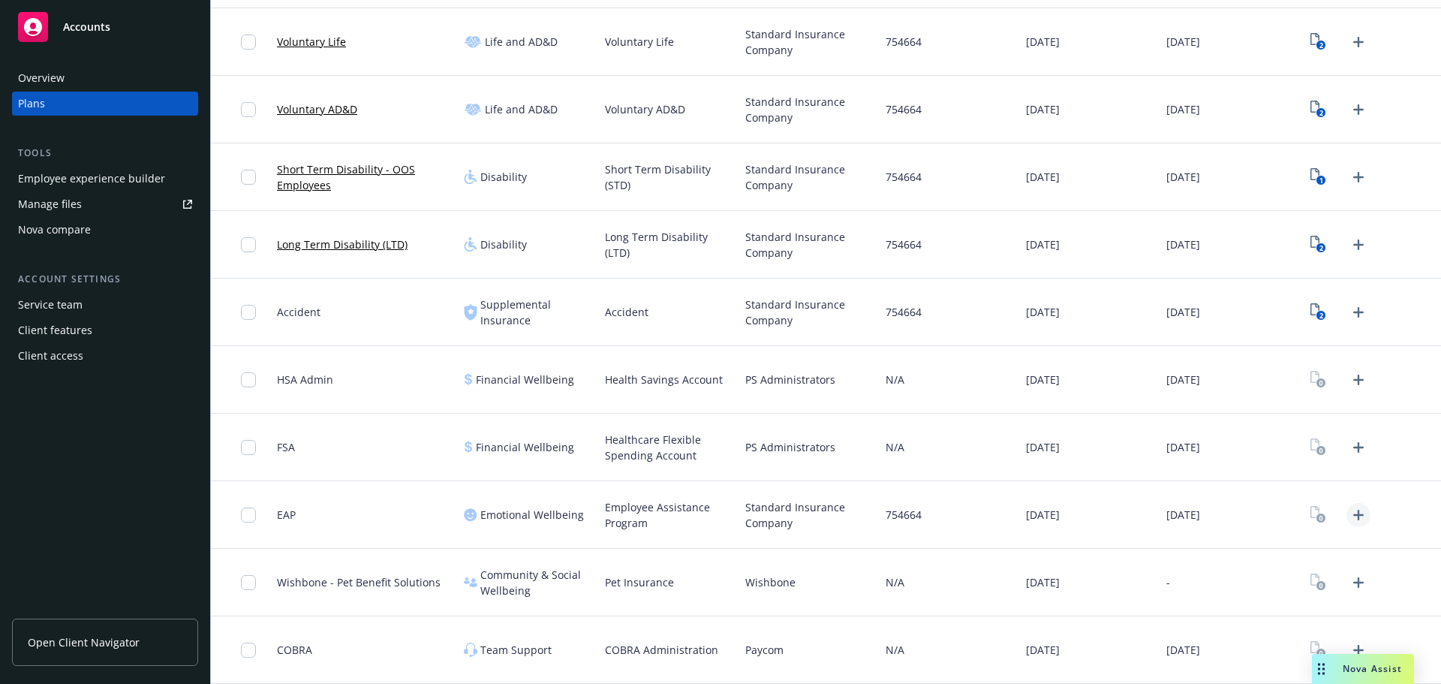
click at [1351, 519] on icon "Upload Plan Documents" at bounding box center [1359, 515] width 18 height 18
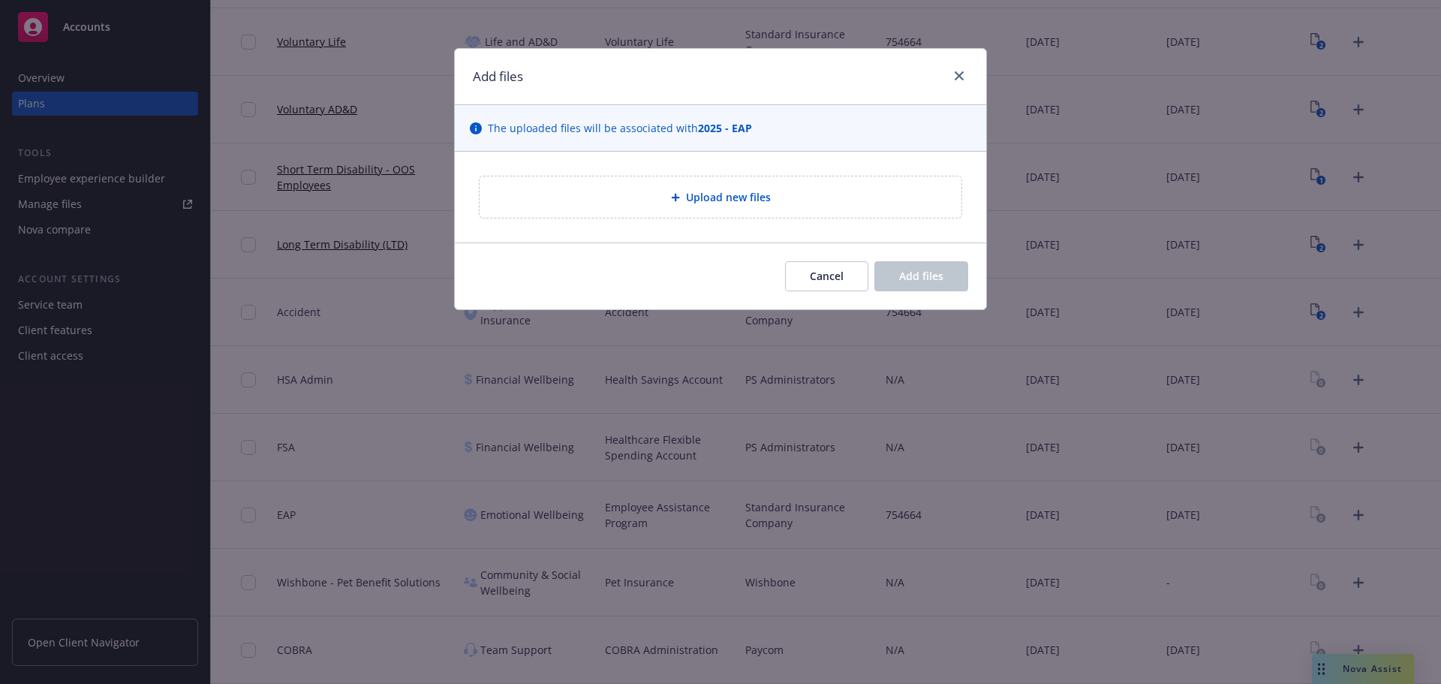
click at [776, 204] on div "Upload new files" at bounding box center [721, 196] width 458 height 17
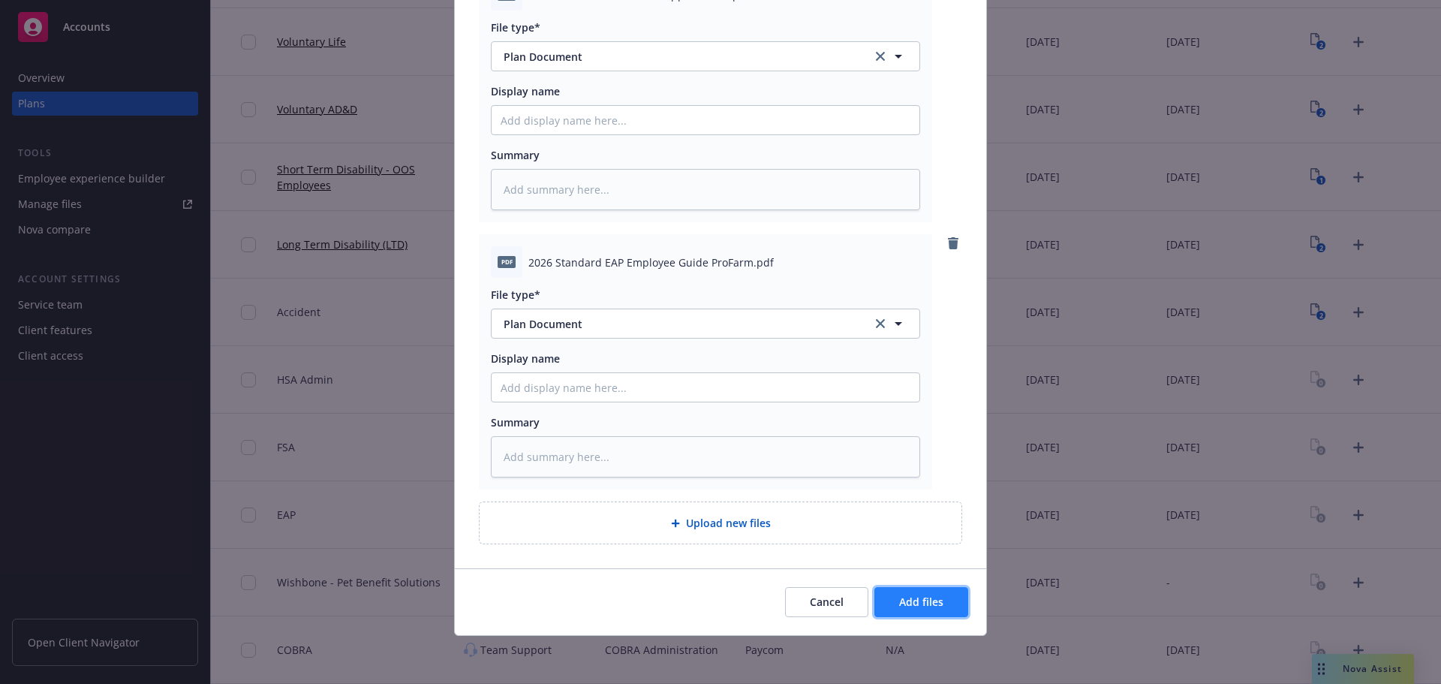
click at [920, 589] on button "Add files" at bounding box center [922, 602] width 94 height 30
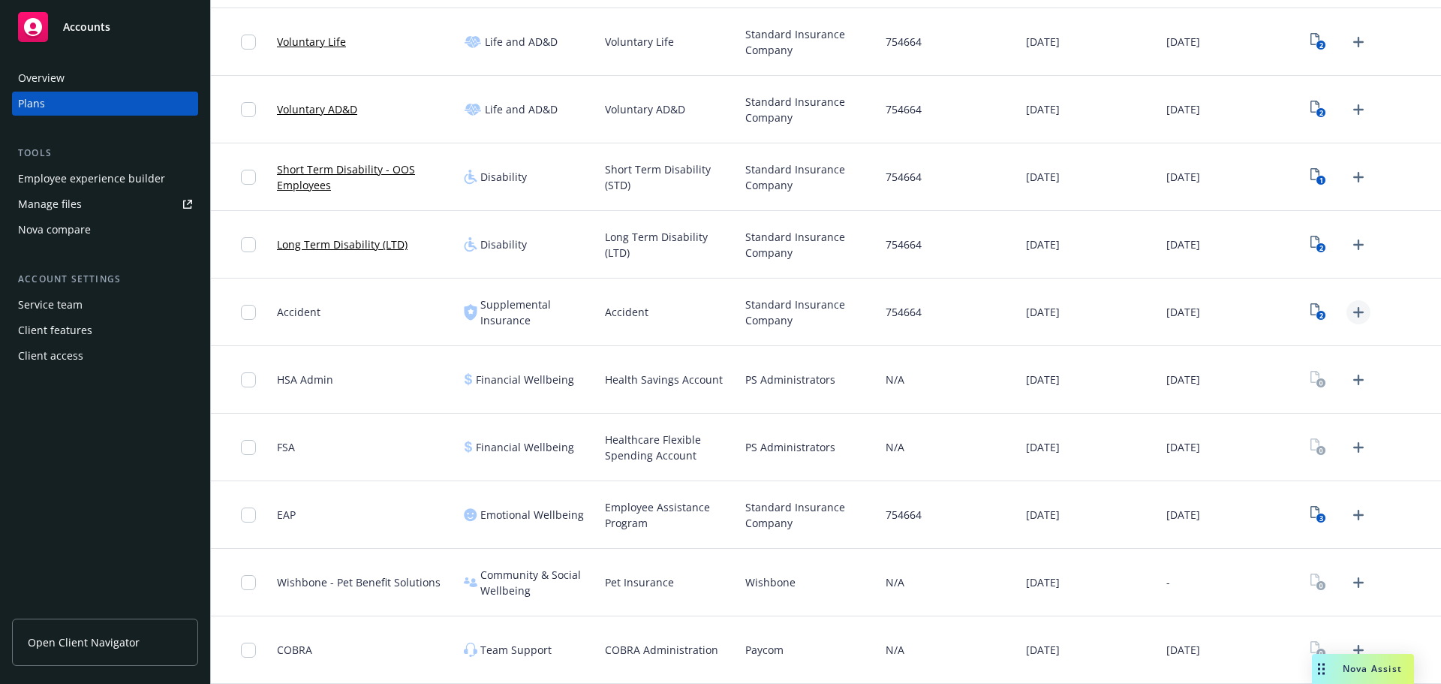
click at [1350, 316] on icon "Upload Plan Documents" at bounding box center [1359, 312] width 18 height 18
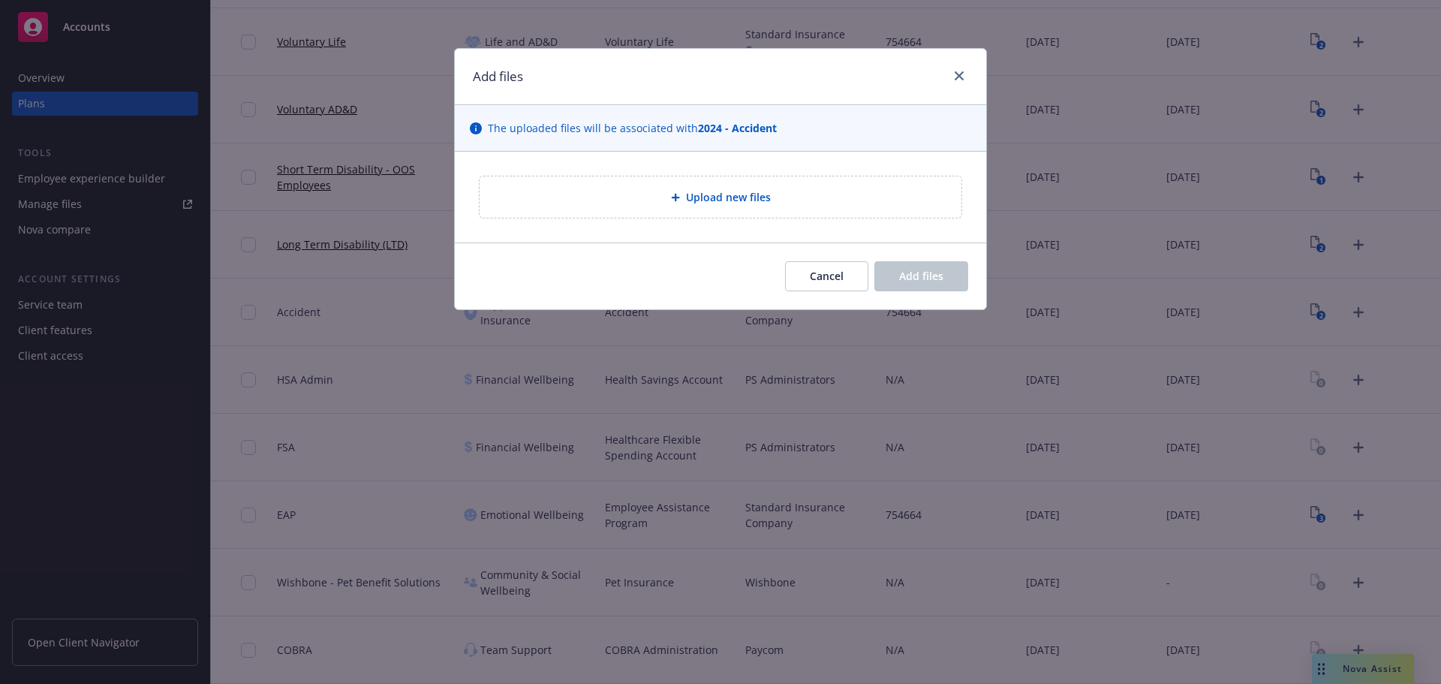
click at [735, 194] on span "Upload new files" at bounding box center [728, 197] width 85 height 16
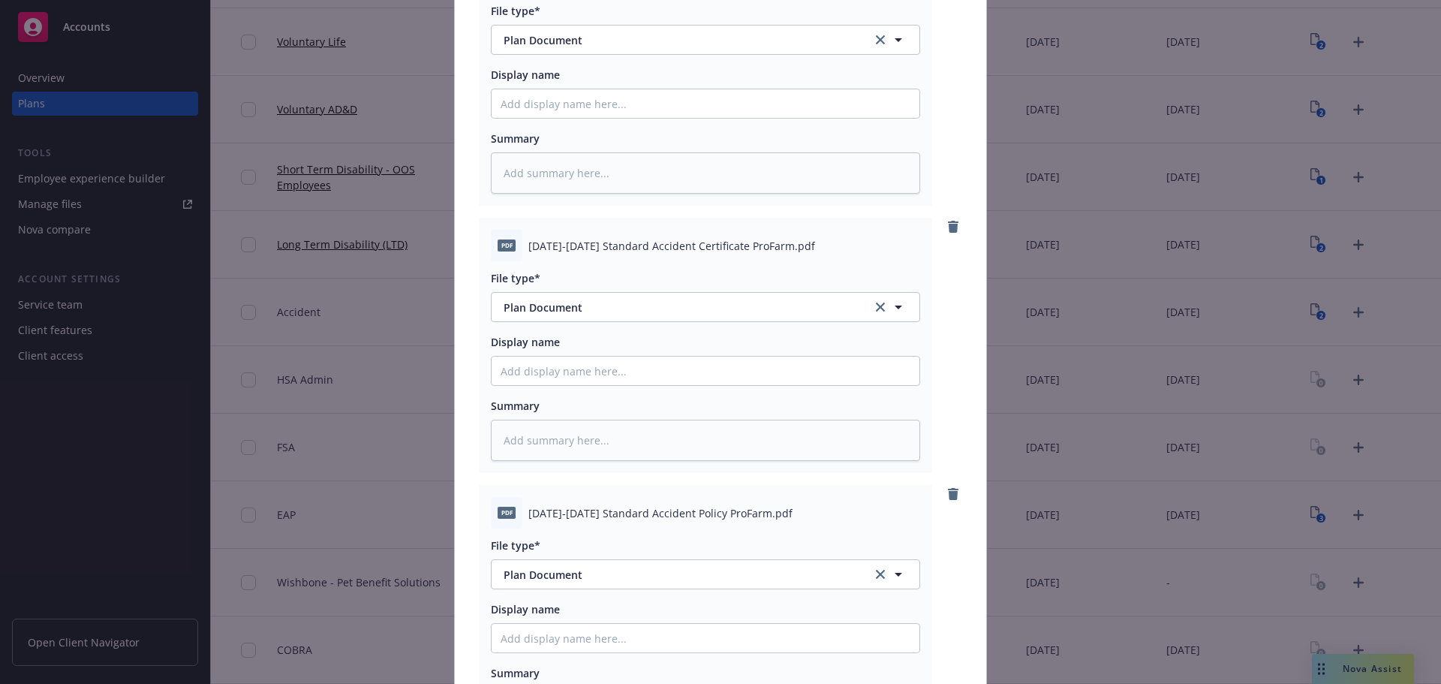
scroll to position [476, 0]
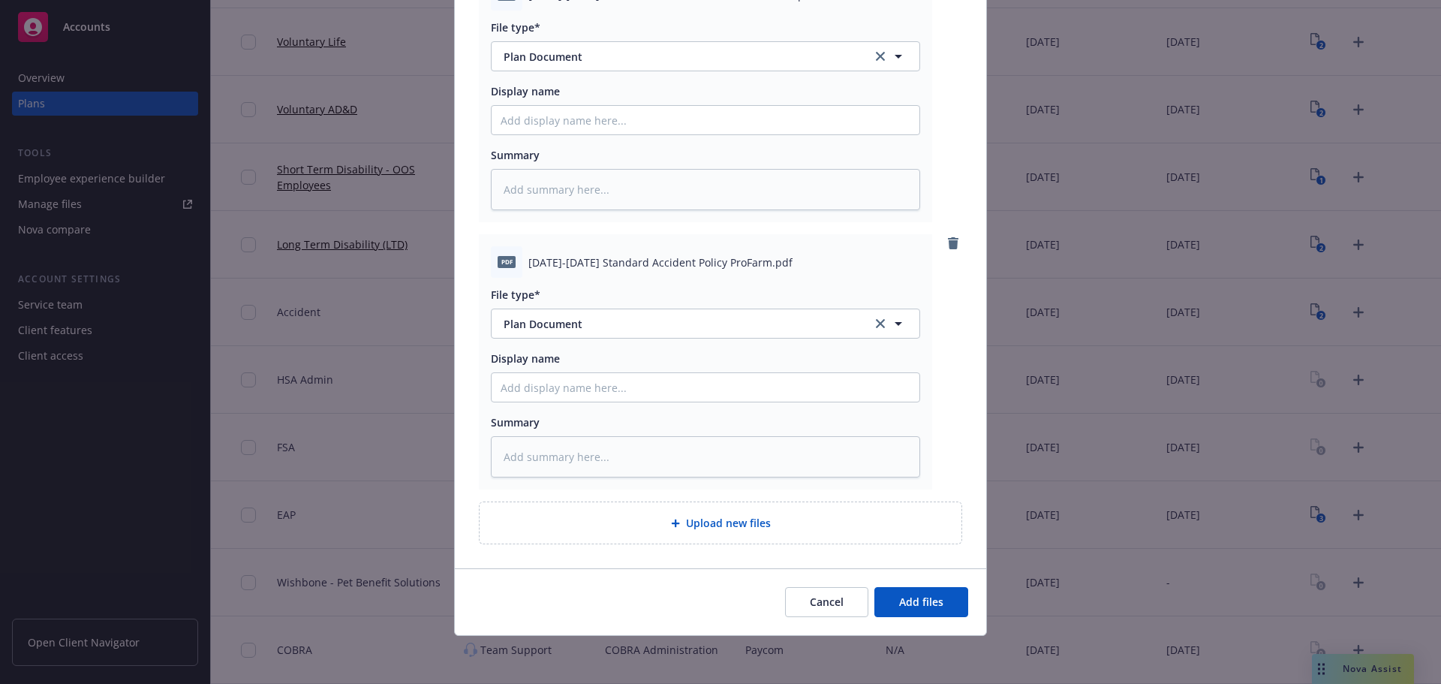
click at [914, 584] on div "Cancel Add files" at bounding box center [721, 601] width 532 height 67
click at [914, 593] on button "Add files" at bounding box center [922, 602] width 94 height 30
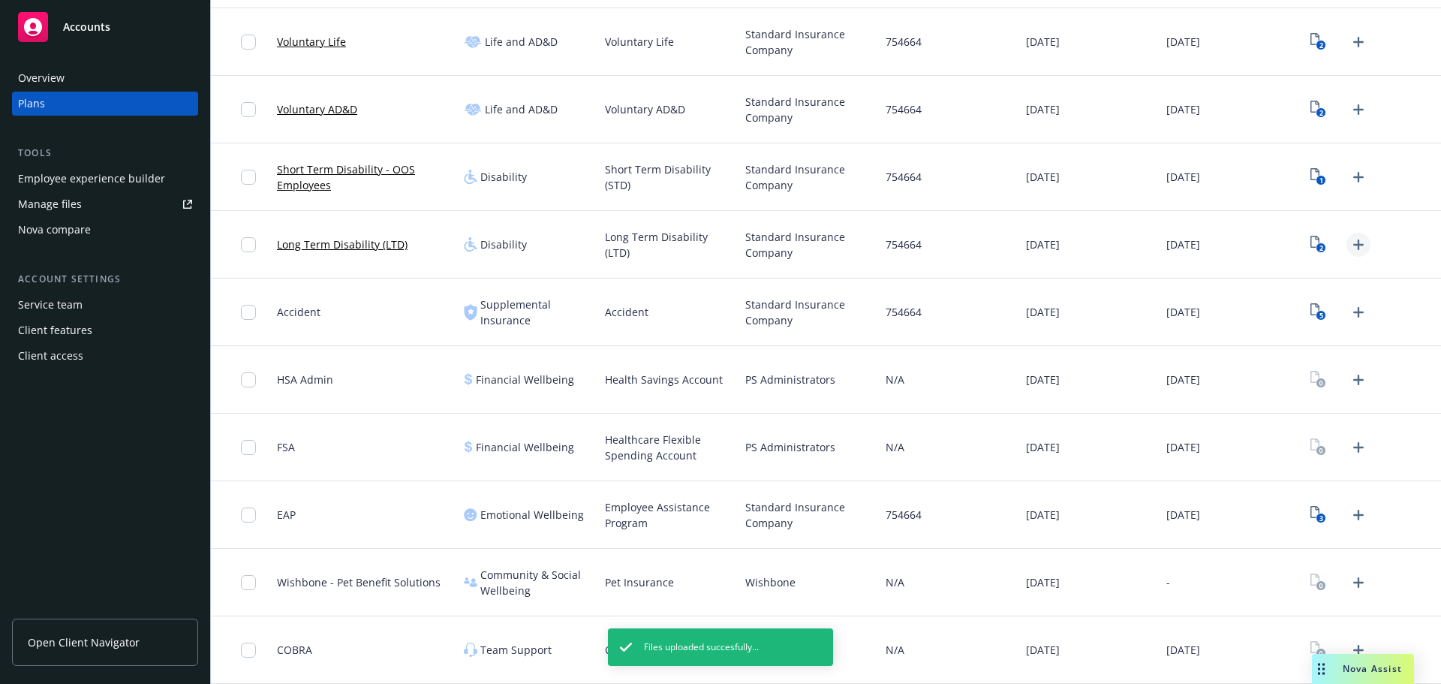
click at [1350, 251] on icon "Upload Plan Documents" at bounding box center [1359, 245] width 18 height 18
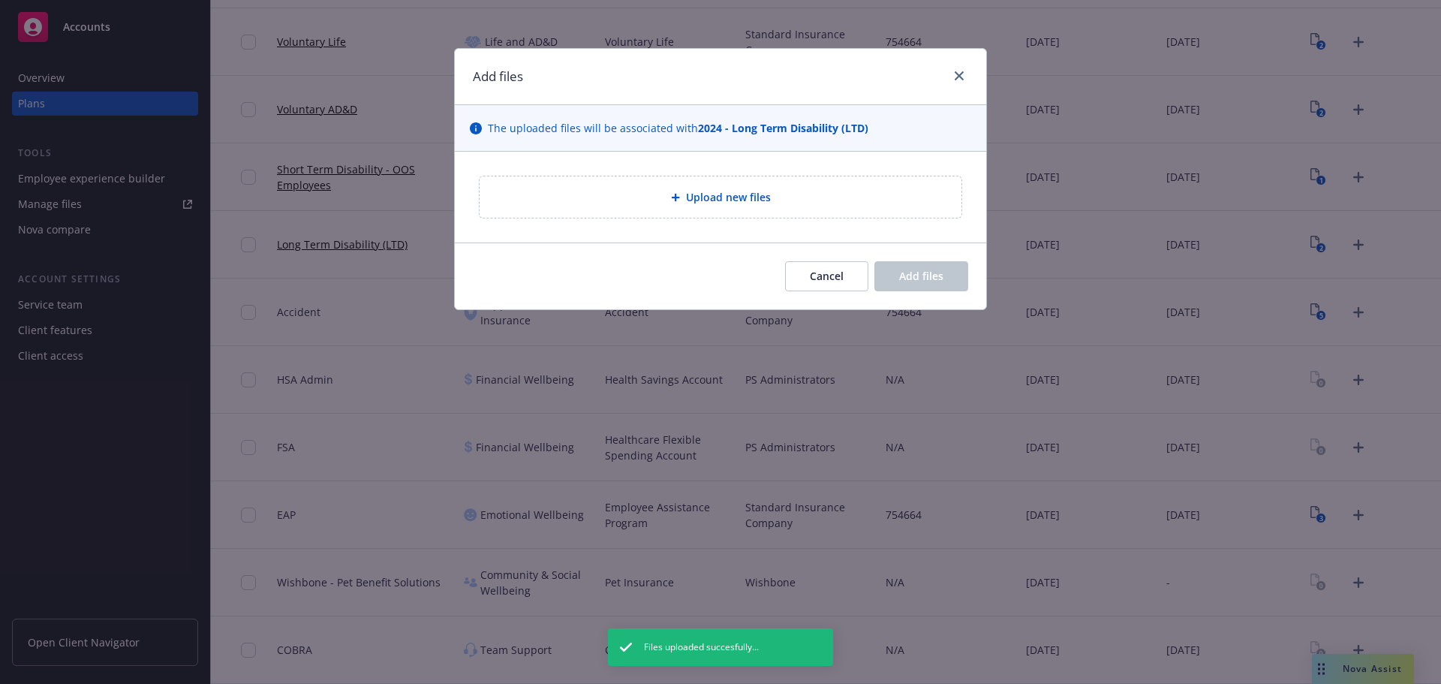
click at [707, 199] on span "Upload new files" at bounding box center [728, 197] width 85 height 16
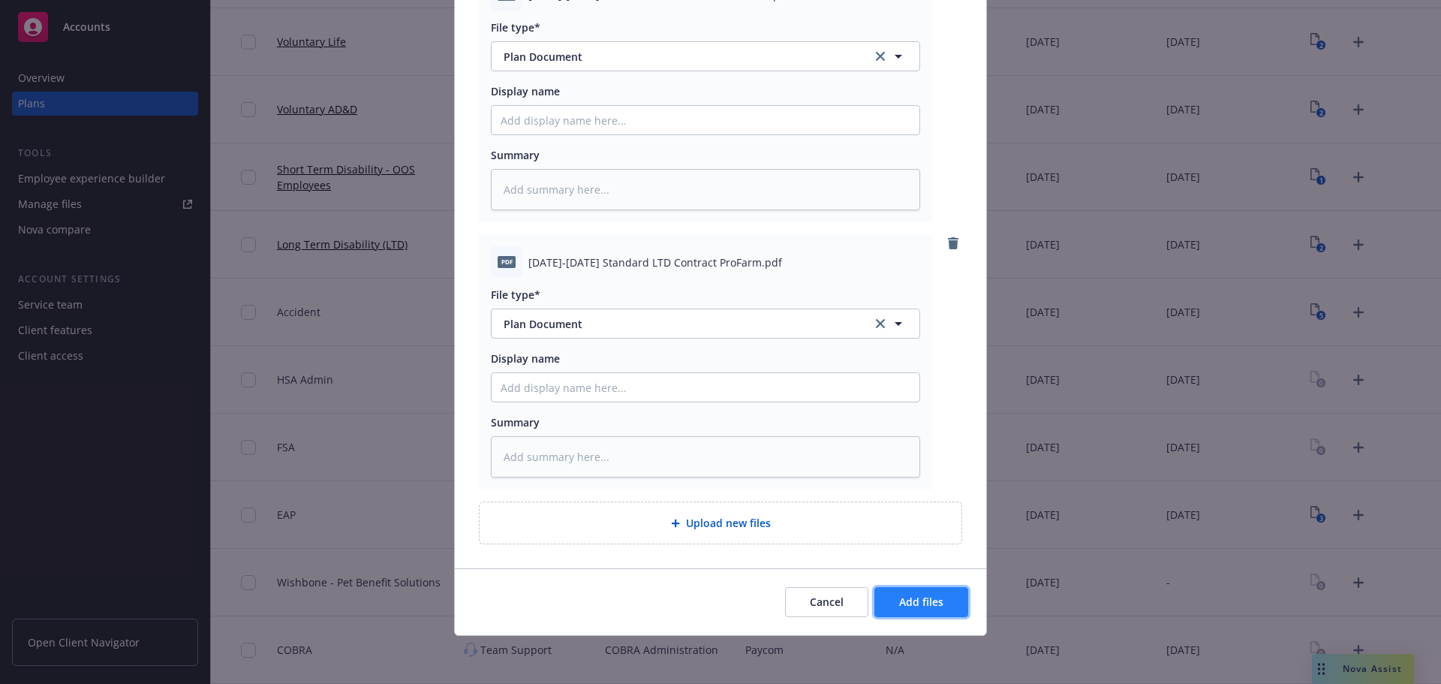
click at [953, 608] on button "Add files" at bounding box center [922, 602] width 94 height 30
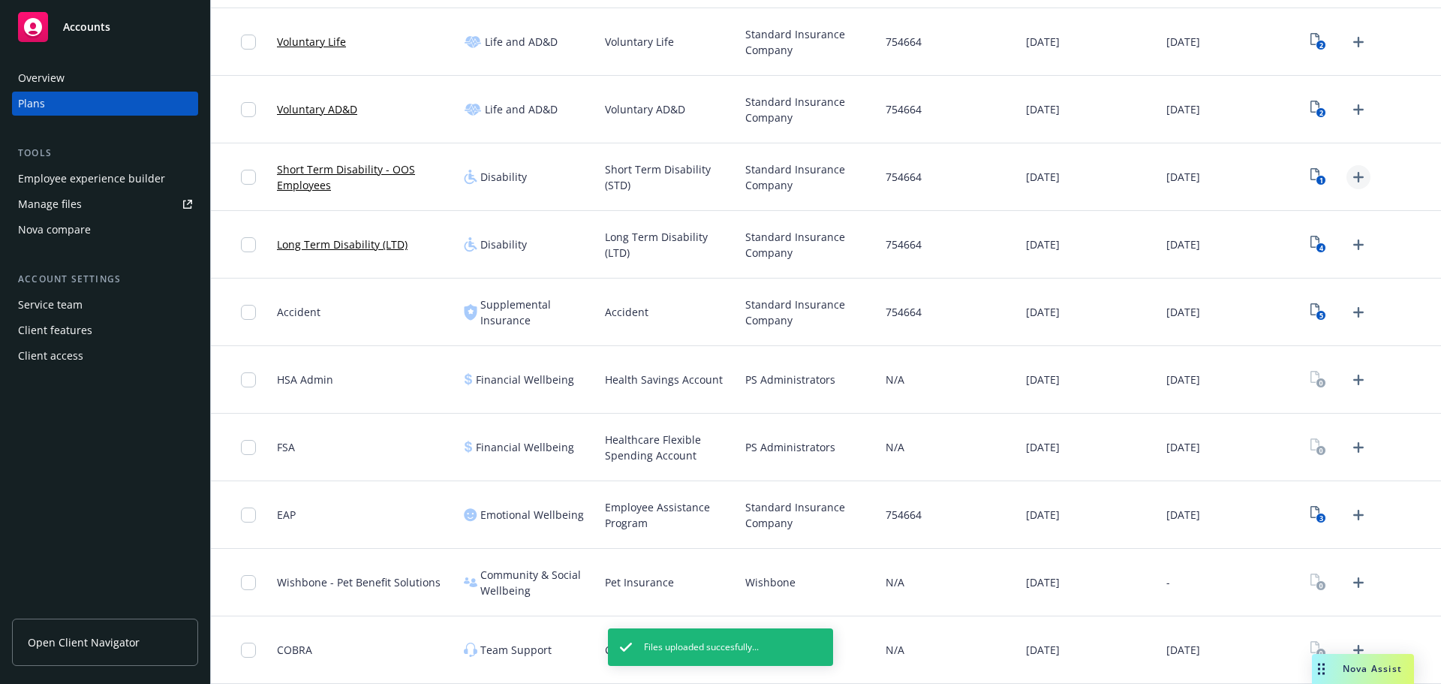
click at [1350, 175] on icon "Upload Plan Documents" at bounding box center [1359, 177] width 18 height 18
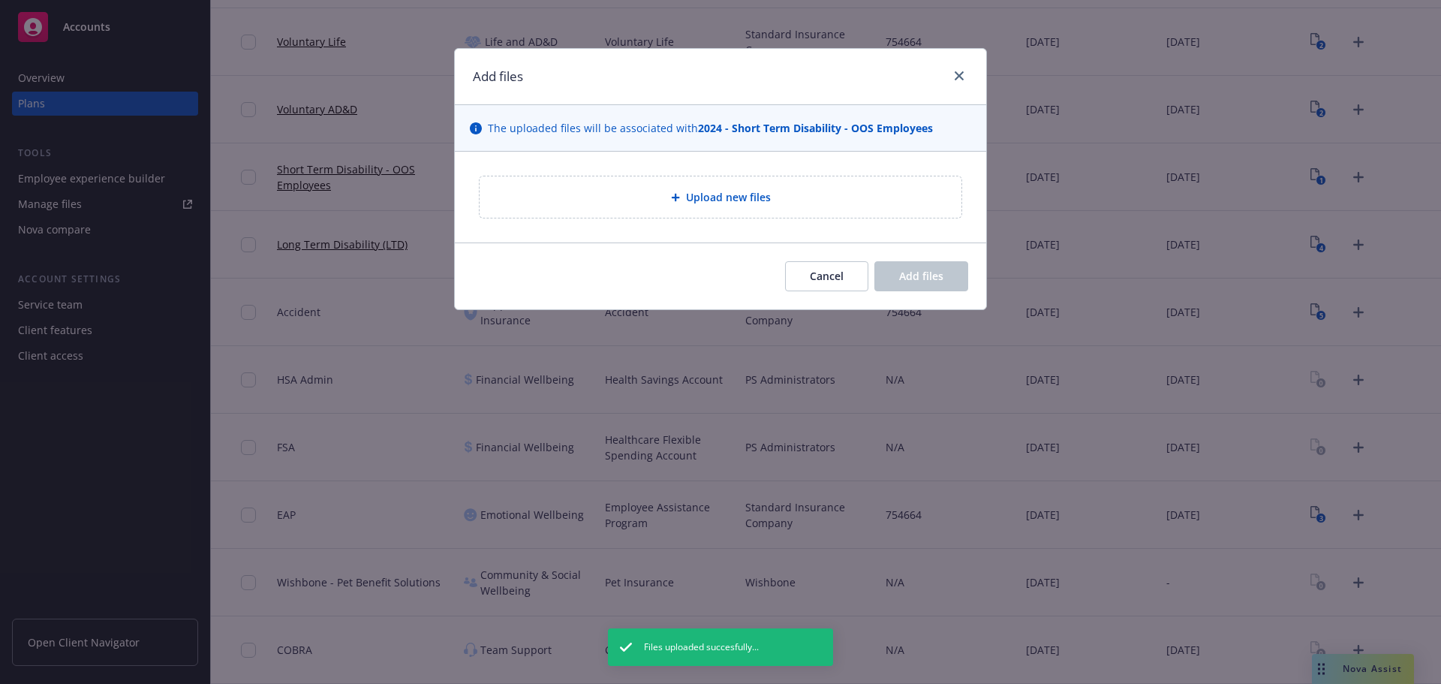
click at [848, 211] on div "Upload new files" at bounding box center [721, 196] width 482 height 41
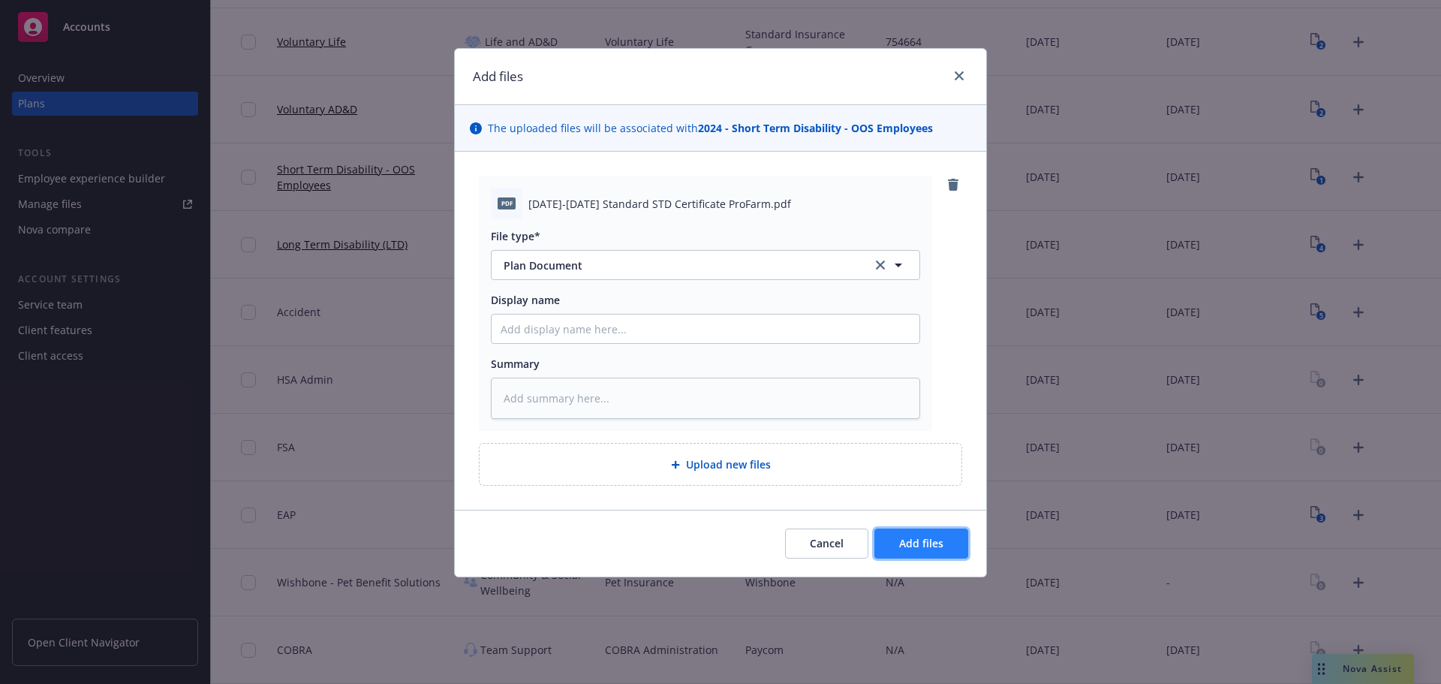
click at [926, 535] on button "Add files" at bounding box center [922, 544] width 94 height 30
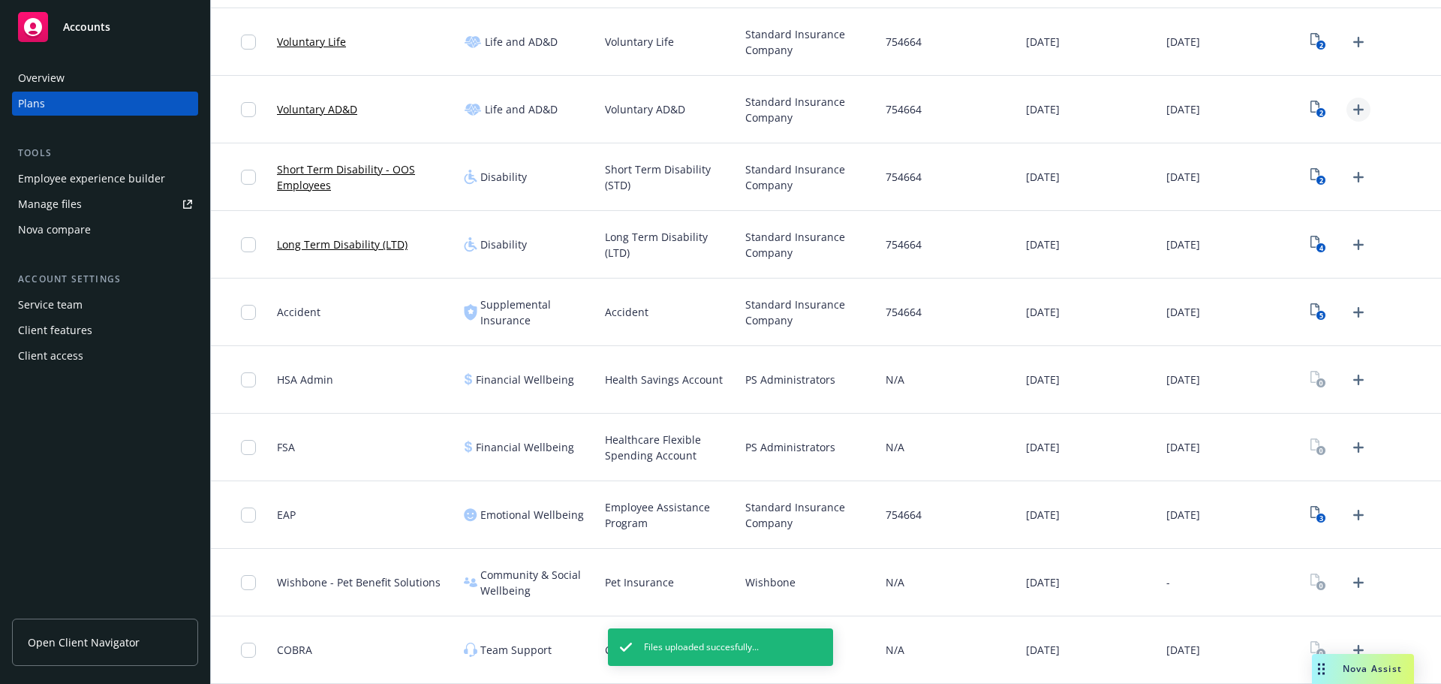
click at [1353, 114] on icon "Upload Plan Documents" at bounding box center [1359, 110] width 18 height 18
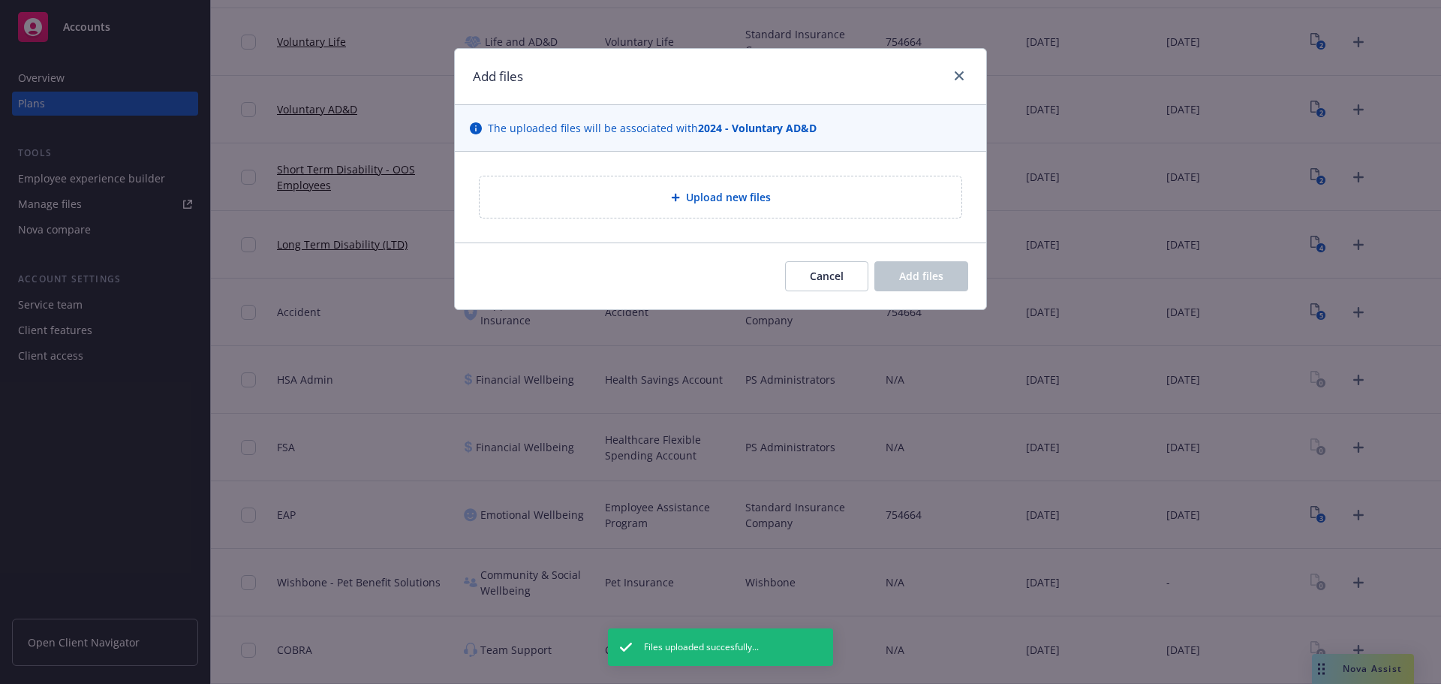
click at [829, 187] on div "Upload new files" at bounding box center [721, 196] width 482 height 41
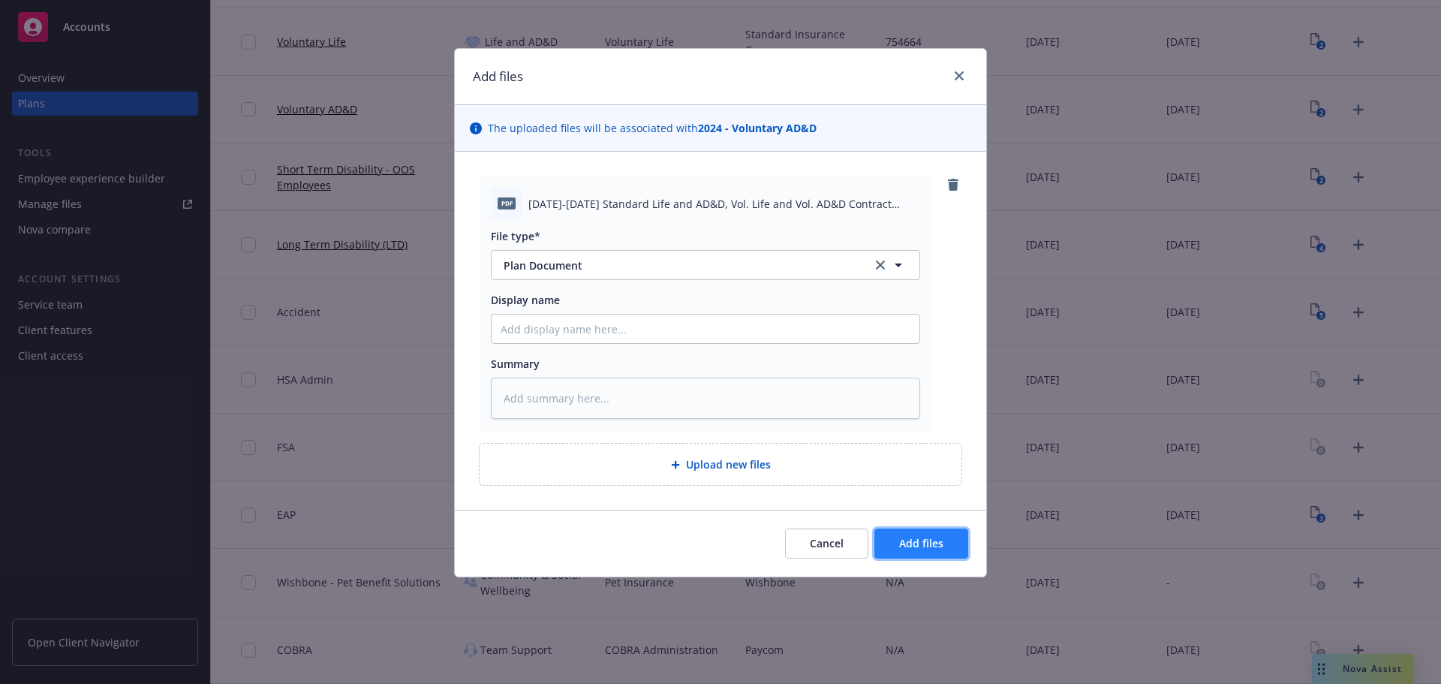
click at [918, 544] on span "Add files" at bounding box center [921, 543] width 44 height 14
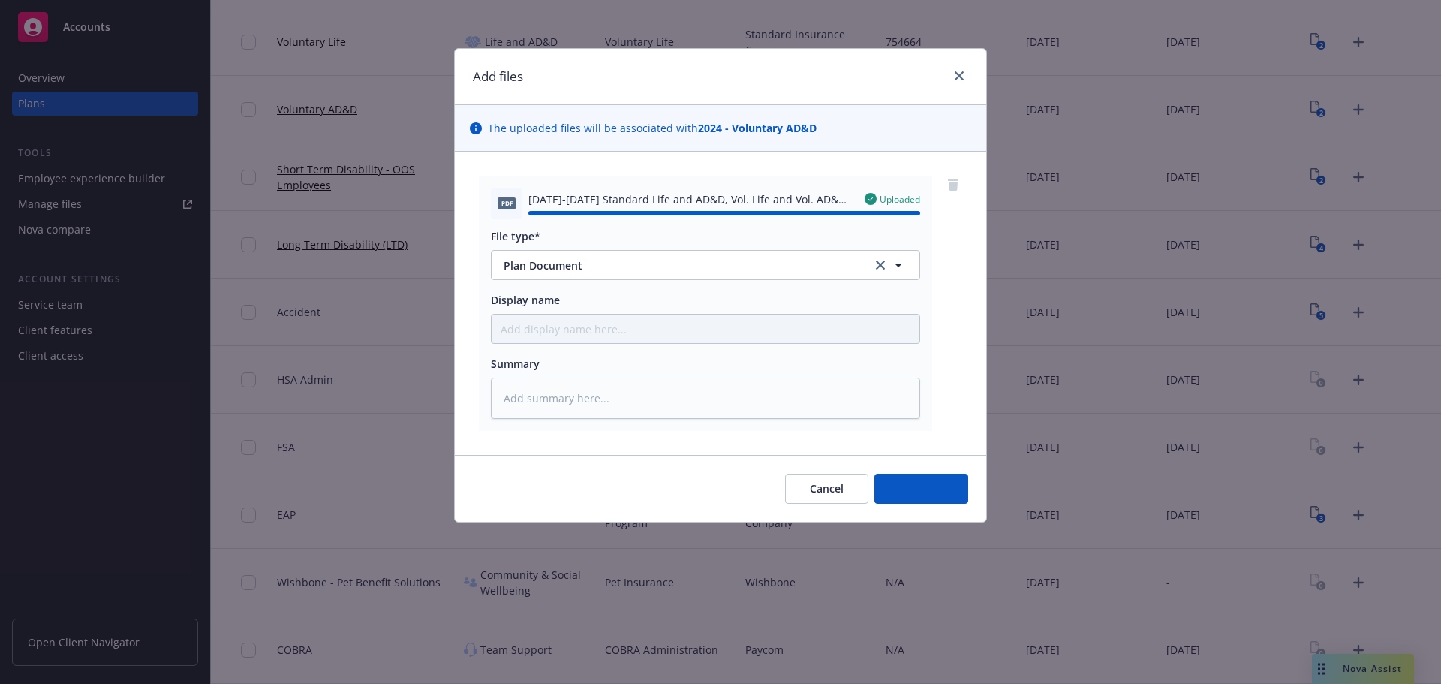
type textarea "x"
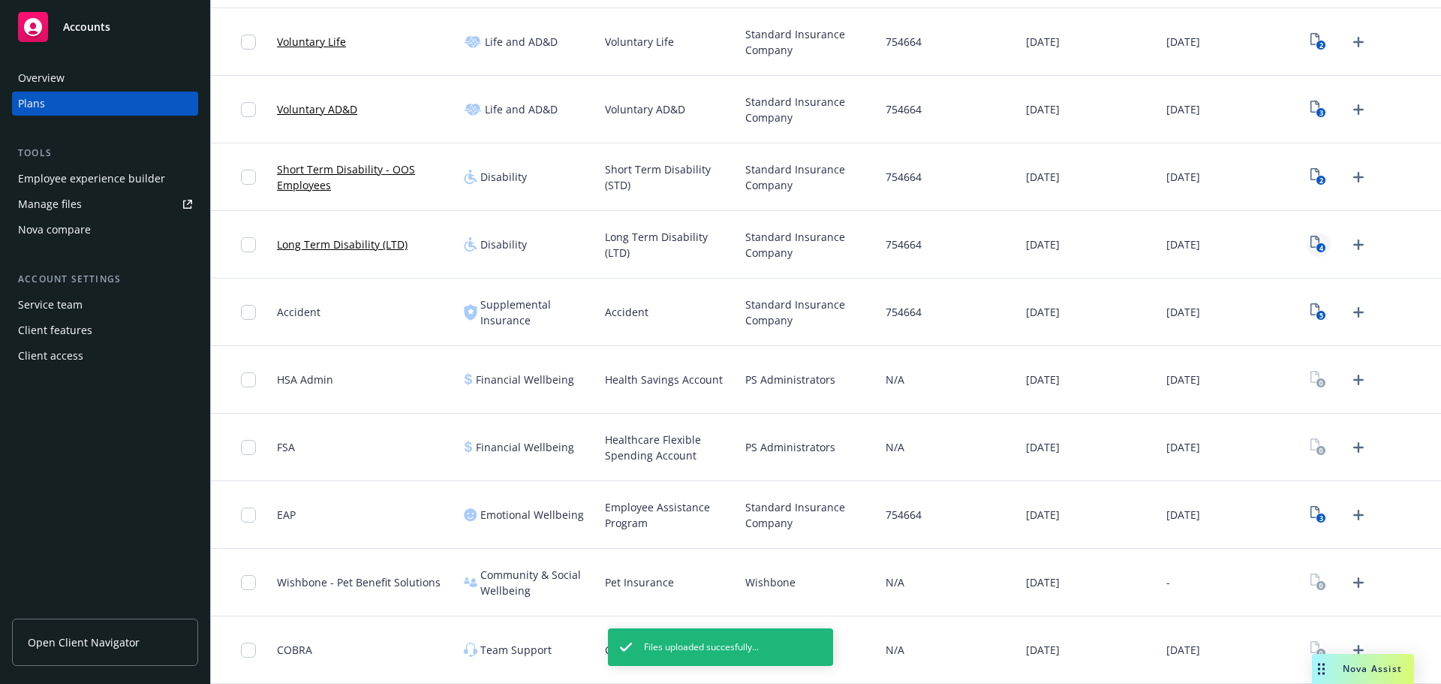
scroll to position [604, 0]
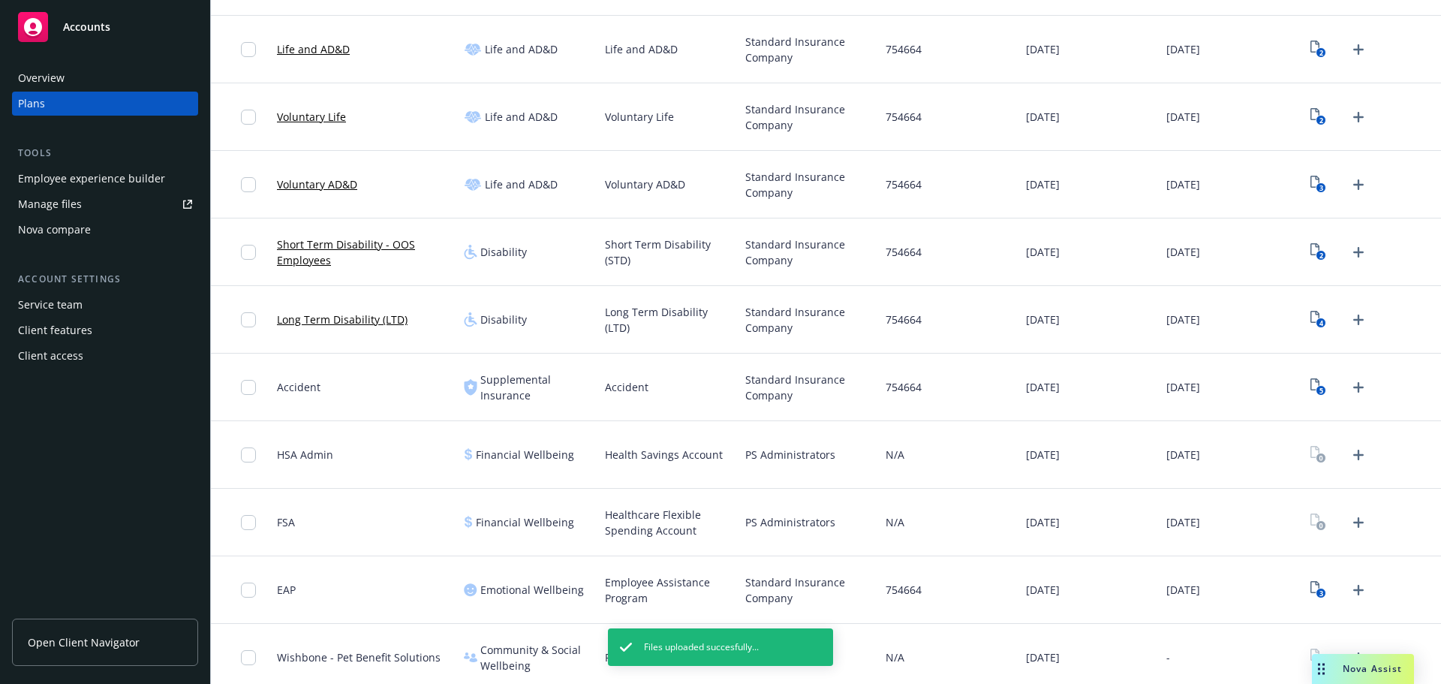
click at [1317, 200] on div "3" at bounding box center [1371, 185] width 140 height 68
click at [1320, 190] on text "3" at bounding box center [1322, 188] width 4 height 10
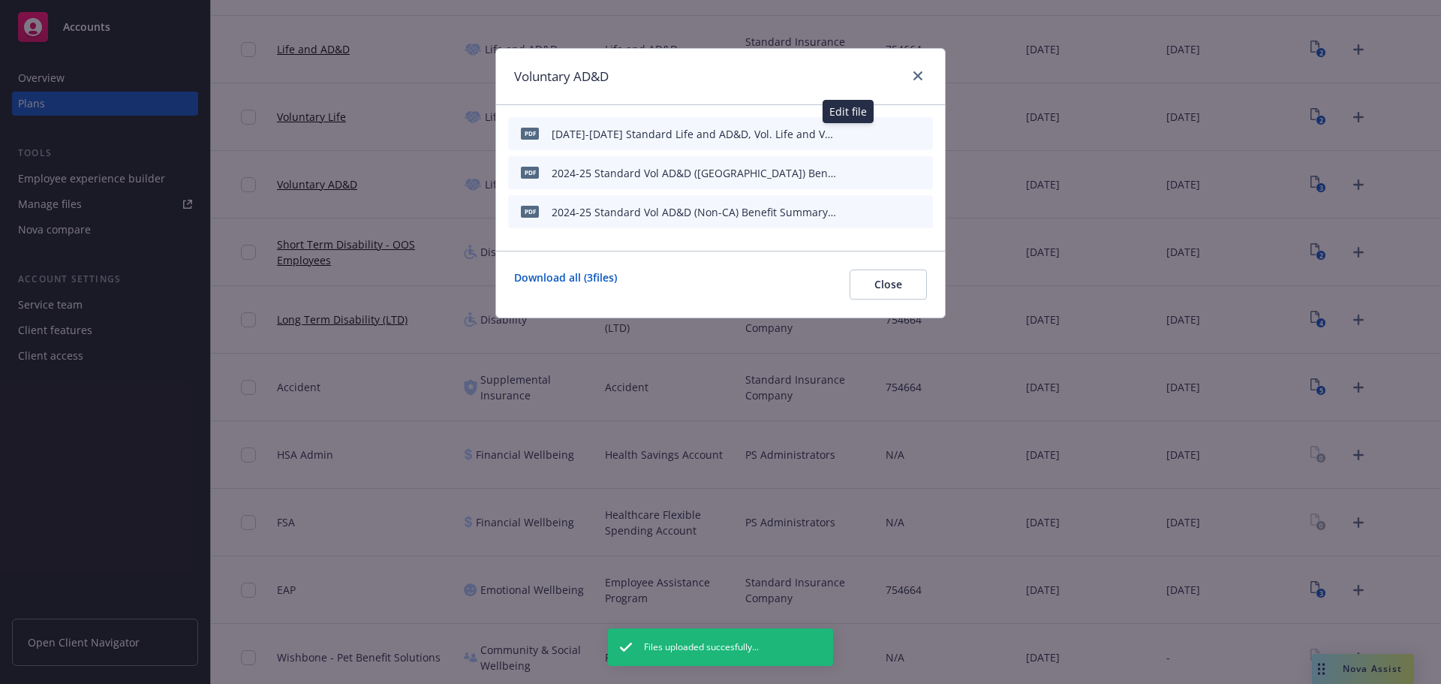
click at [851, 135] on icon "button" at bounding box center [847, 133] width 9 height 9
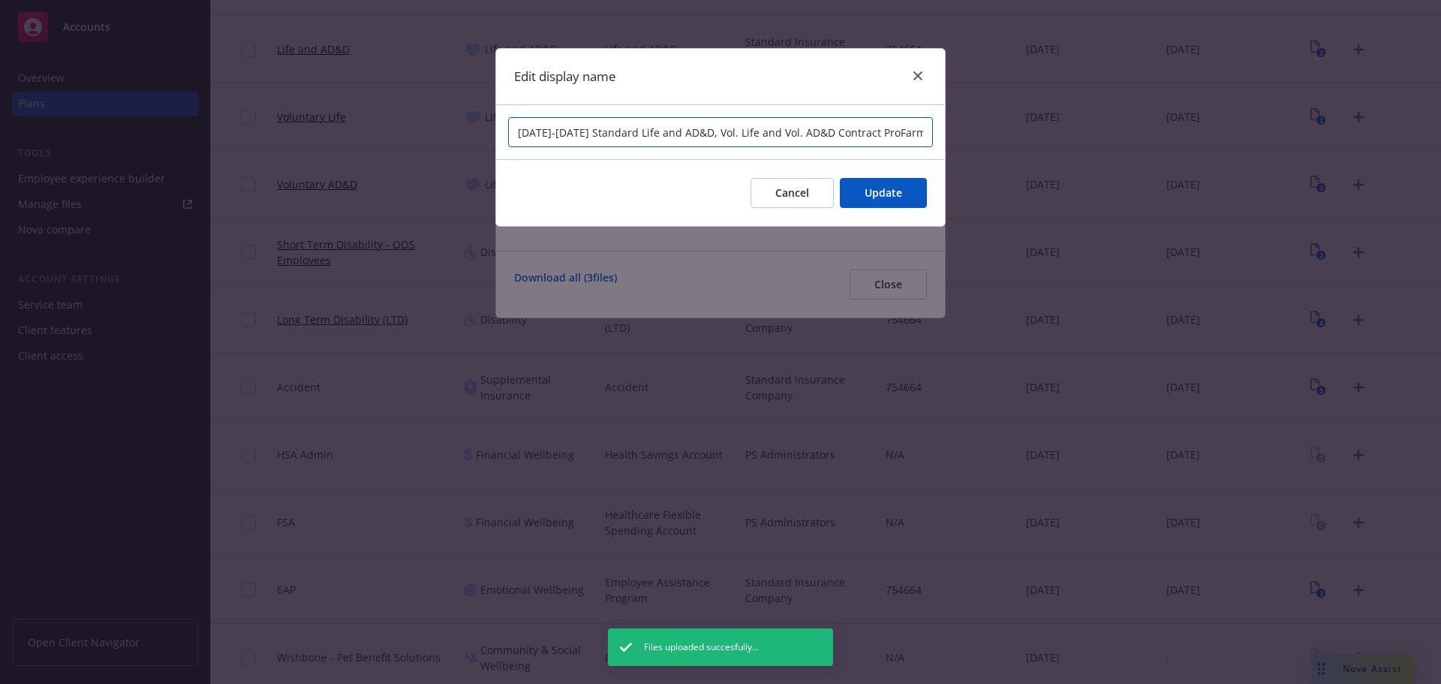
click at [555, 134] on input "[DATE]-[DATE] Standard Life and AD&D, Vol. Life and Vol. AD&D Contract ProFarm" at bounding box center [720, 132] width 425 height 30
drag, startPoint x: 608, startPoint y: 132, endPoint x: 685, endPoint y: 134, distance: 77.3
click at [685, 134] on input "2025-26 Standard Life and AD&D, Vol. Life and Vol. AD&D Contract ProFarm" at bounding box center [720, 132] width 425 height 30
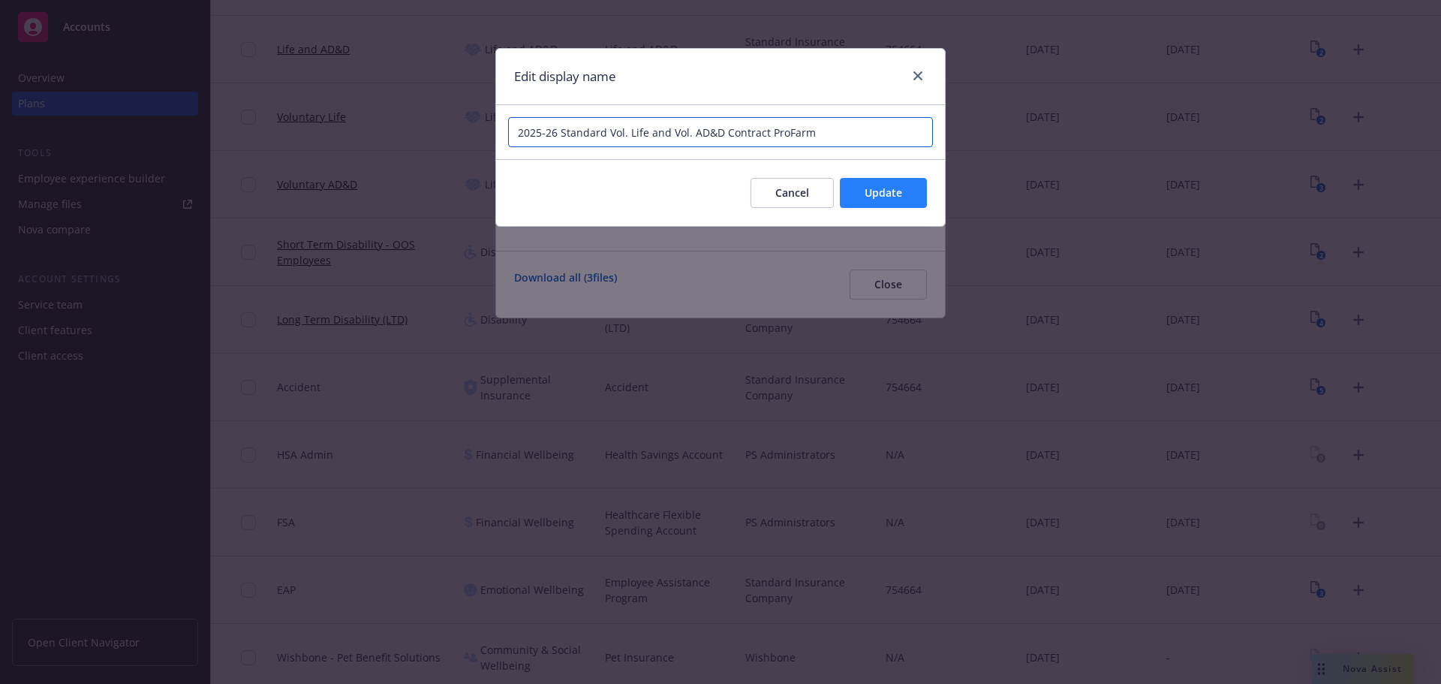
type input "2025-26 Standard Vol. Life and Vol. AD&D Contract ProFarm"
click at [881, 194] on span "Update" at bounding box center [884, 192] width 38 height 14
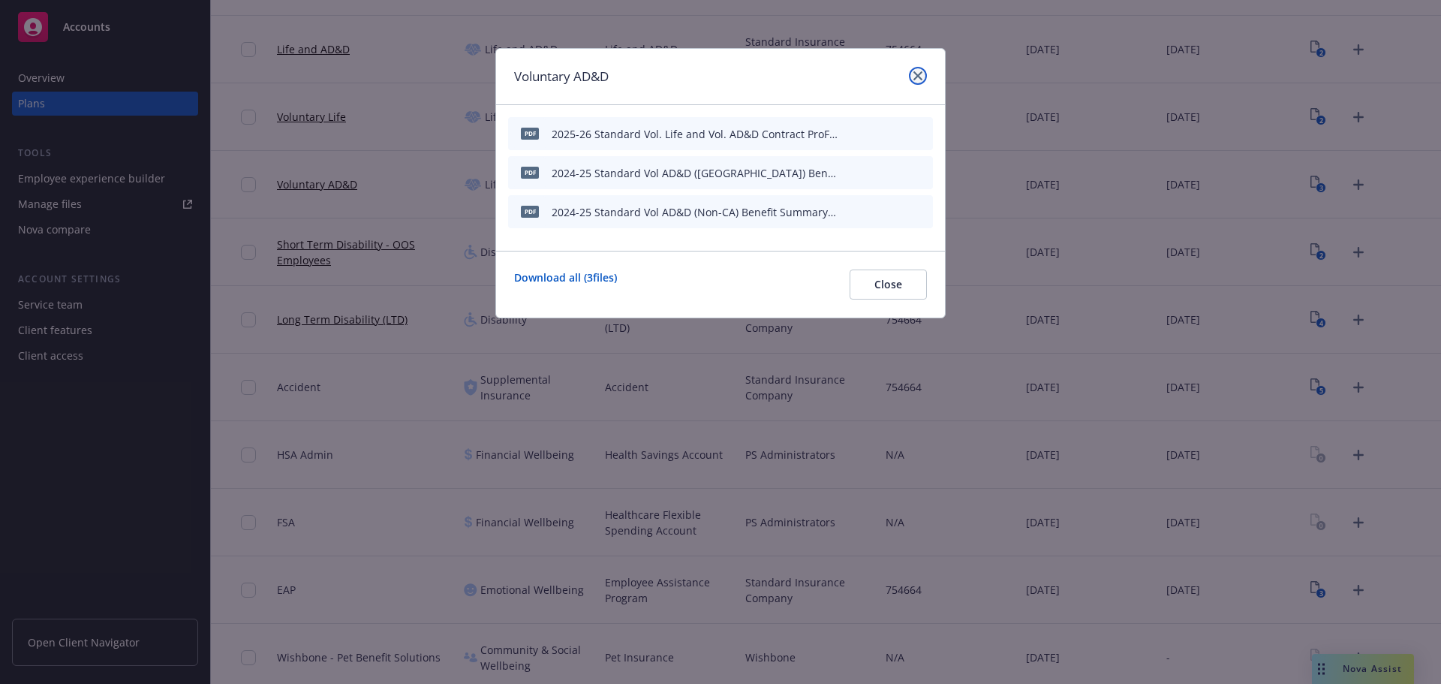
click at [917, 80] on link "close" at bounding box center [918, 76] width 18 height 18
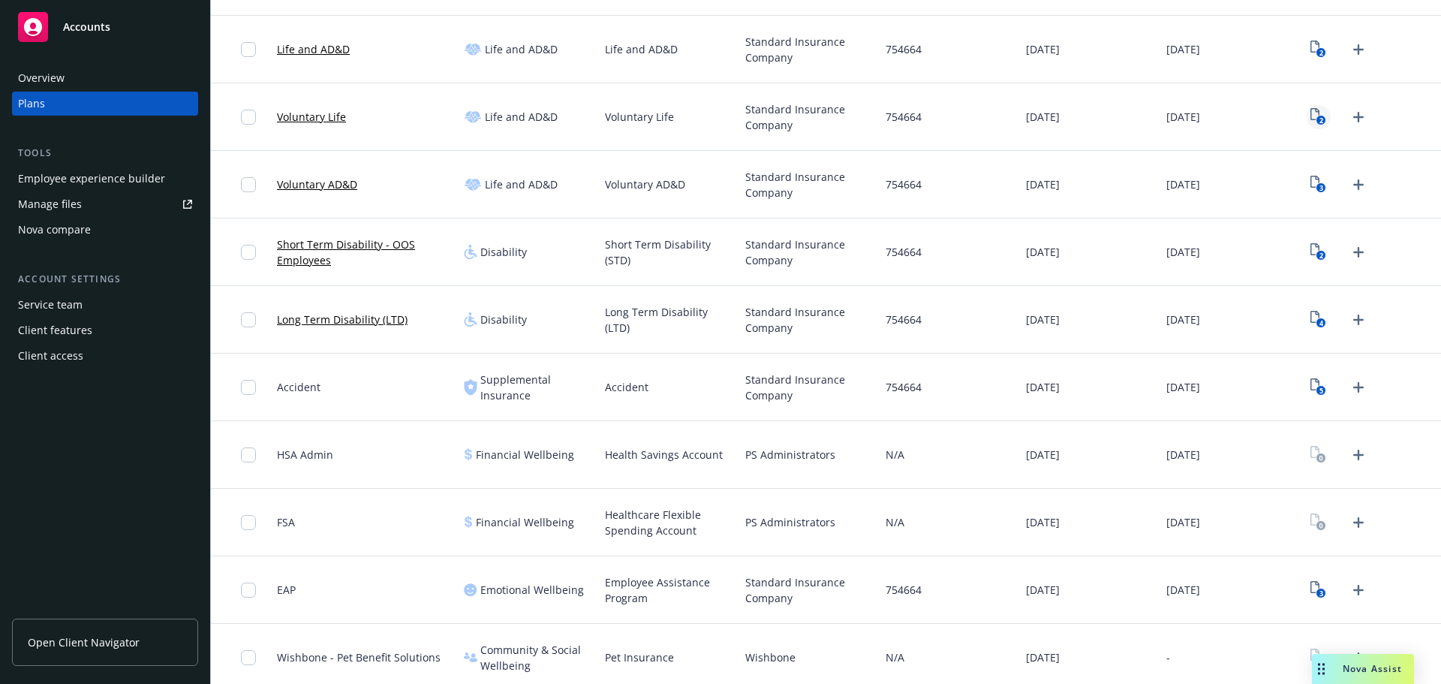
click at [1307, 119] on link "2" at bounding box center [1319, 117] width 24 height 24
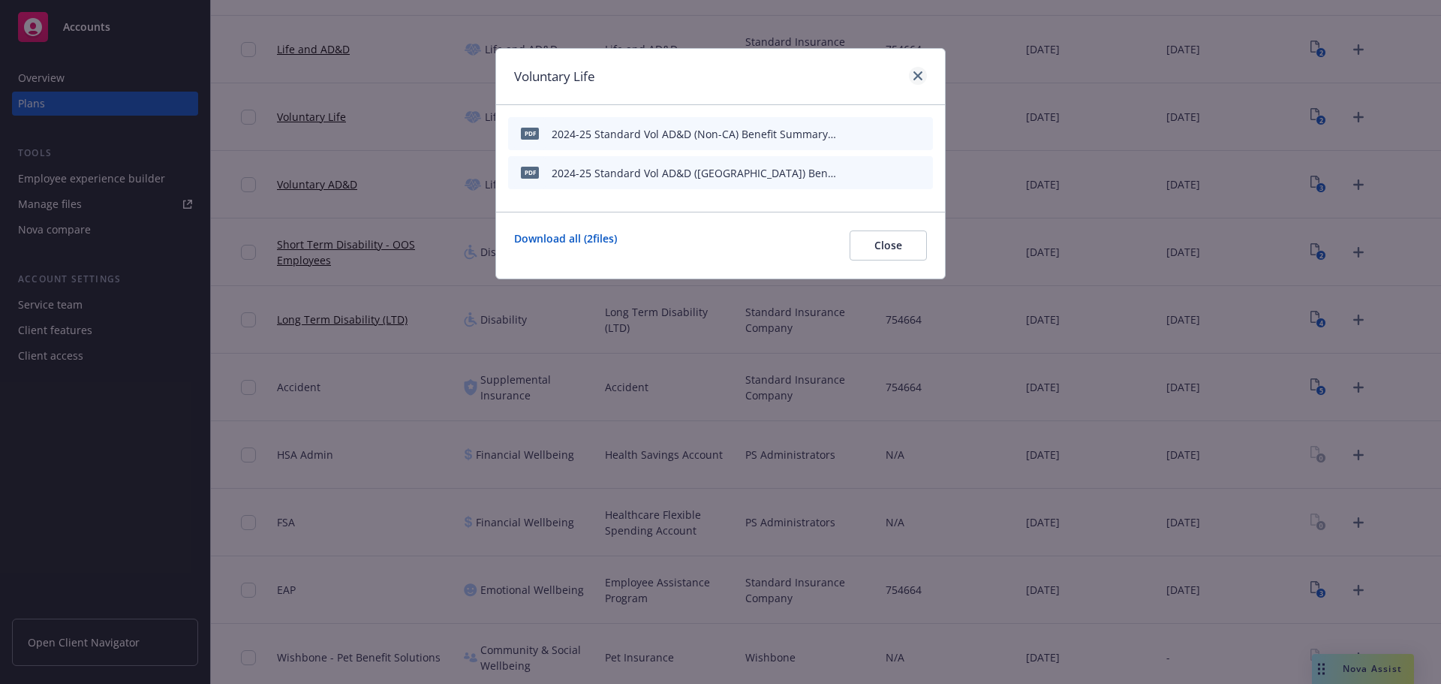
click at [915, 66] on div "Voluntary Life" at bounding box center [720, 77] width 449 height 56
click at [917, 69] on link "close" at bounding box center [918, 76] width 18 height 18
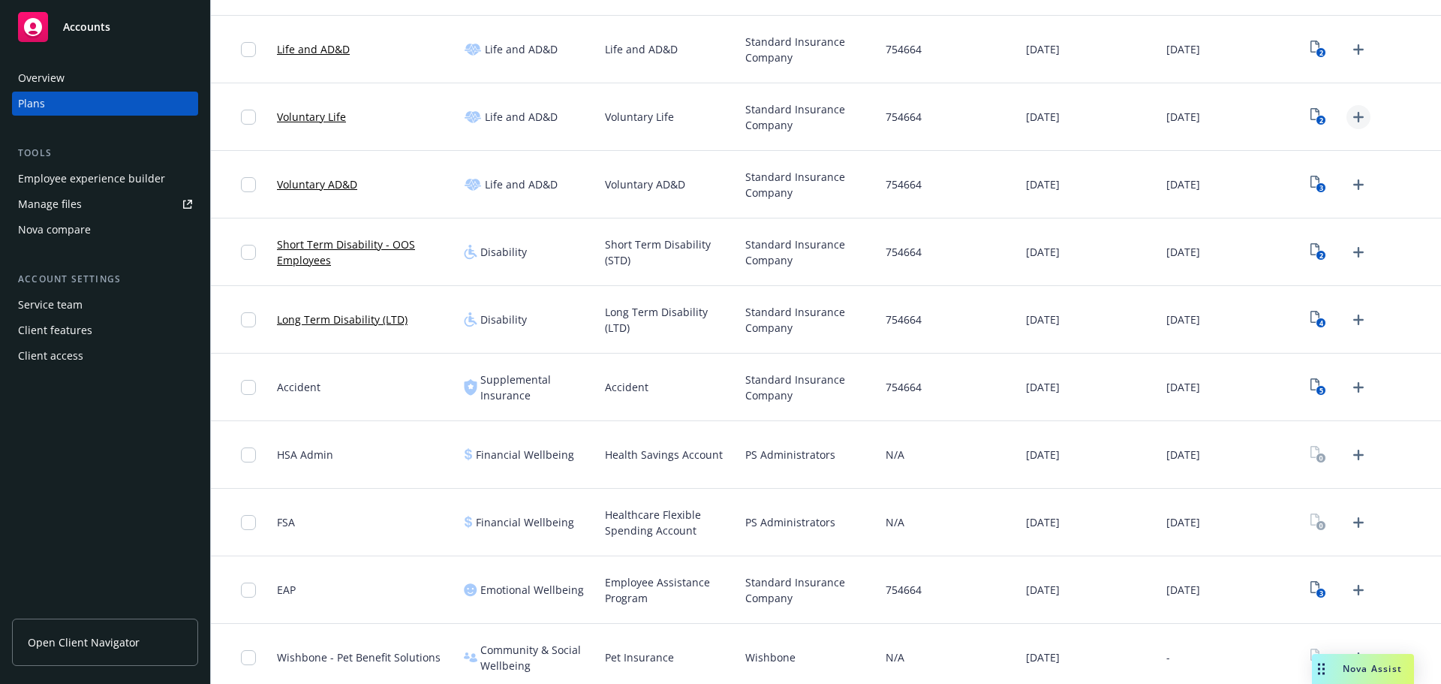
click at [1350, 118] on icon "Upload Plan Documents" at bounding box center [1359, 117] width 18 height 18
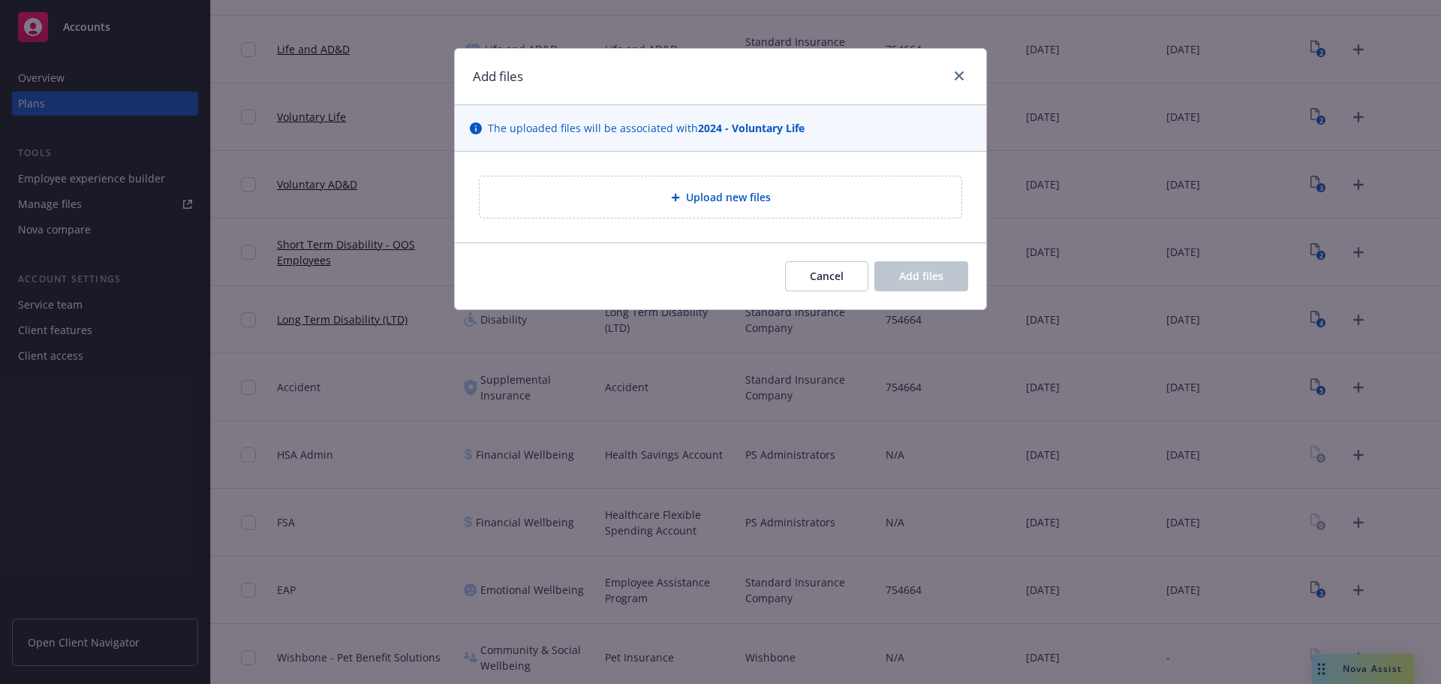
click at [684, 200] on div at bounding box center [678, 197] width 15 height 9
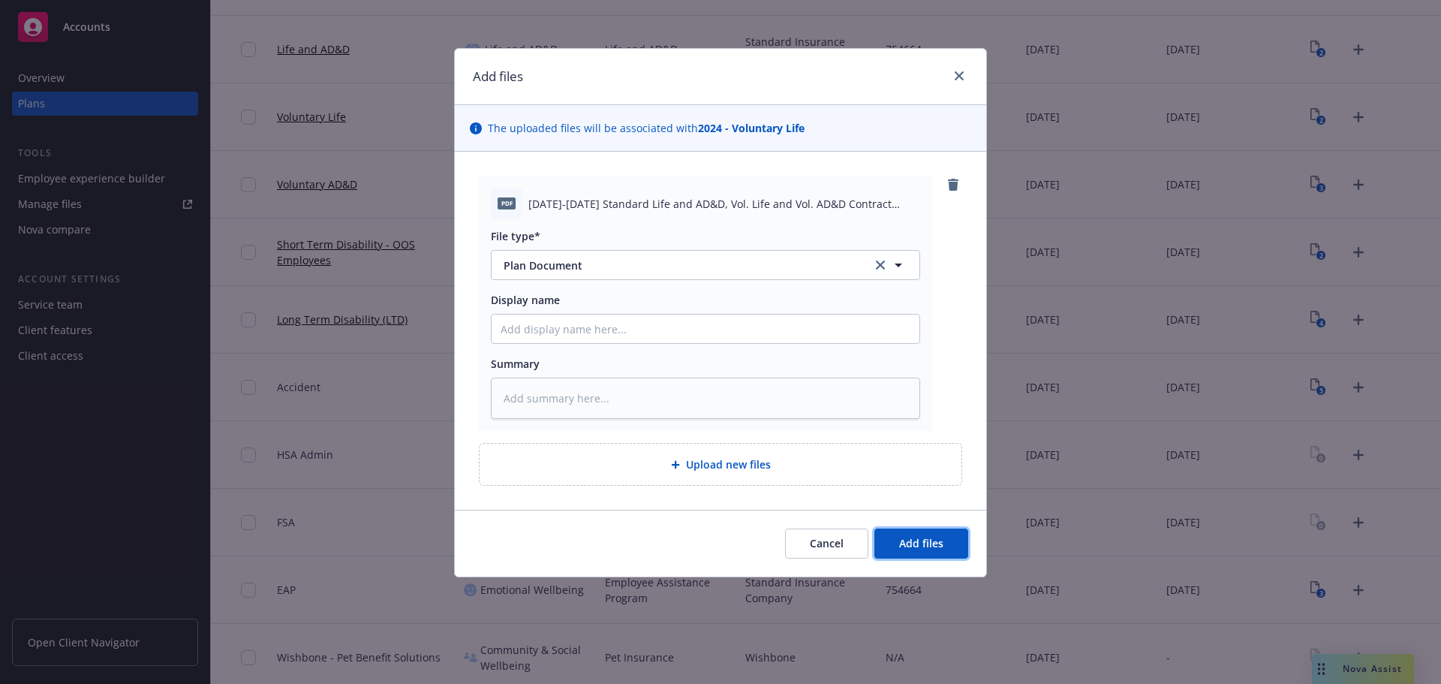
click at [934, 546] on span "Add files" at bounding box center [921, 543] width 44 height 14
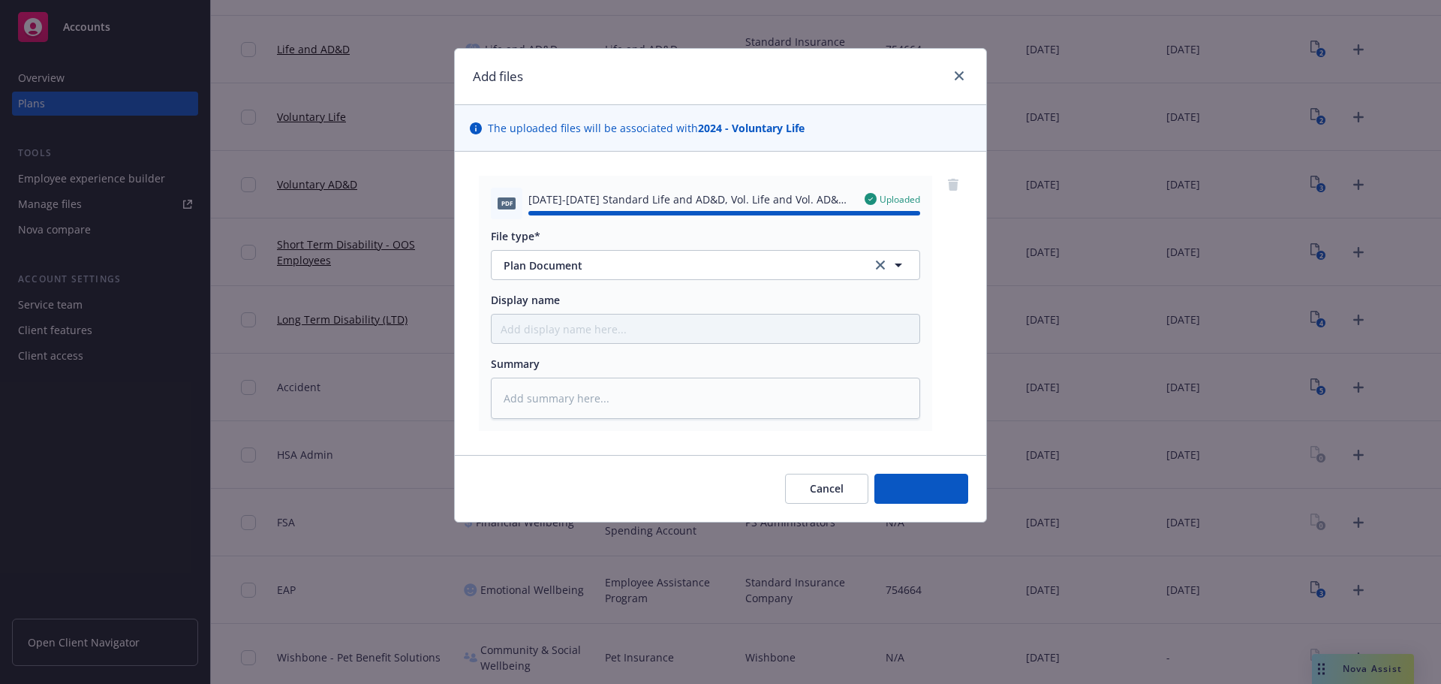
type textarea "x"
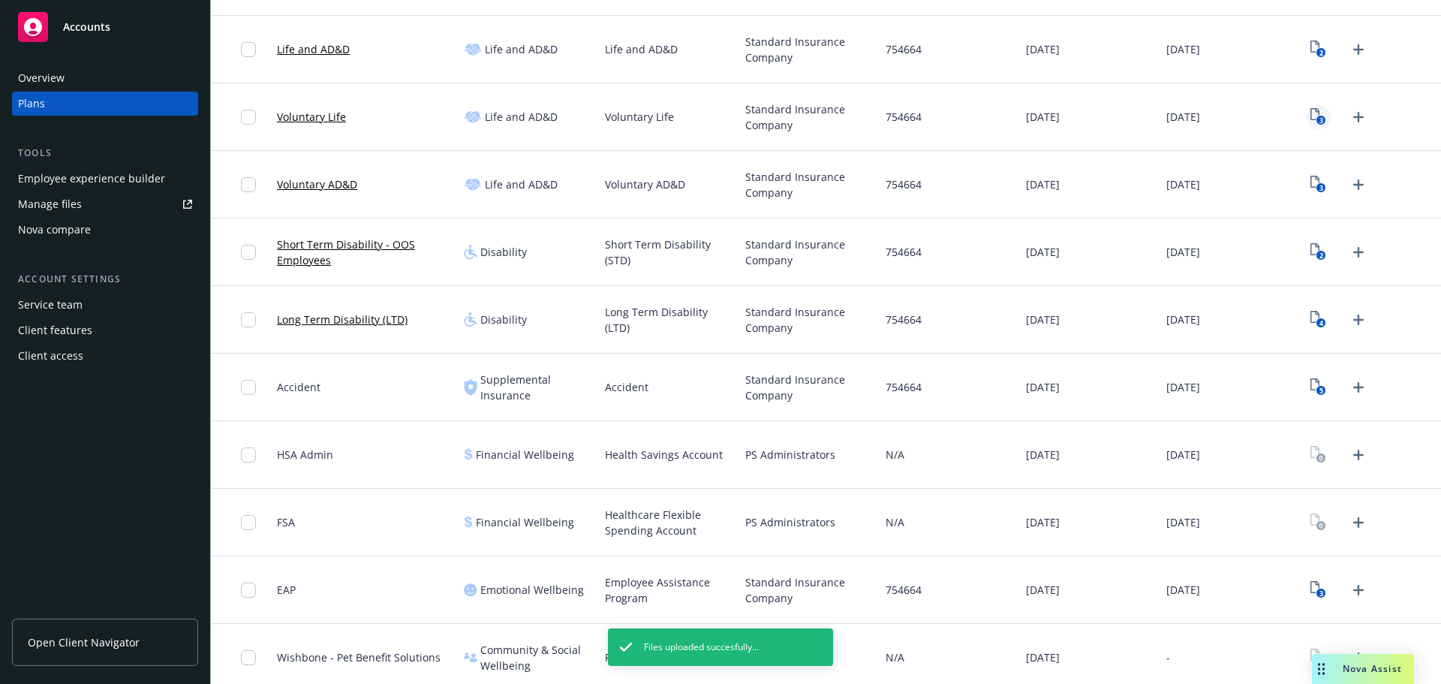
click at [1317, 124] on icon "3" at bounding box center [1319, 116] width 16 height 17
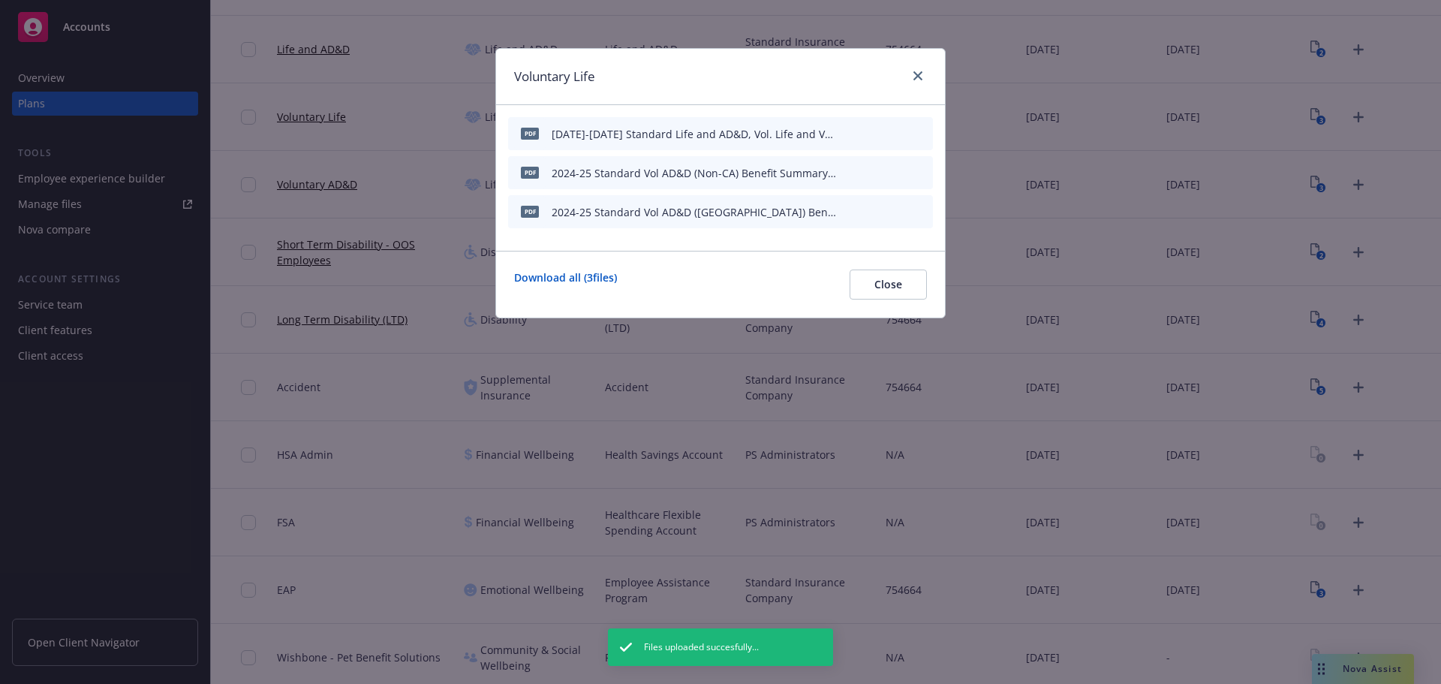
click at [849, 134] on icon "button" at bounding box center [847, 135] width 8 height 8
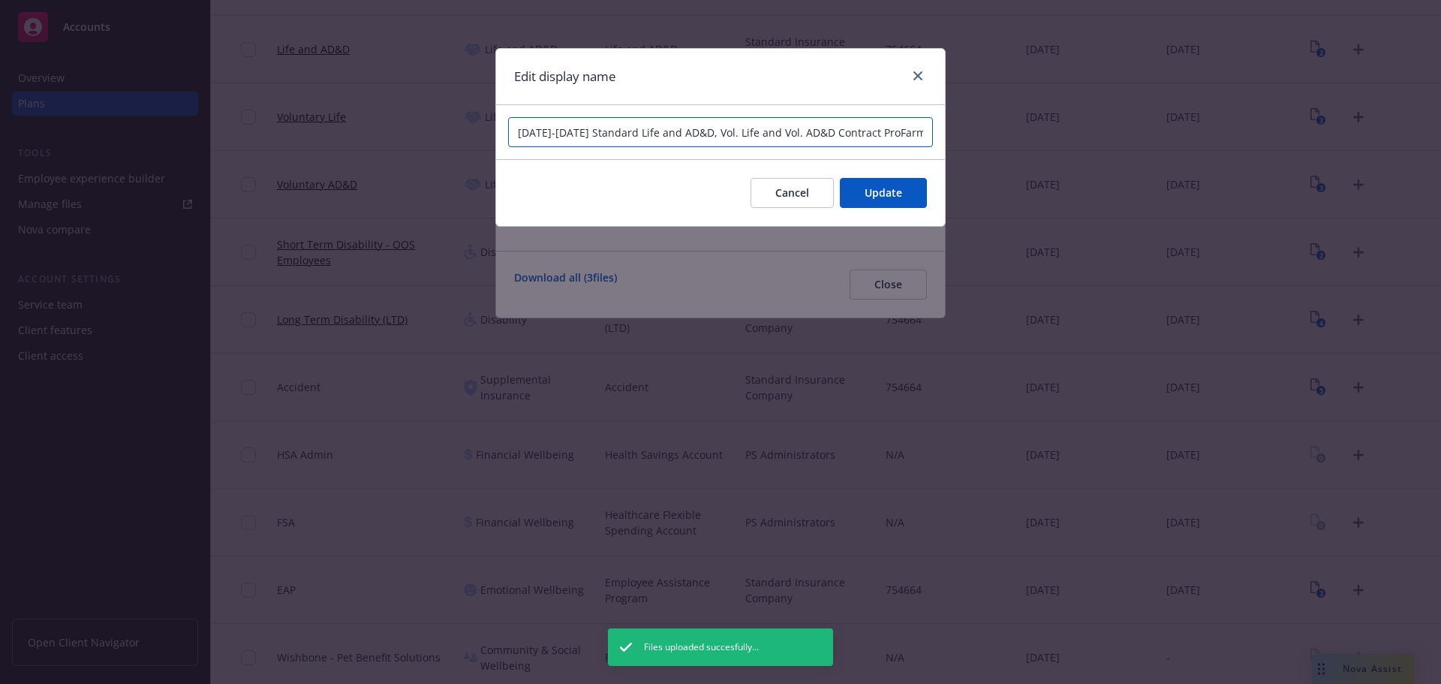
click at [556, 135] on input "[DATE]-[DATE] Standard Life and AD&D, Vol. Life and Vol. AD&D Contract ProFarm" at bounding box center [720, 132] width 425 height 30
drag, startPoint x: 608, startPoint y: 132, endPoint x: 684, endPoint y: 131, distance: 75.8
click at [684, 131] on input "2025-26 Standard Life and AD&D, Vol. Life and Vol. AD&D Contract ProFarm" at bounding box center [720, 132] width 425 height 30
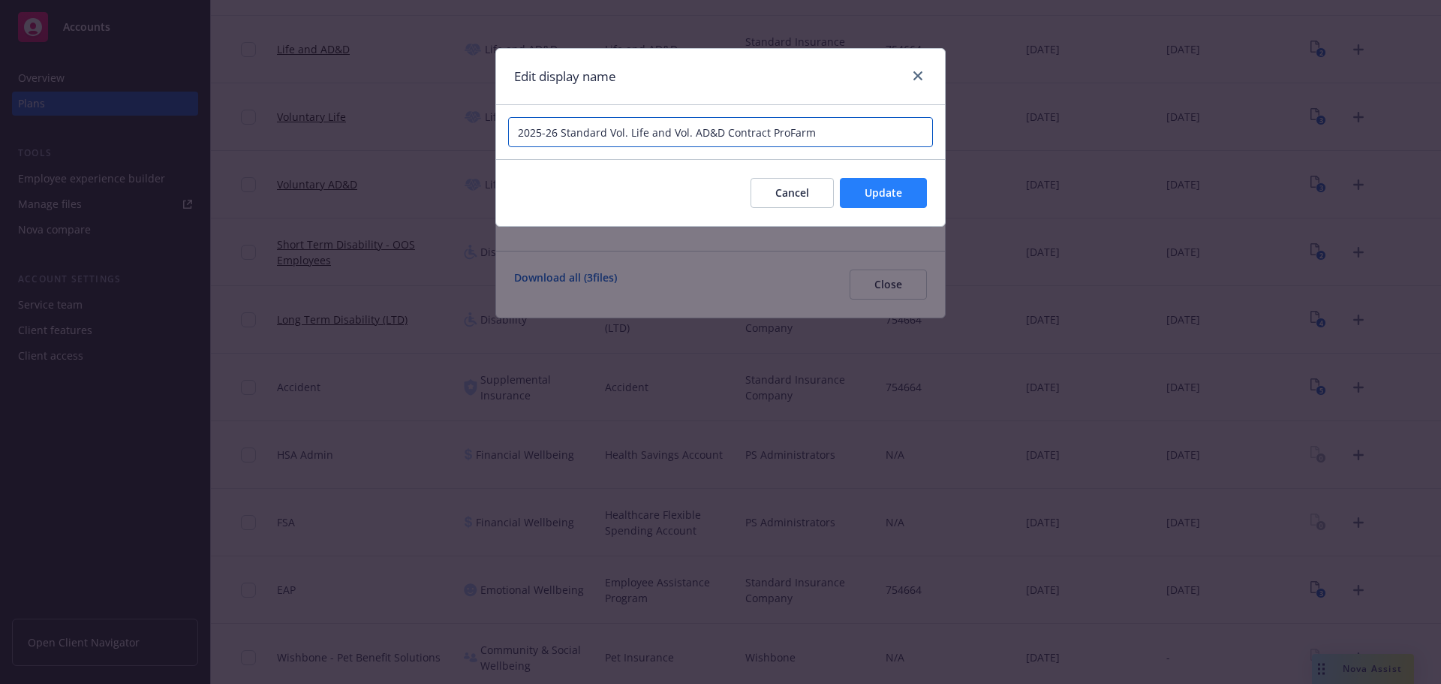
type input "2025-26 Standard Vol. Life and Vol. AD&D Contract ProFarm"
click at [909, 202] on button "Update" at bounding box center [883, 193] width 87 height 30
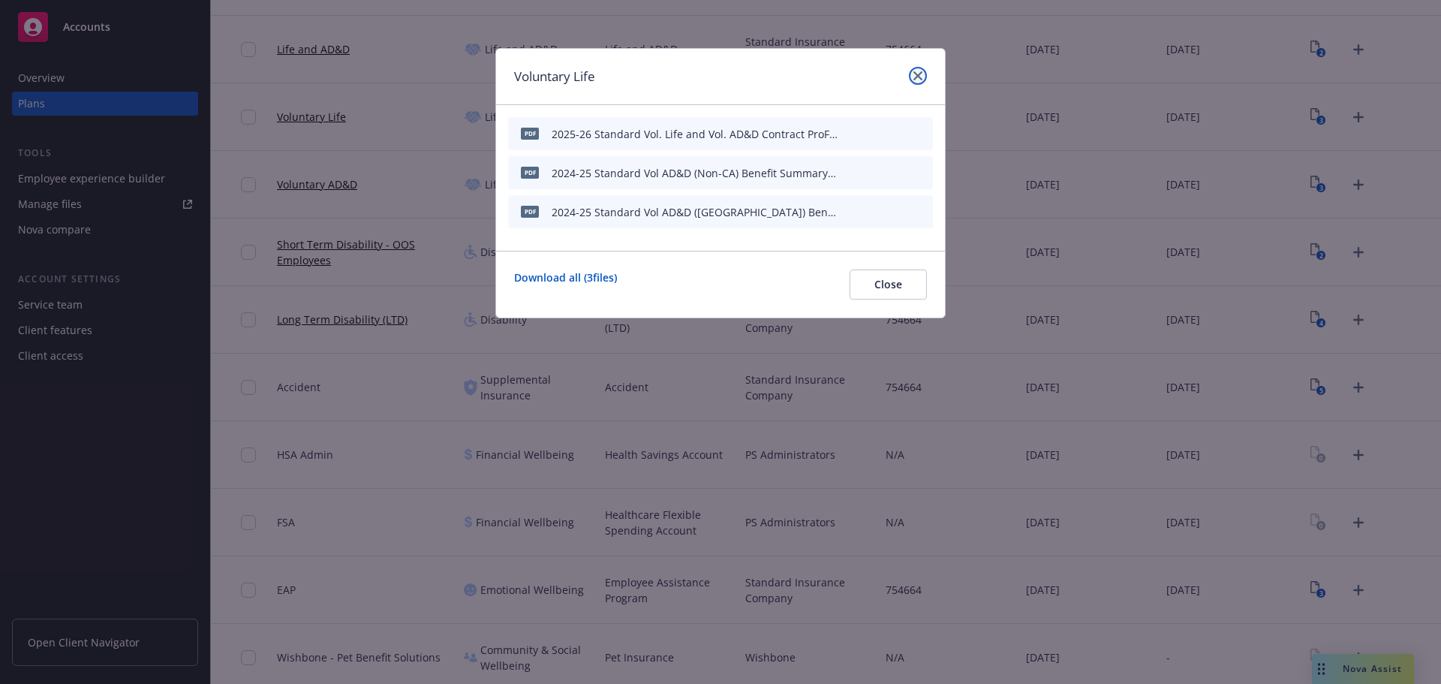
click at [916, 77] on icon "close" at bounding box center [918, 75] width 9 height 9
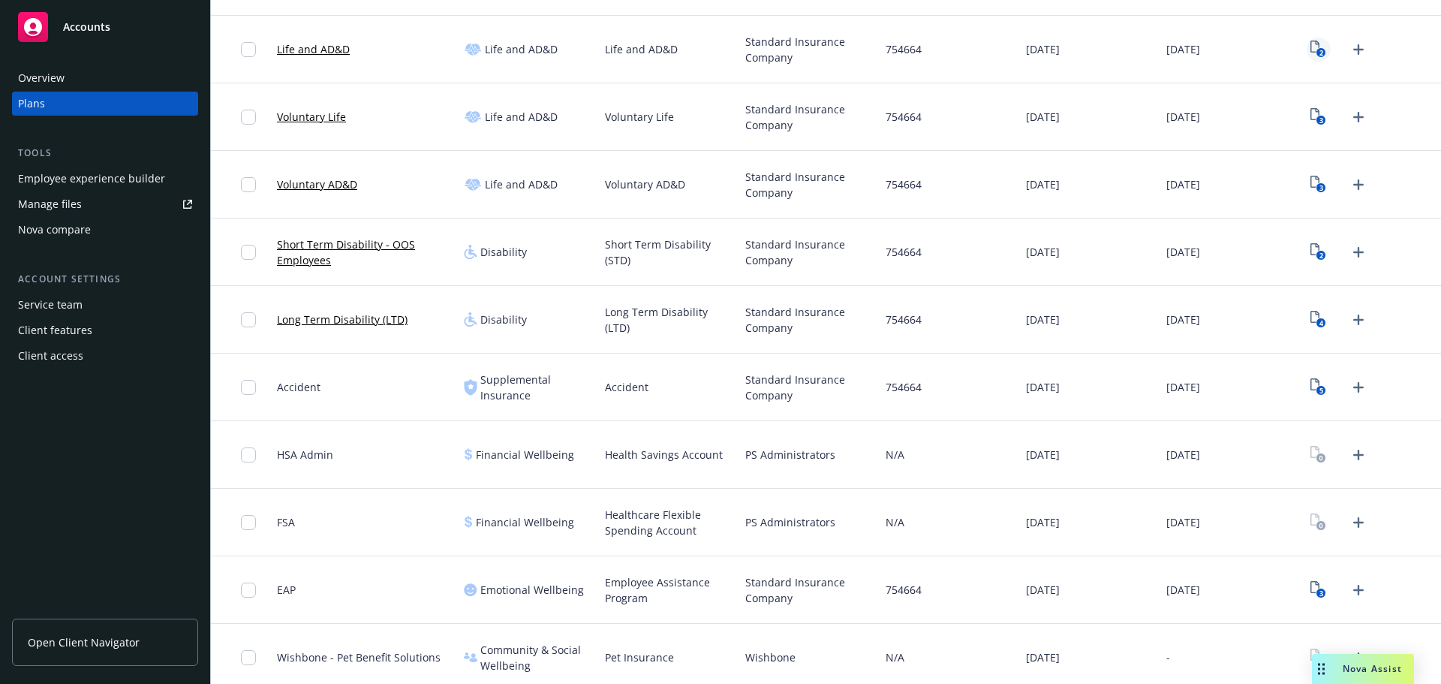
click at [1311, 46] on icon "2" at bounding box center [1319, 49] width 16 height 17
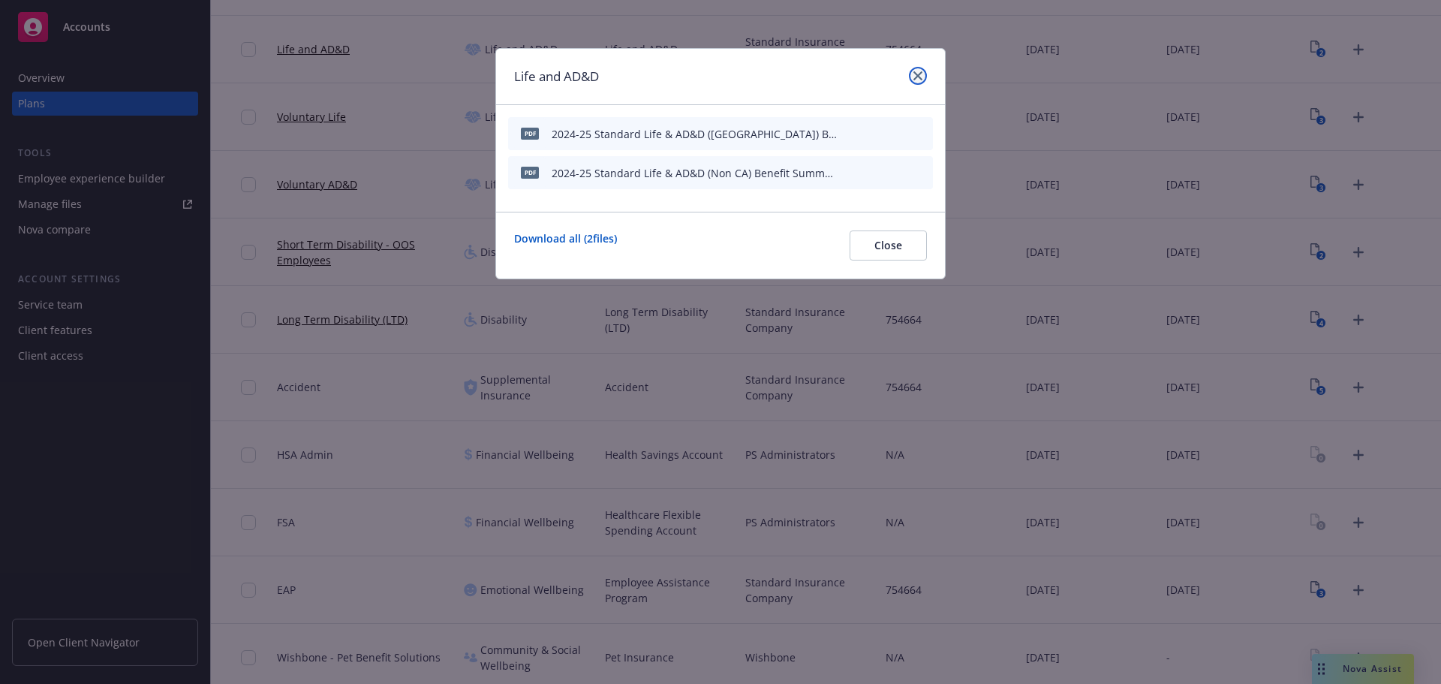
click at [920, 75] on icon "close" at bounding box center [918, 75] width 9 height 9
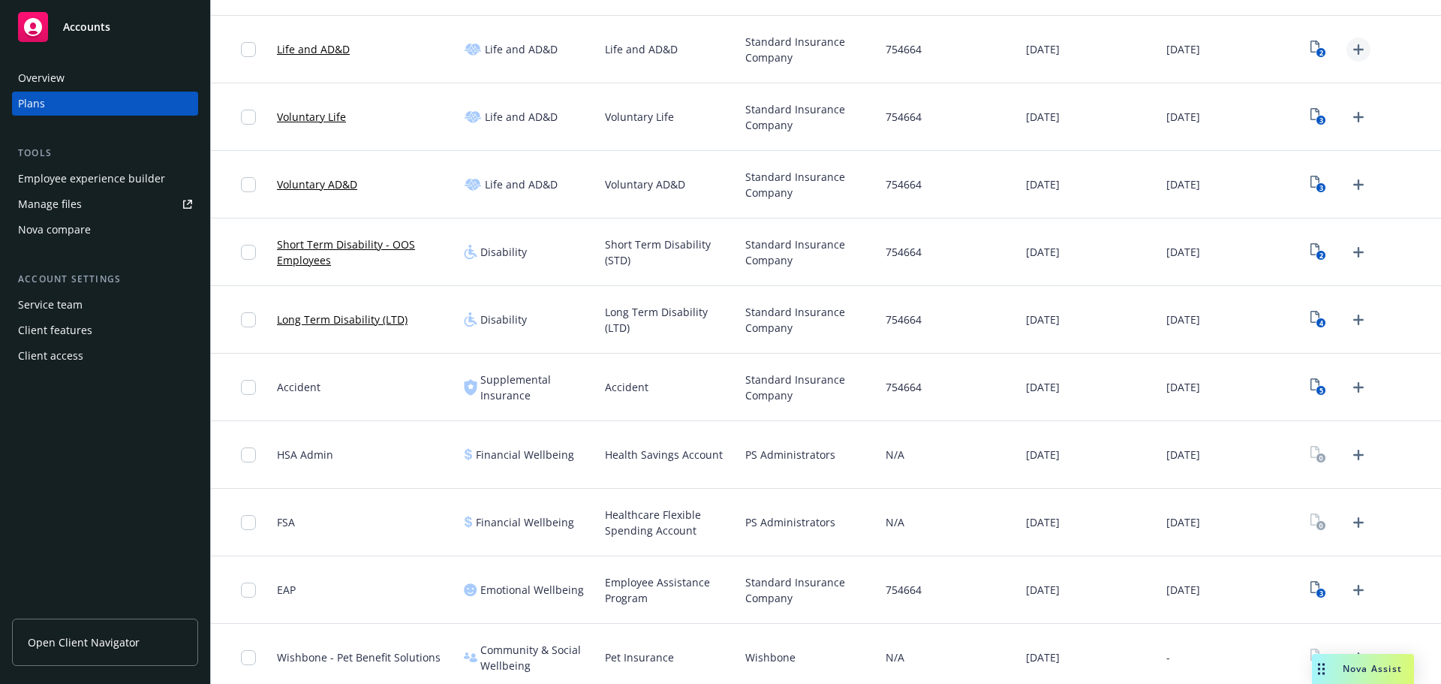
click at [1350, 45] on icon "Upload Plan Documents" at bounding box center [1359, 50] width 18 height 18
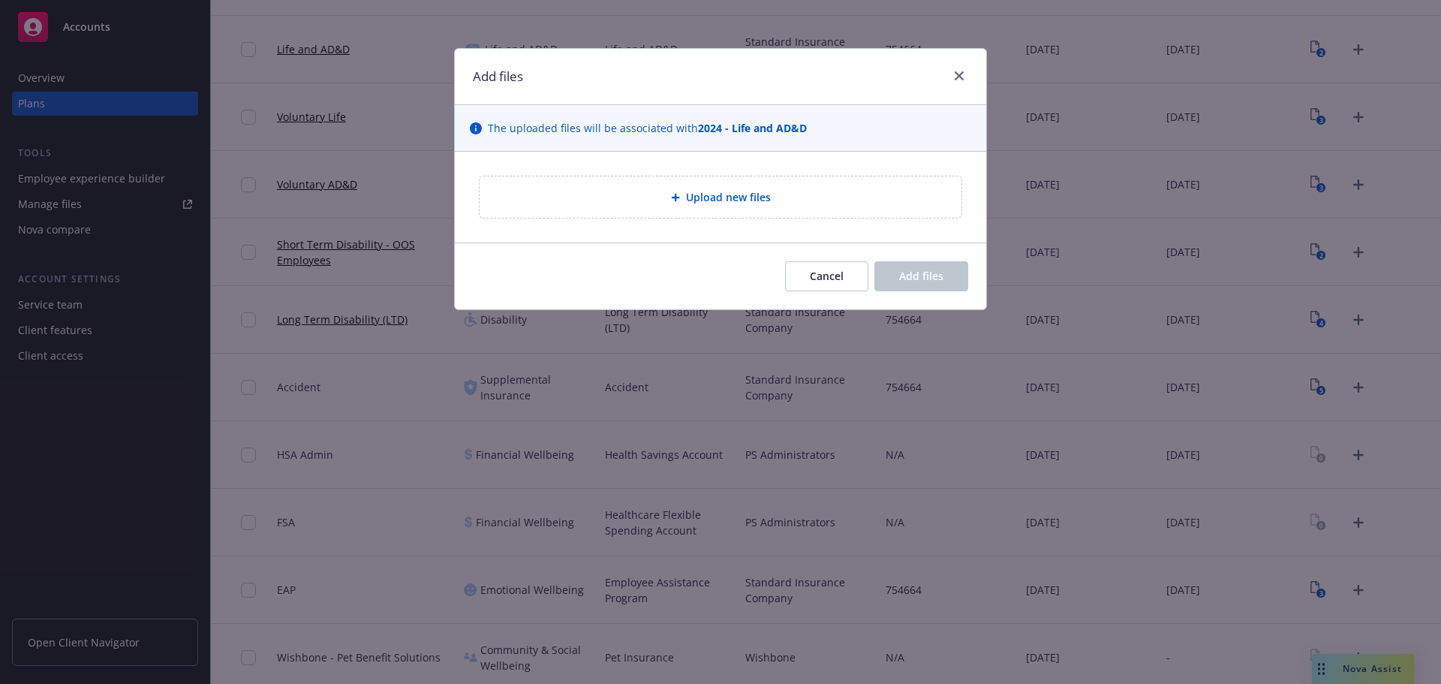
click at [626, 151] on div "Add files The uploaded files will be associated with 2024 - Life and AD&D Uploa…" at bounding box center [720, 179] width 533 height 262
click at [640, 203] on div "Upload new files" at bounding box center [721, 196] width 458 height 17
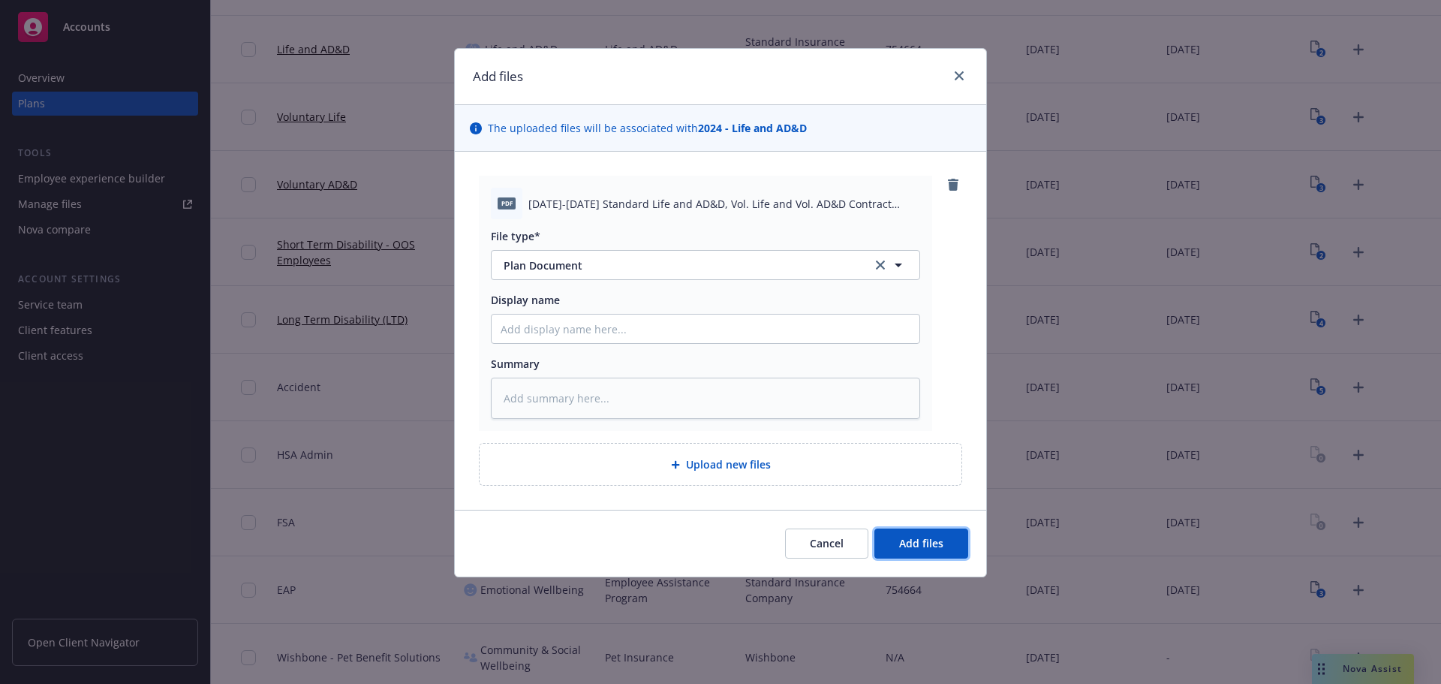
click at [940, 538] on span "Add files" at bounding box center [921, 543] width 44 height 14
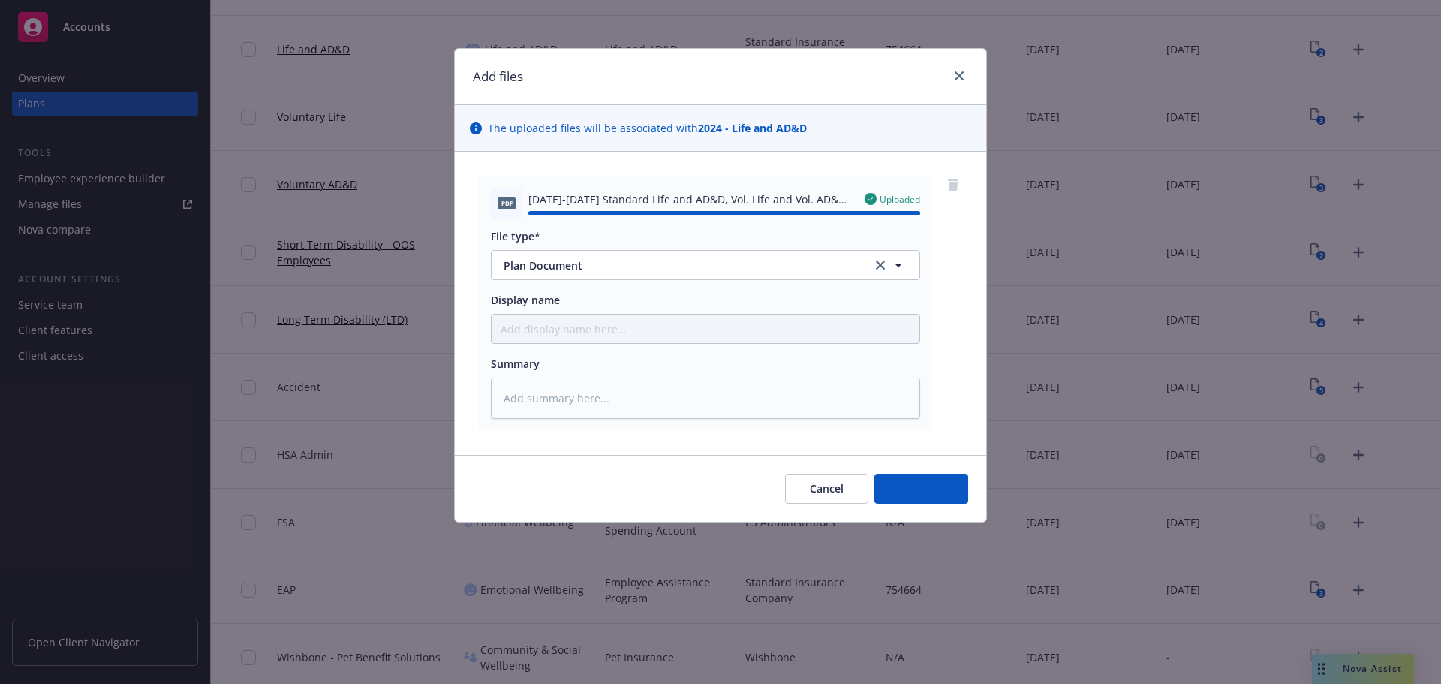
type textarea "x"
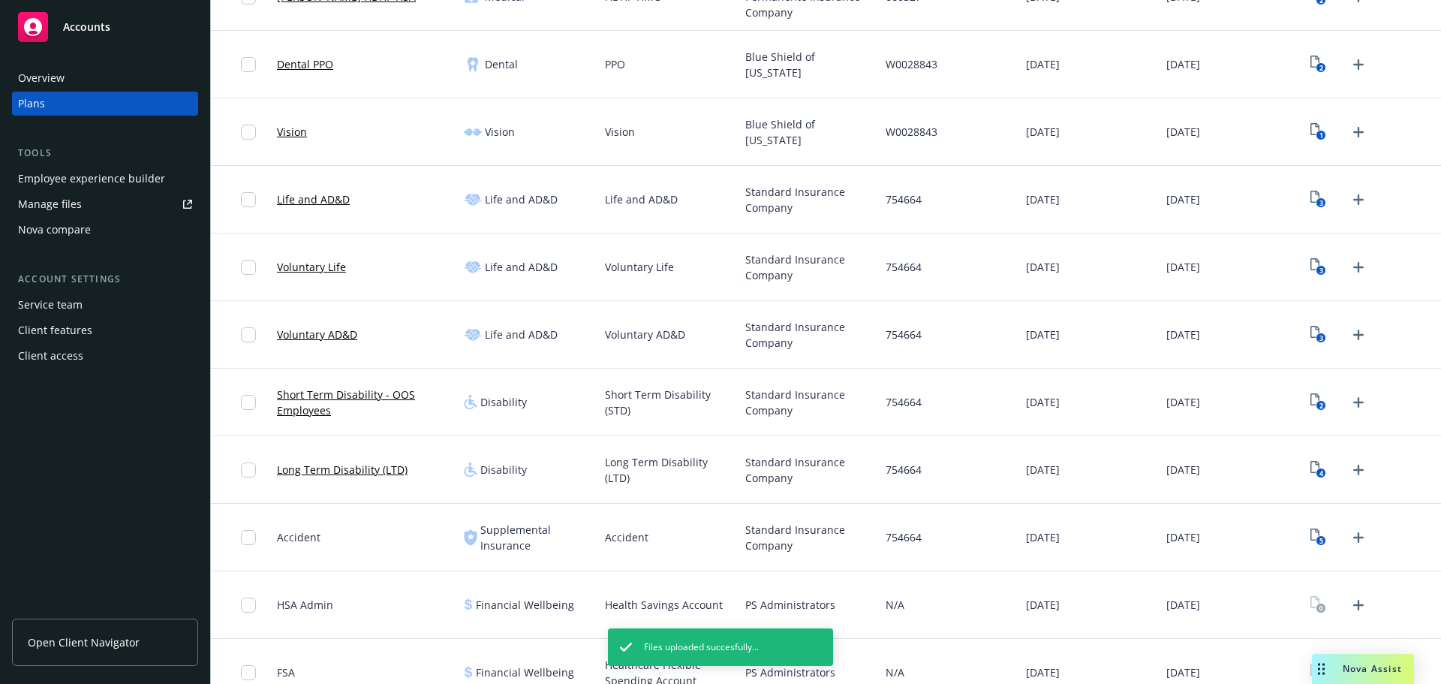
scroll to position [378, 0]
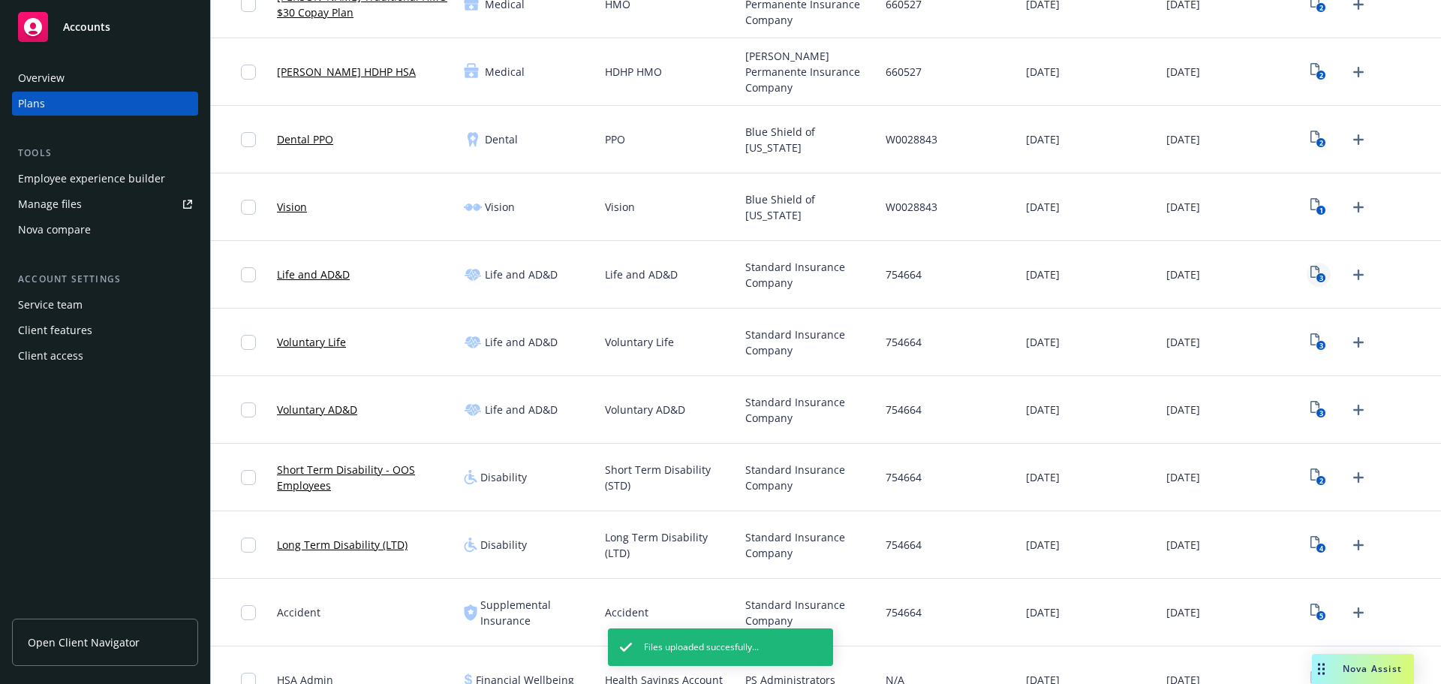
click at [1317, 279] on rect "View Plan Documents" at bounding box center [1322, 278] width 10 height 10
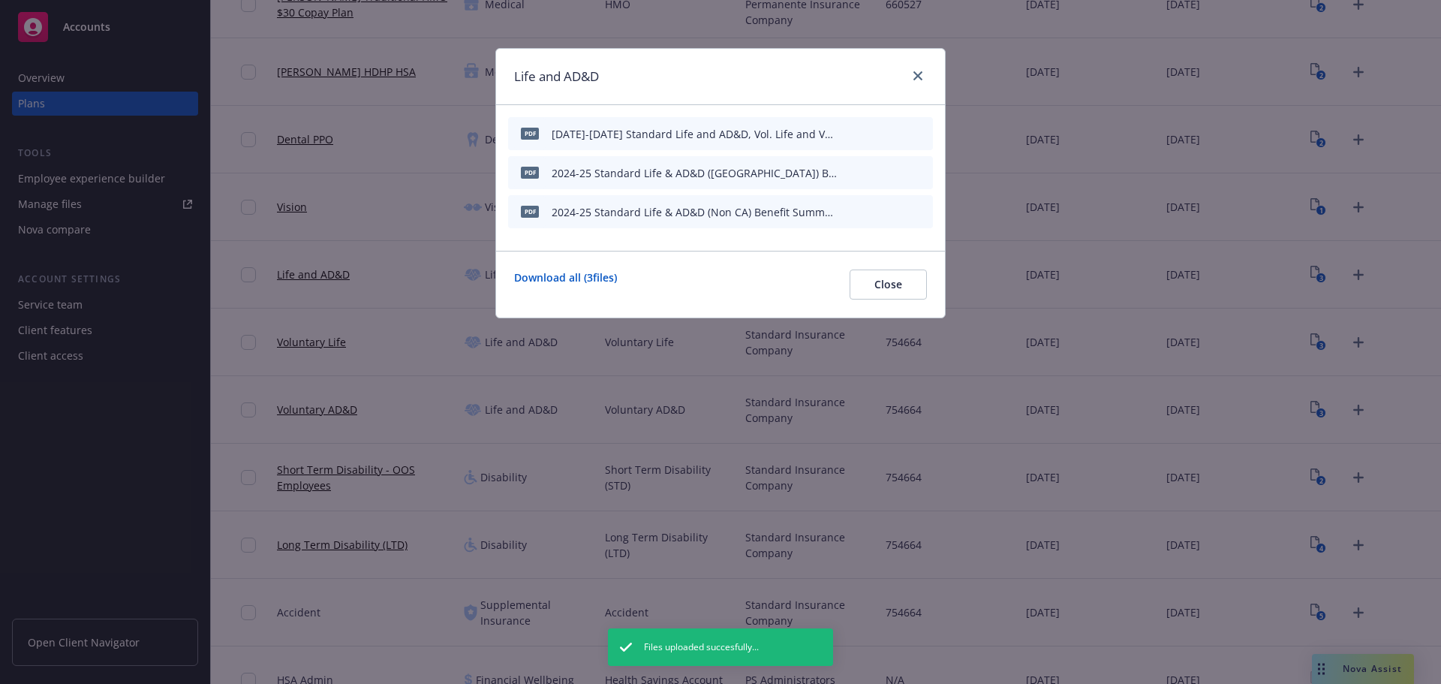
click at [849, 134] on icon "button" at bounding box center [847, 133] width 9 height 9
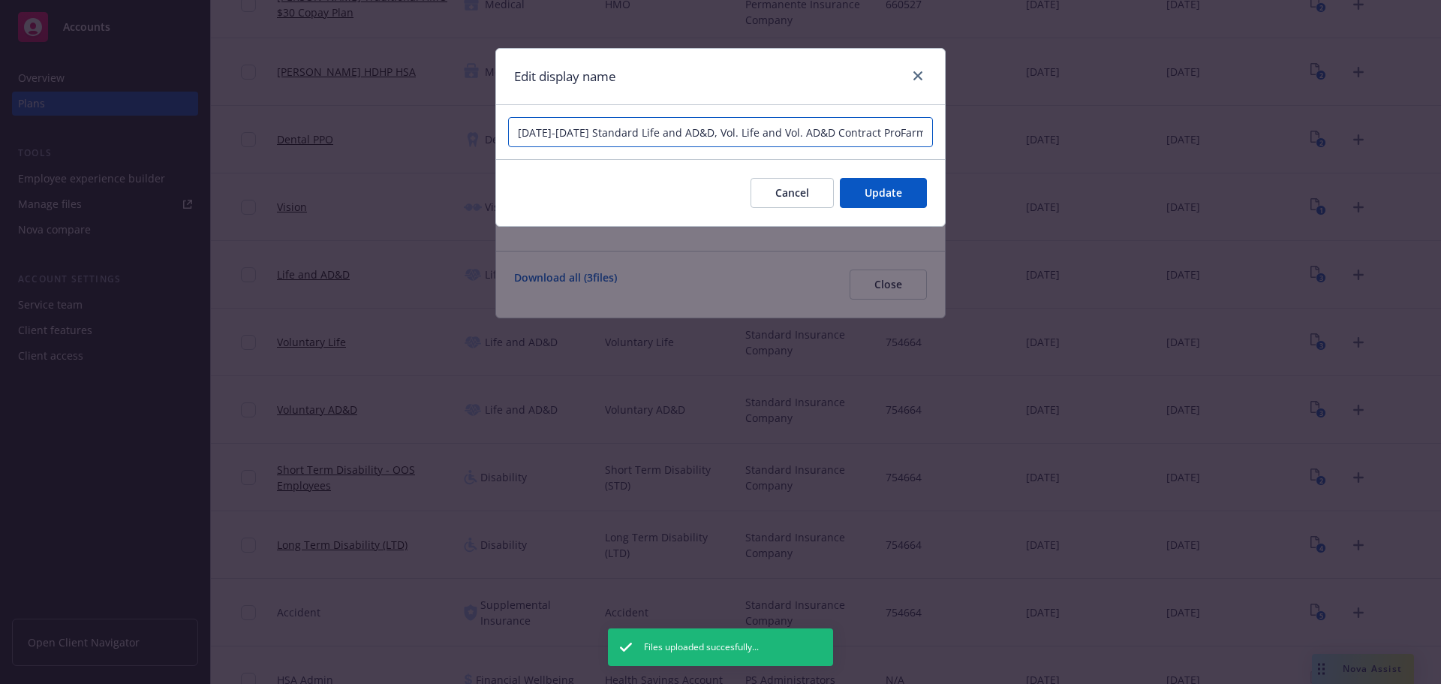
drag, startPoint x: 697, startPoint y: 130, endPoint x: 619, endPoint y: 130, distance: 78.1
click at [619, 130] on input "[DATE]-[DATE] Standard Life and AD&D, Vol. Life and Vol. AD&D Contract ProFarm" at bounding box center [720, 132] width 425 height 30
click at [552, 133] on input "[DATE]-[DATE] Standard Vol. Life and Vol. AD&D Contract ProFarm" at bounding box center [720, 132] width 425 height 30
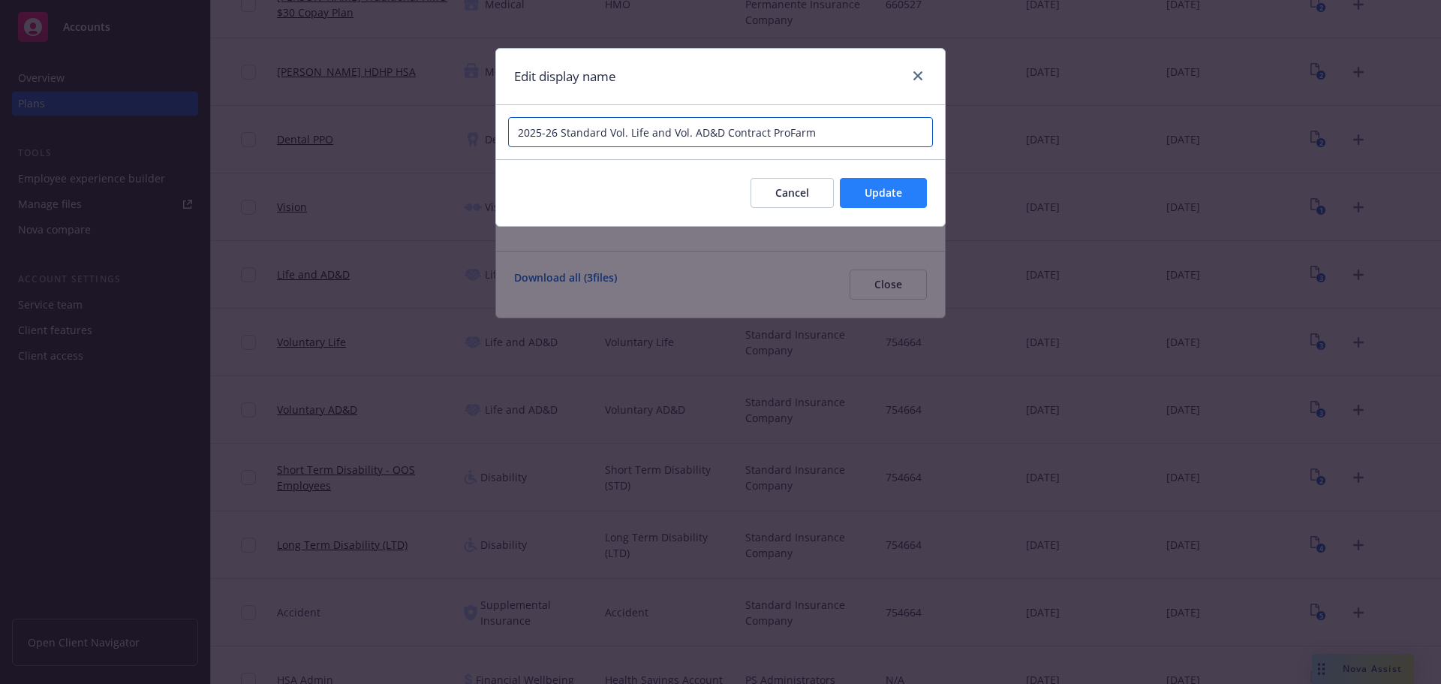
type input "2025-26 Standard Vol. Life and Vol. AD&D Contract ProFarm"
click at [907, 203] on button "Update" at bounding box center [883, 193] width 87 height 30
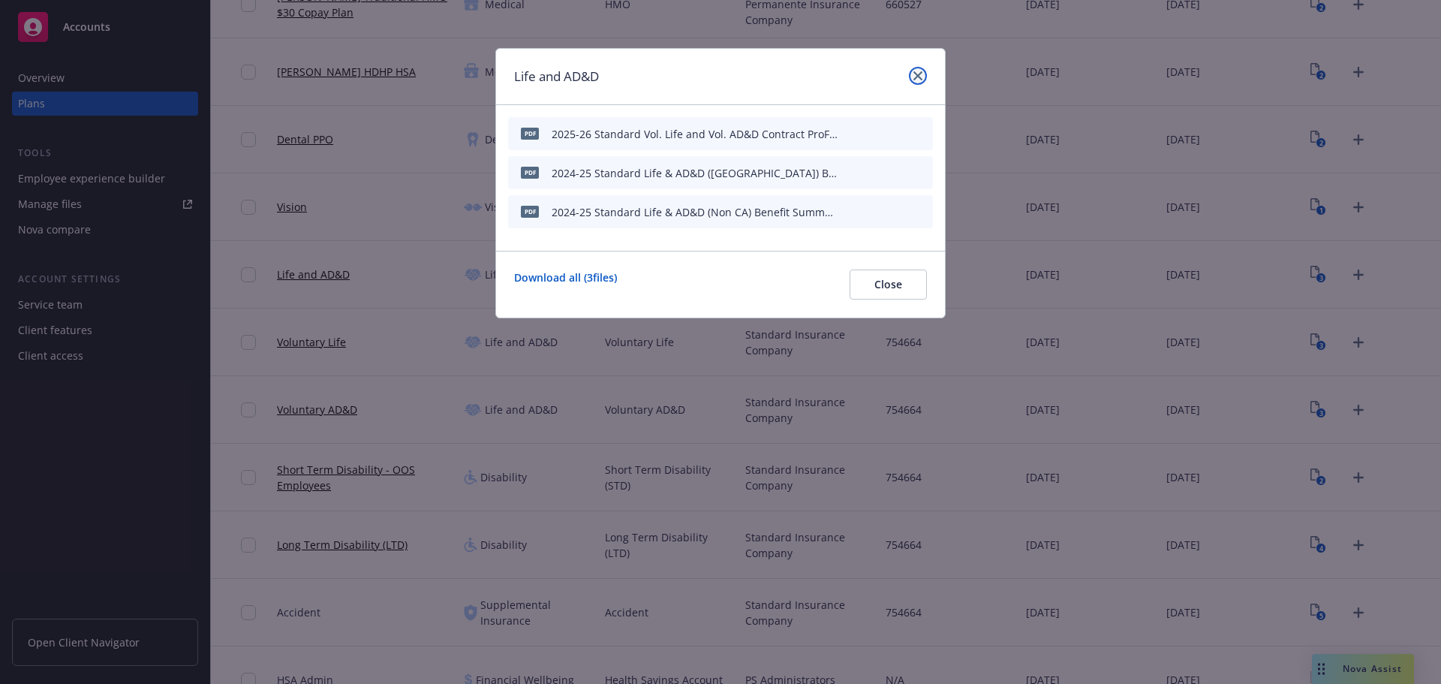
click at [917, 78] on icon "close" at bounding box center [918, 75] width 9 height 9
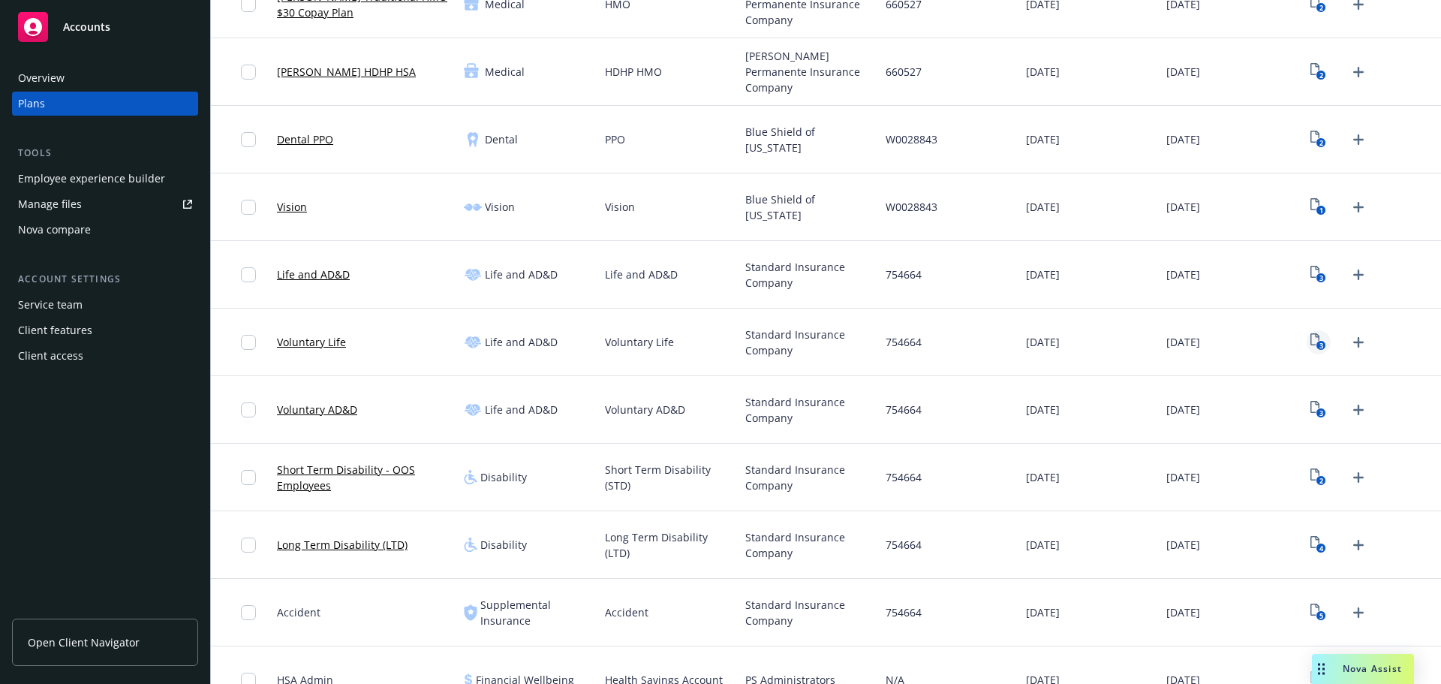
click at [1320, 348] on text "3" at bounding box center [1322, 346] width 4 height 10
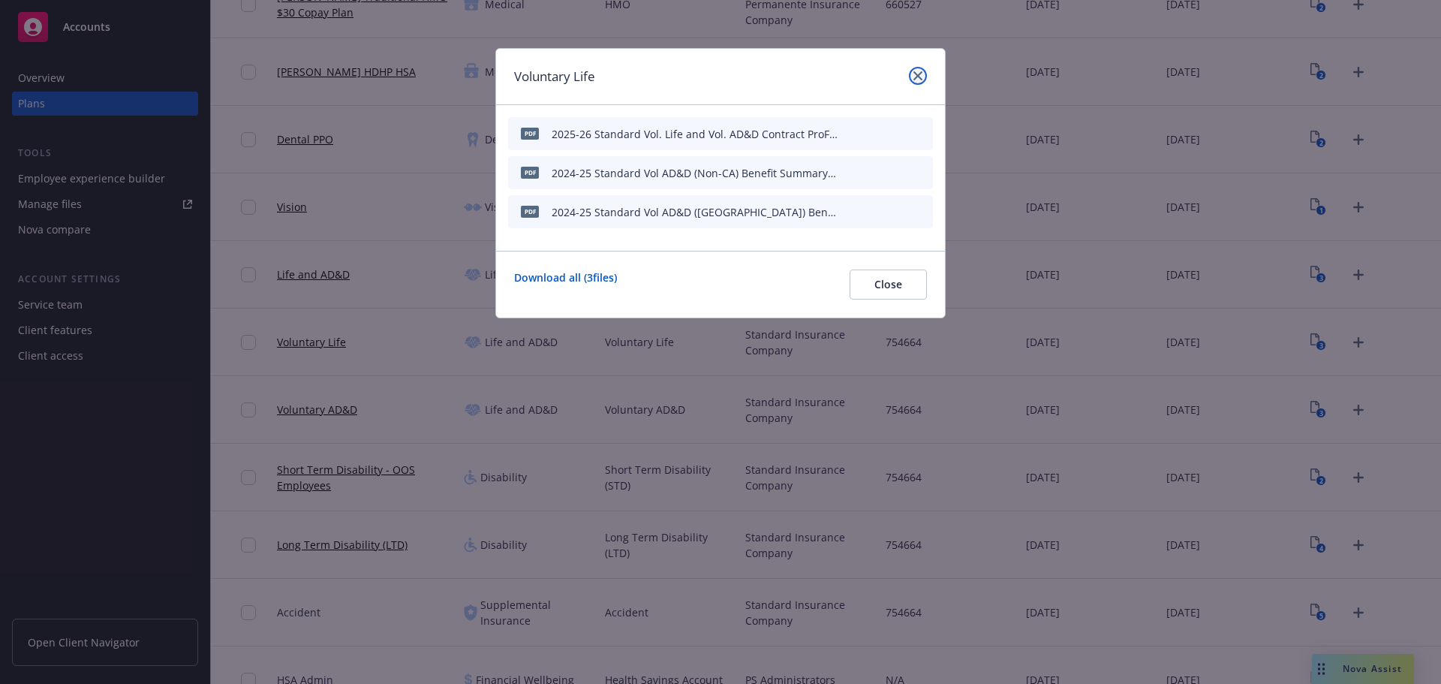
click at [922, 76] on icon "close" at bounding box center [918, 75] width 9 height 9
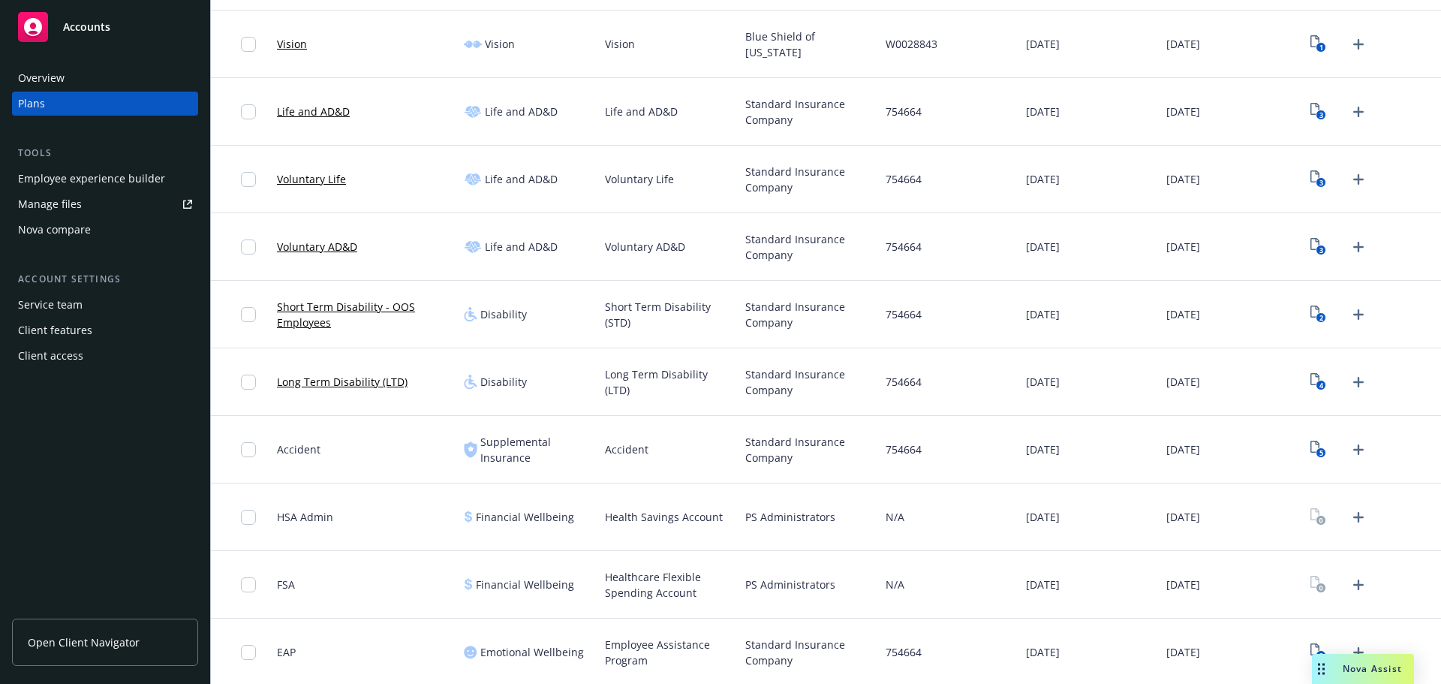
scroll to position [679, 0]
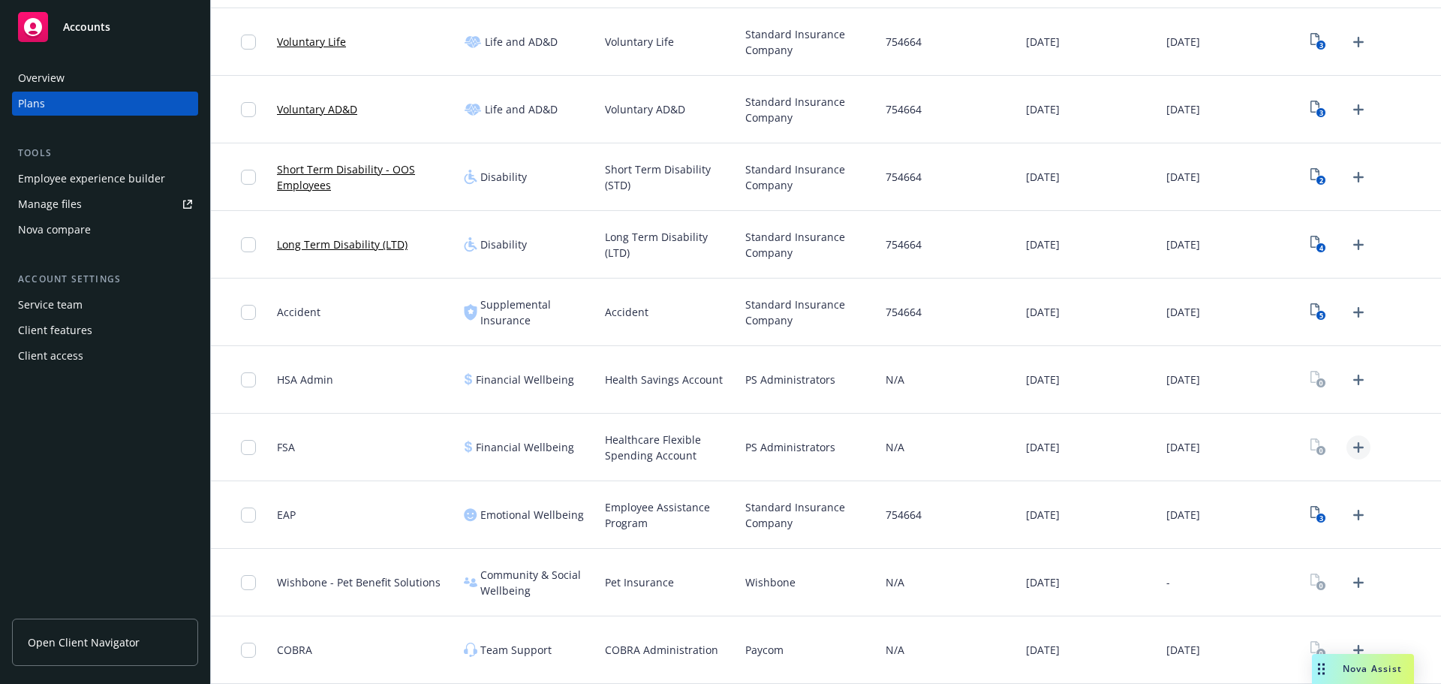
click at [1347, 451] on link "Upload Plan Documents" at bounding box center [1359, 447] width 24 height 24
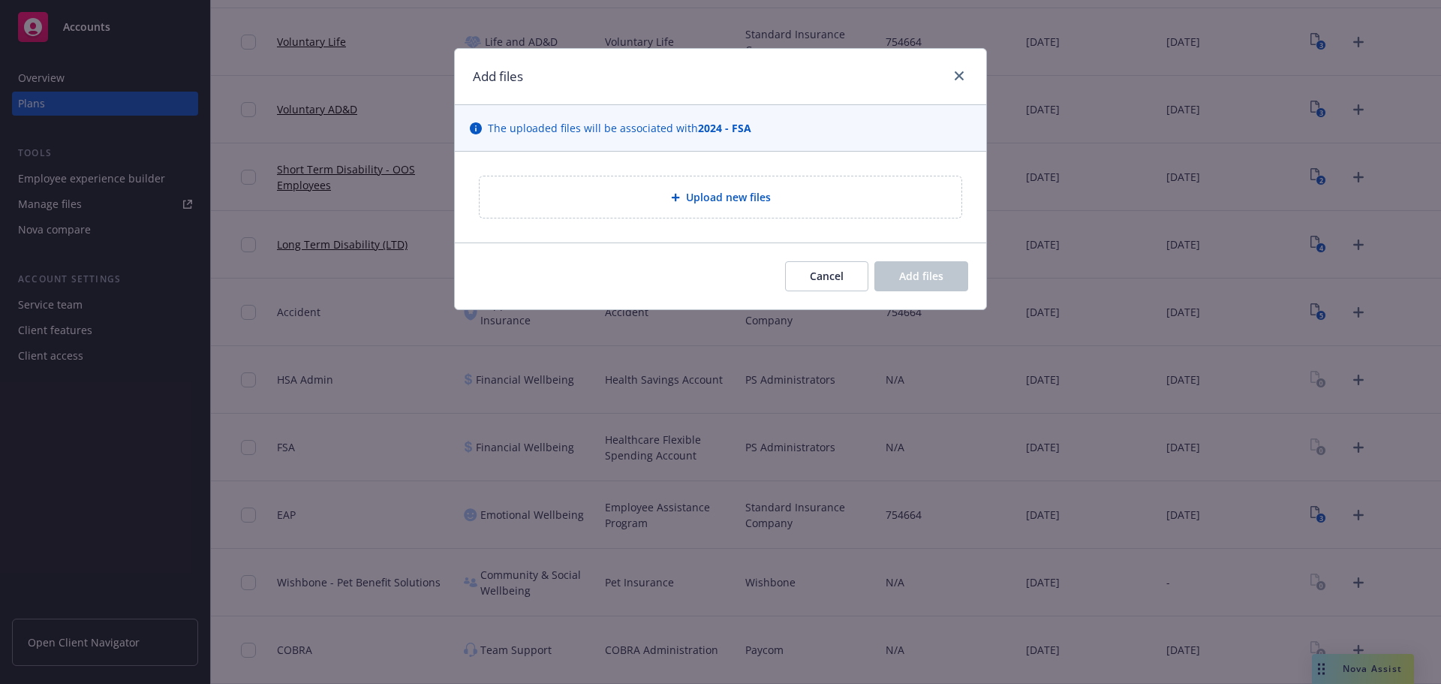
click at [673, 214] on div "Upload new files" at bounding box center [721, 196] width 482 height 41
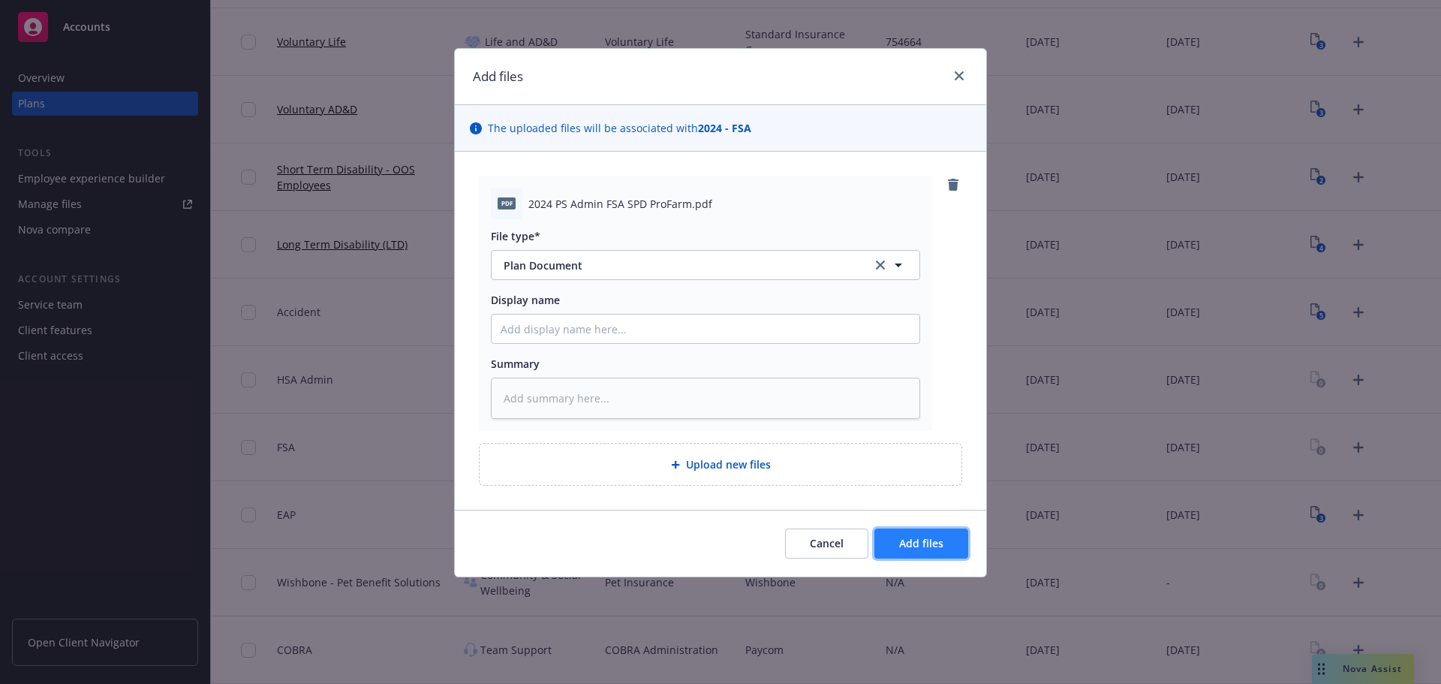
click at [930, 529] on button "Add files" at bounding box center [922, 544] width 94 height 30
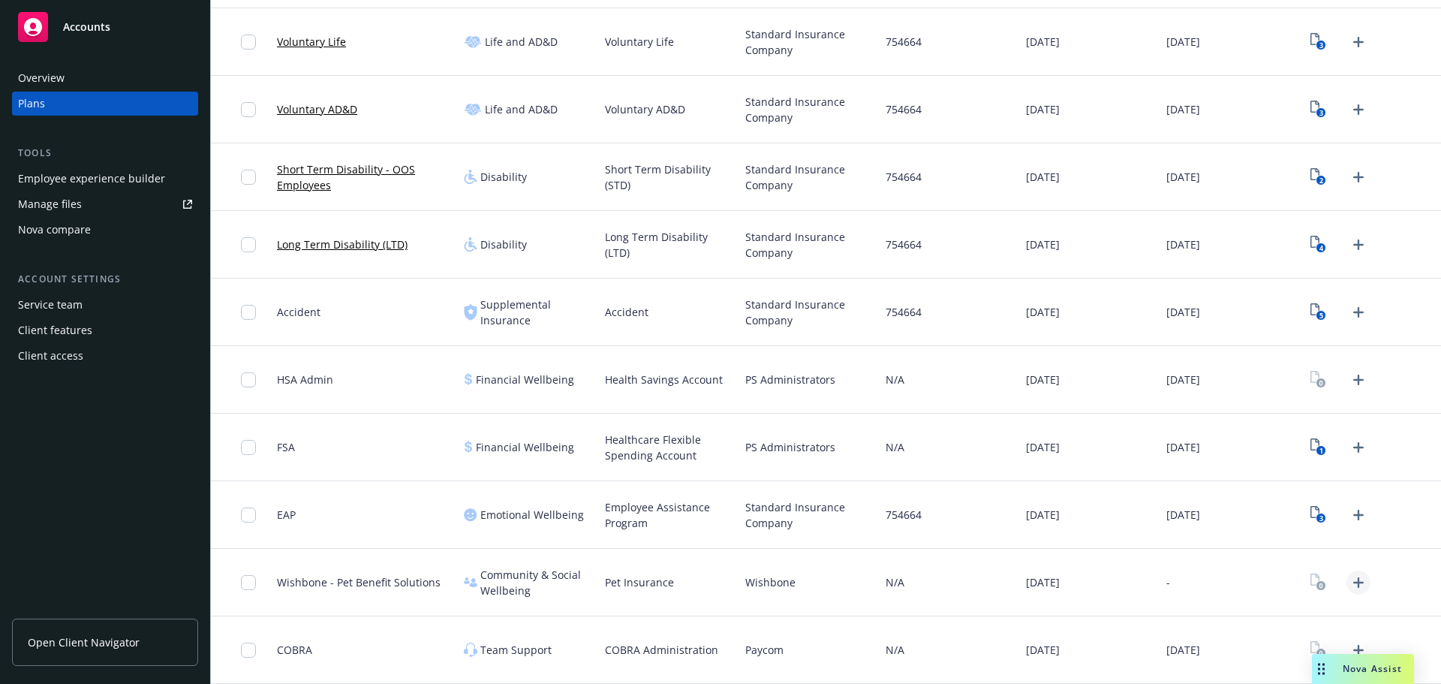
click at [1354, 582] on icon "Upload Plan Documents" at bounding box center [1359, 582] width 11 height 11
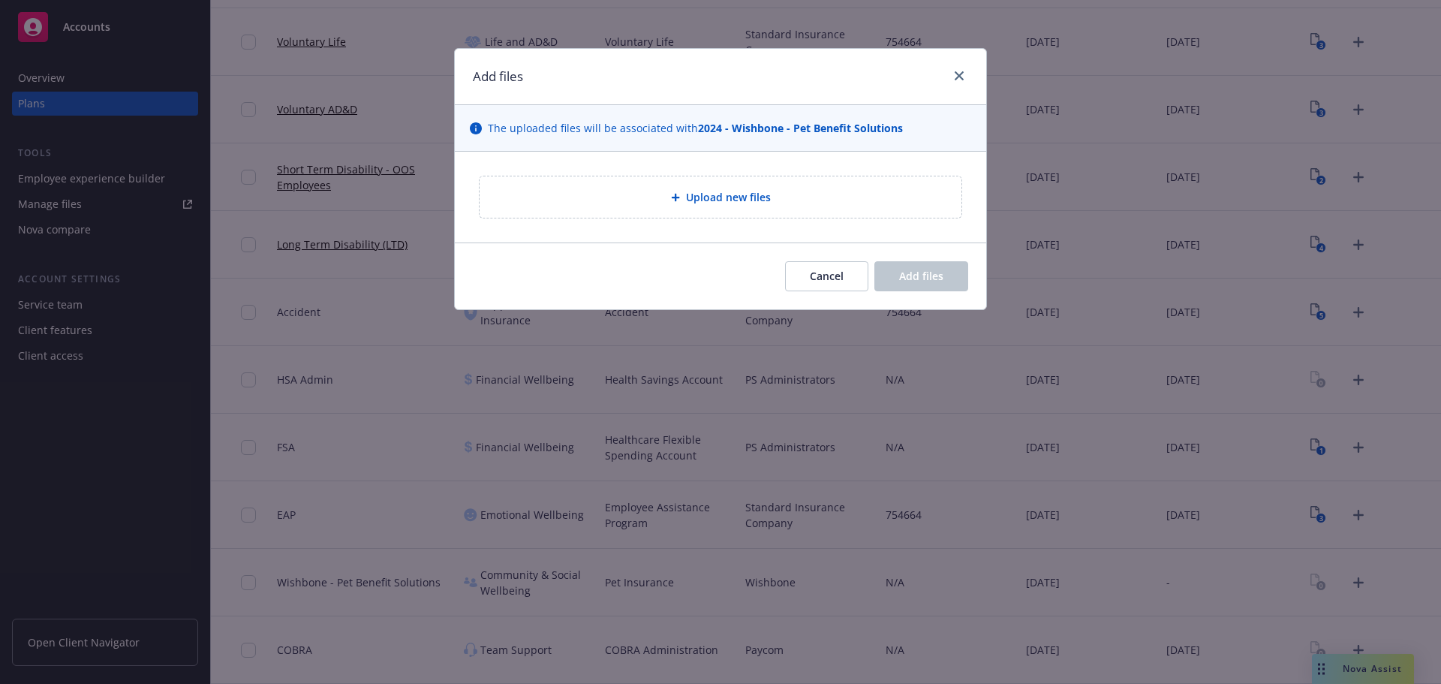
click at [694, 224] on div "Upload new files" at bounding box center [721, 197] width 532 height 91
click at [695, 201] on span "Upload new files" at bounding box center [728, 197] width 85 height 16
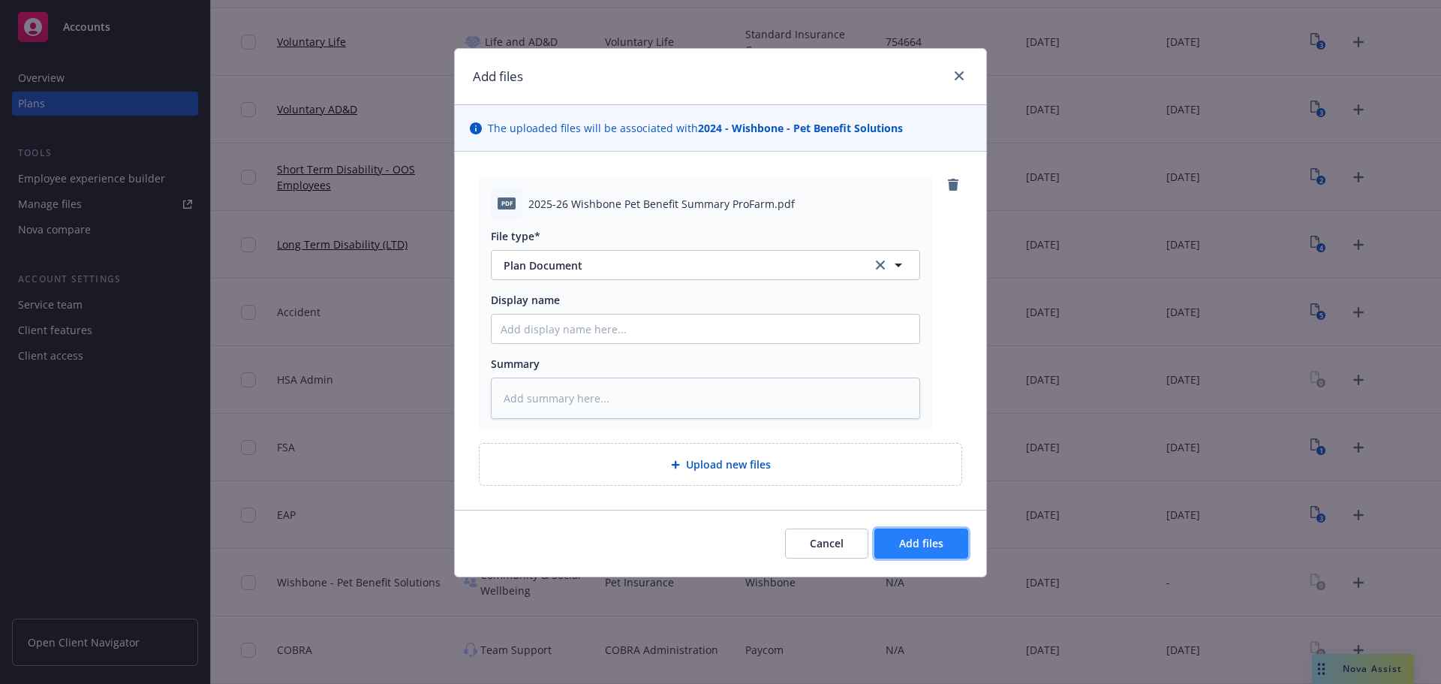
click at [923, 555] on button "Add files" at bounding box center [922, 544] width 94 height 30
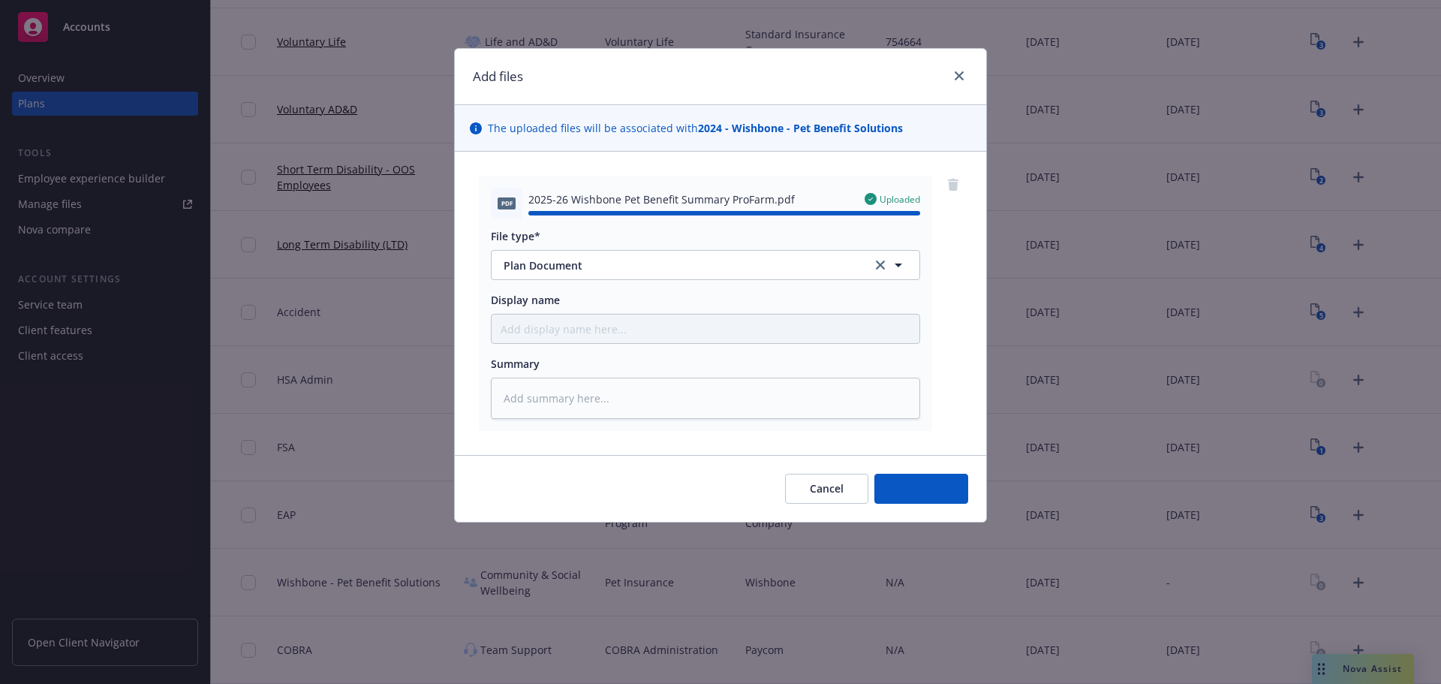
type textarea "x"
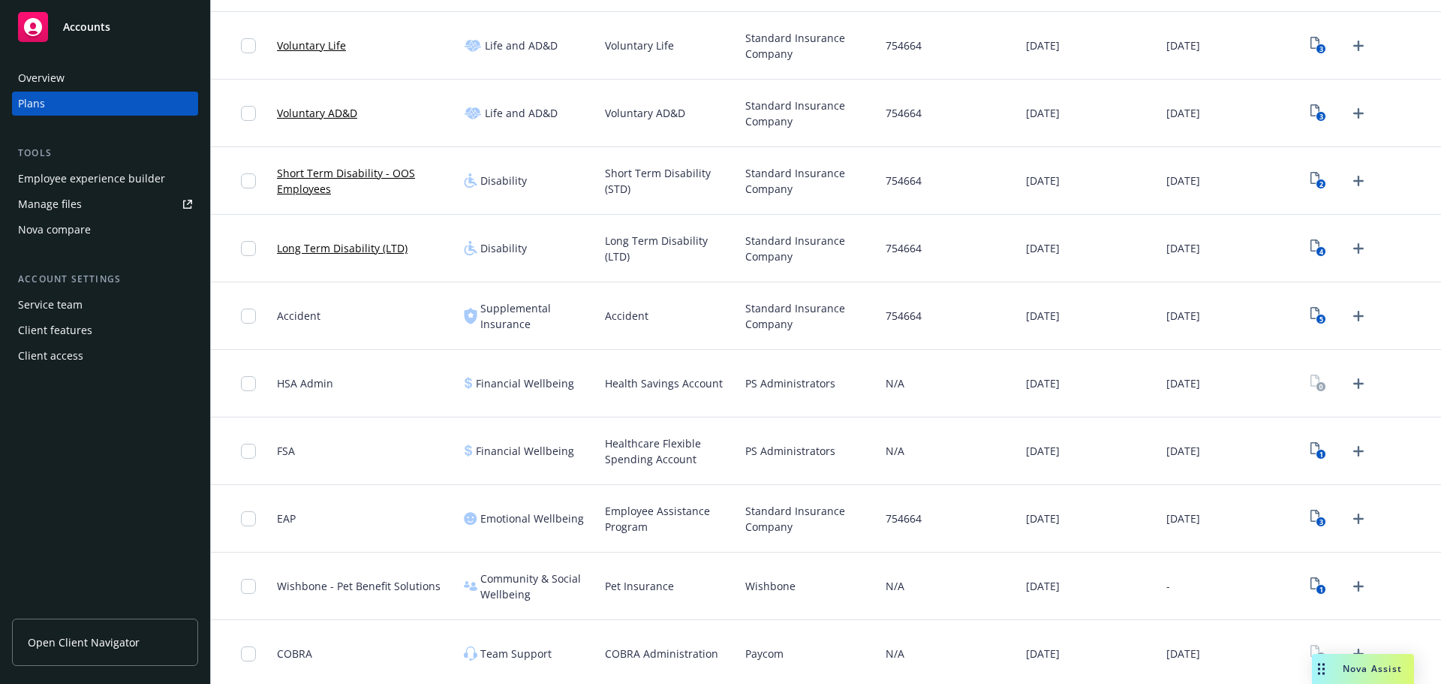
scroll to position [676, 0]
drag, startPoint x: 746, startPoint y: 384, endPoint x: 788, endPoint y: 389, distance: 42.3
click at [788, 389] on span "PS Administrators" at bounding box center [790, 383] width 90 height 16
copy span "PS Admin"
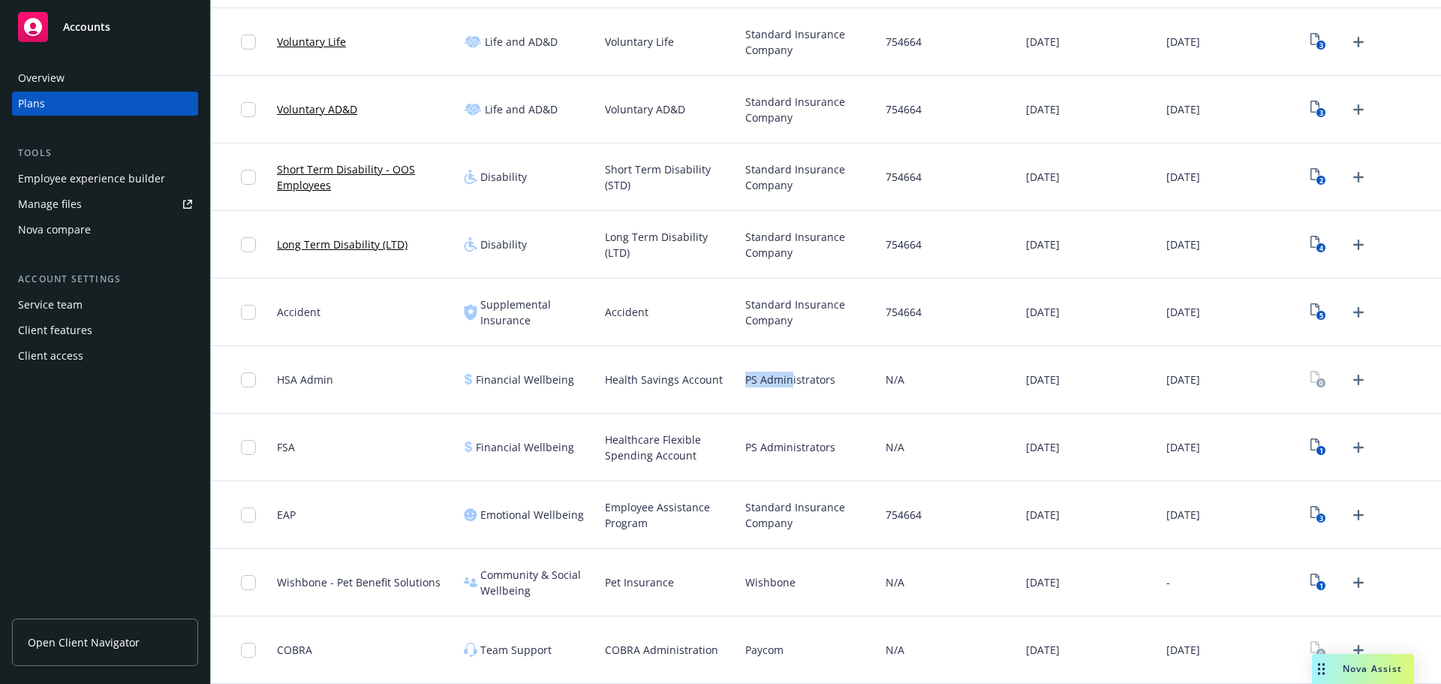
click at [754, 652] on span "Paycom" at bounding box center [764, 650] width 38 height 16
copy span "Paycom"
click at [885, 468] on div "N/A" at bounding box center [950, 448] width 140 height 68
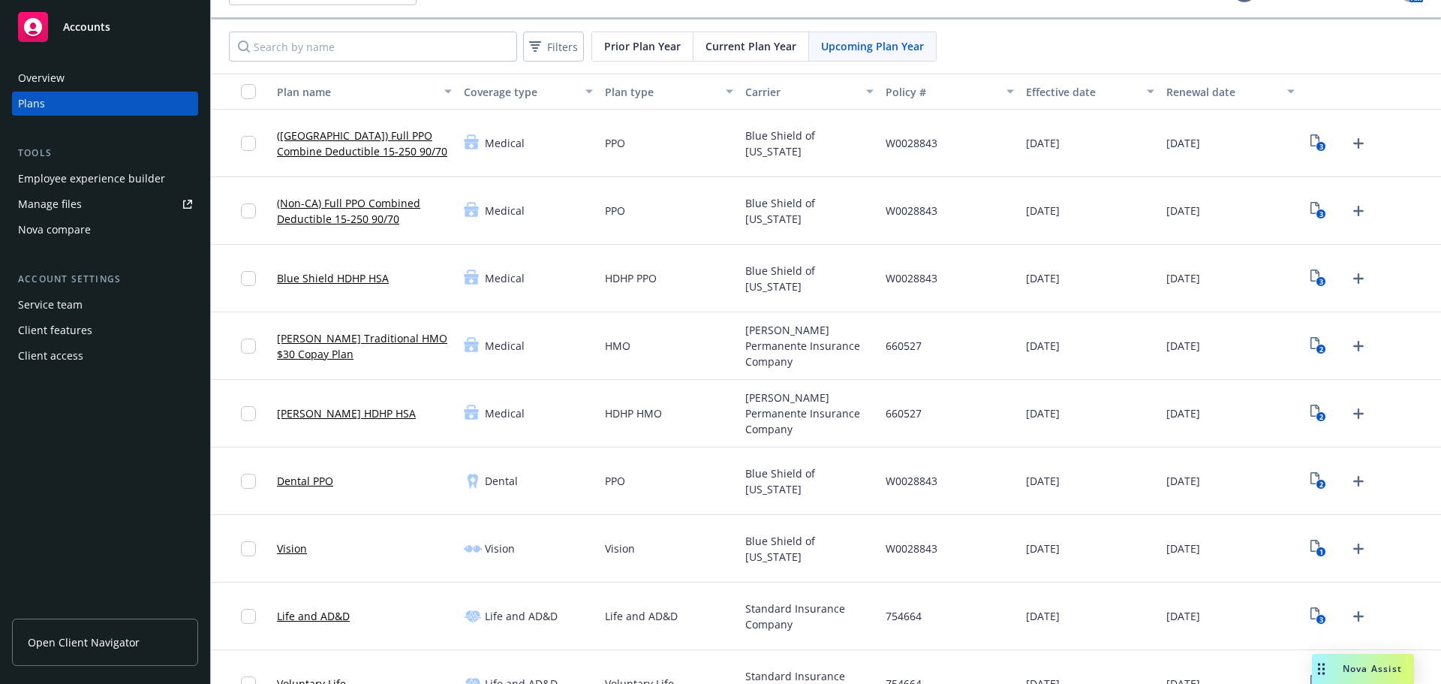
scroll to position [0, 0]
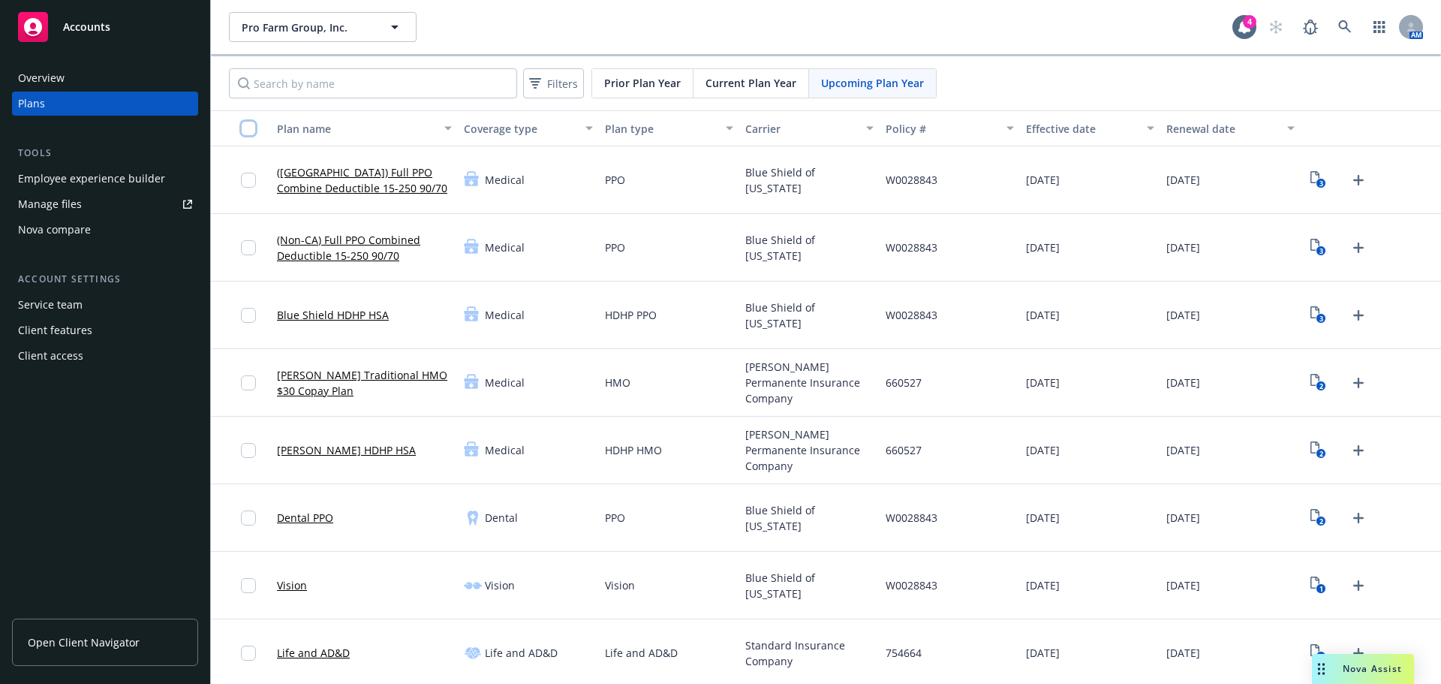
click at [249, 132] on input "checkbox" at bounding box center [248, 128] width 15 height 15
